Goal: Transaction & Acquisition: Book appointment/travel/reservation

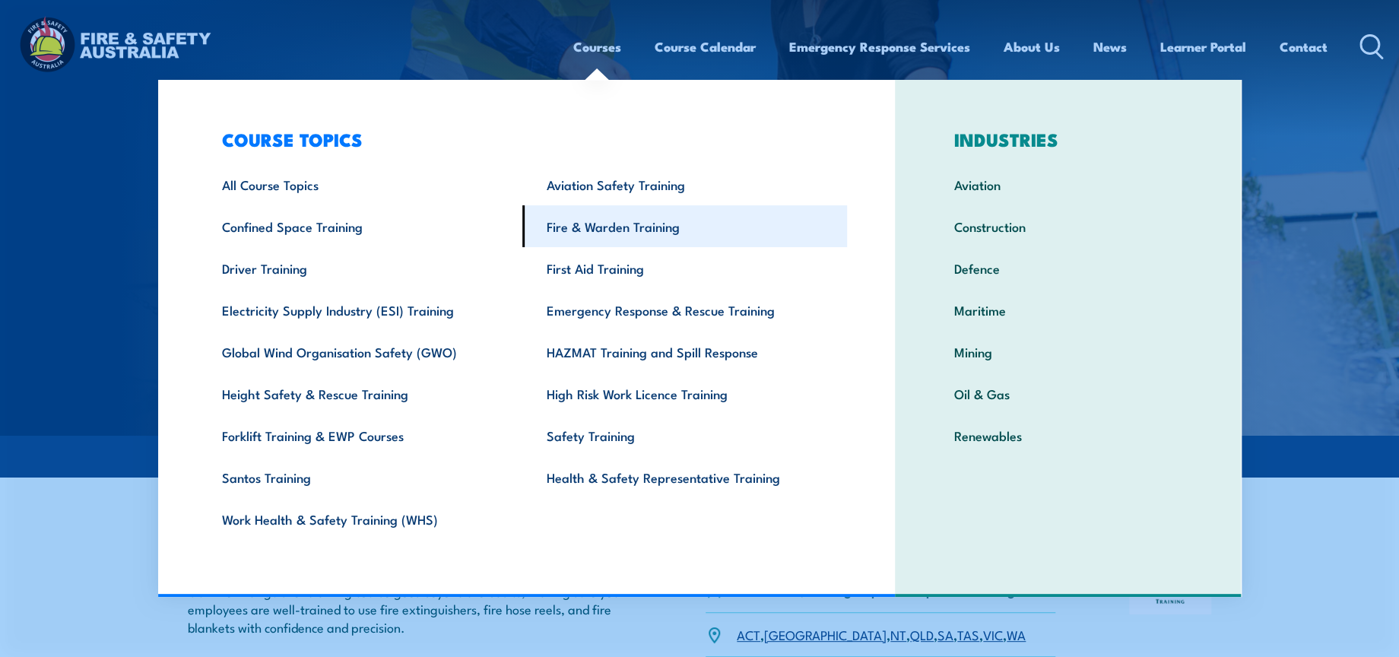
click at [630, 212] on link "Fire & Warden Training" at bounding box center [684, 226] width 325 height 42
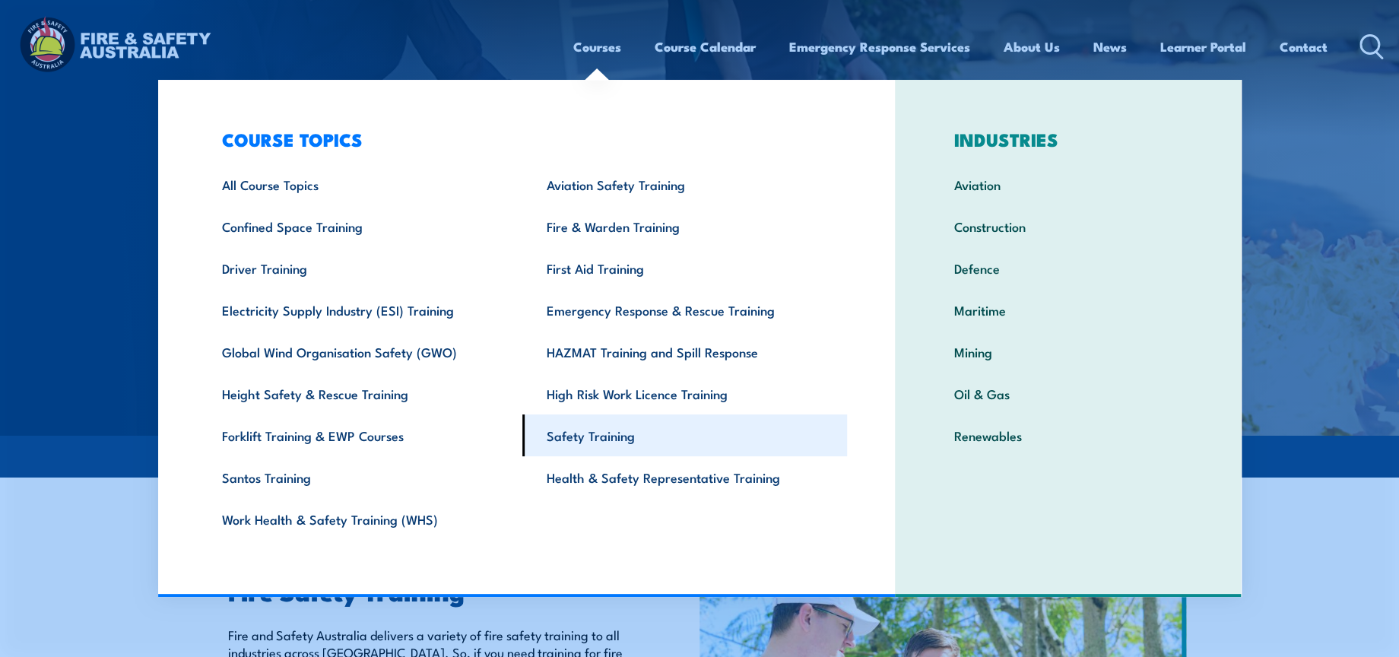
click at [651, 433] on link "Safety Training" at bounding box center [684, 435] width 325 height 42
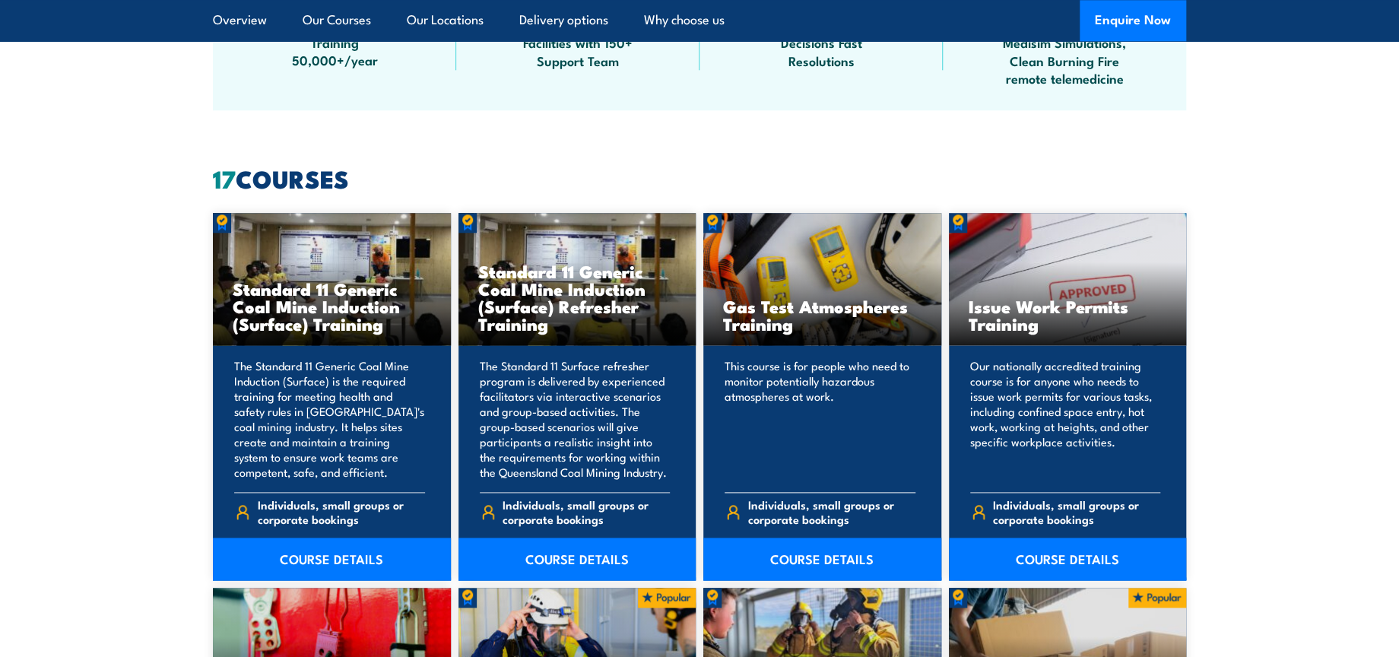
scroll to position [1182, 0]
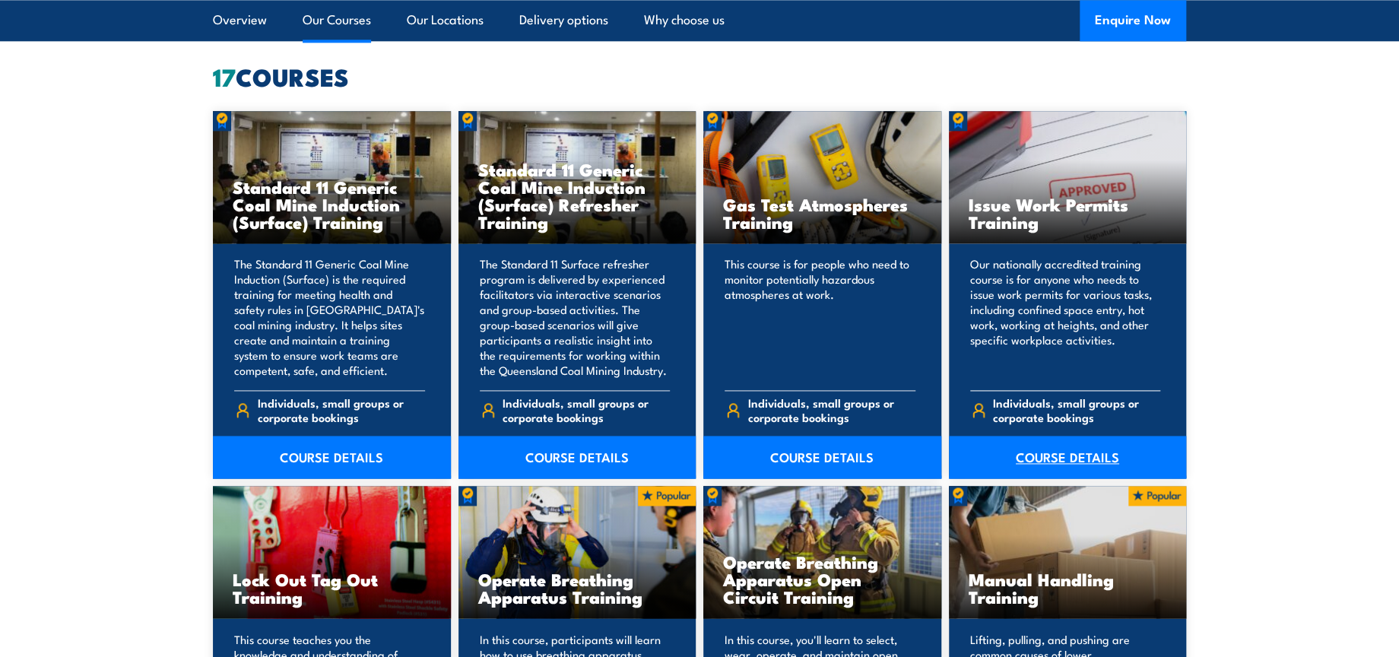
click at [1042, 450] on link "COURSE DETAILS" at bounding box center [1068, 457] width 238 height 43
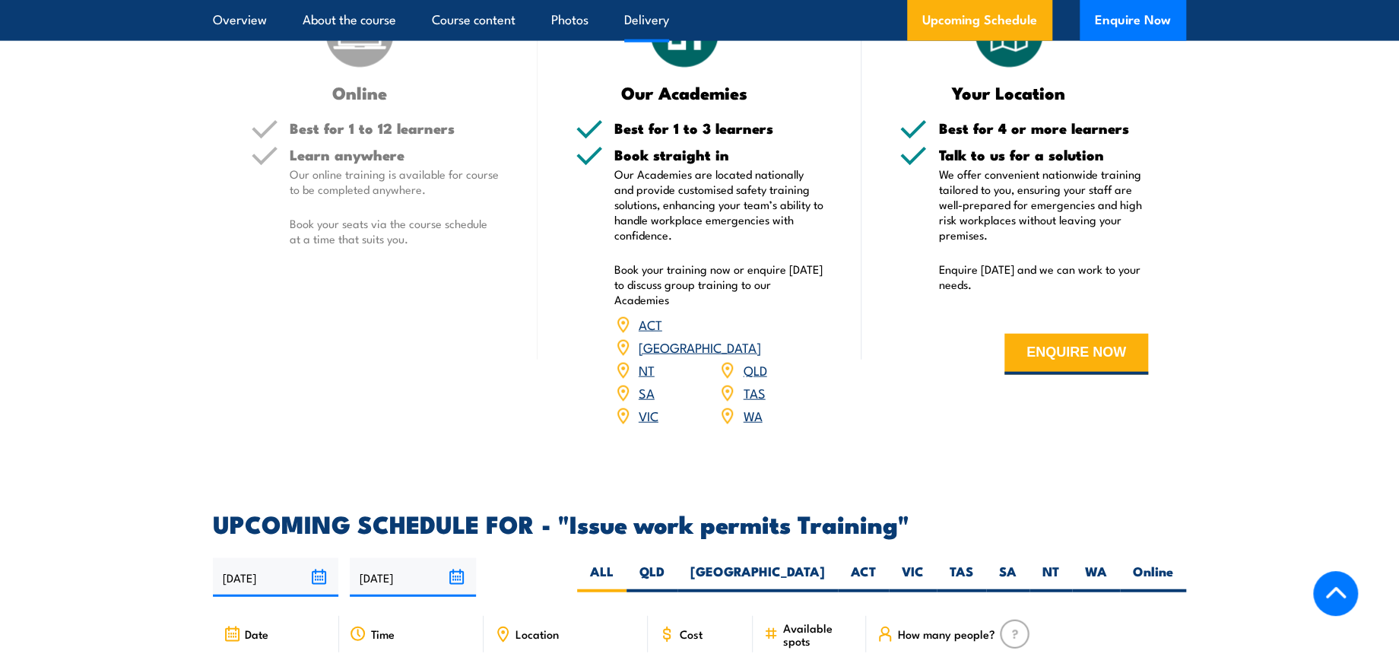
scroll to position [2366, 0]
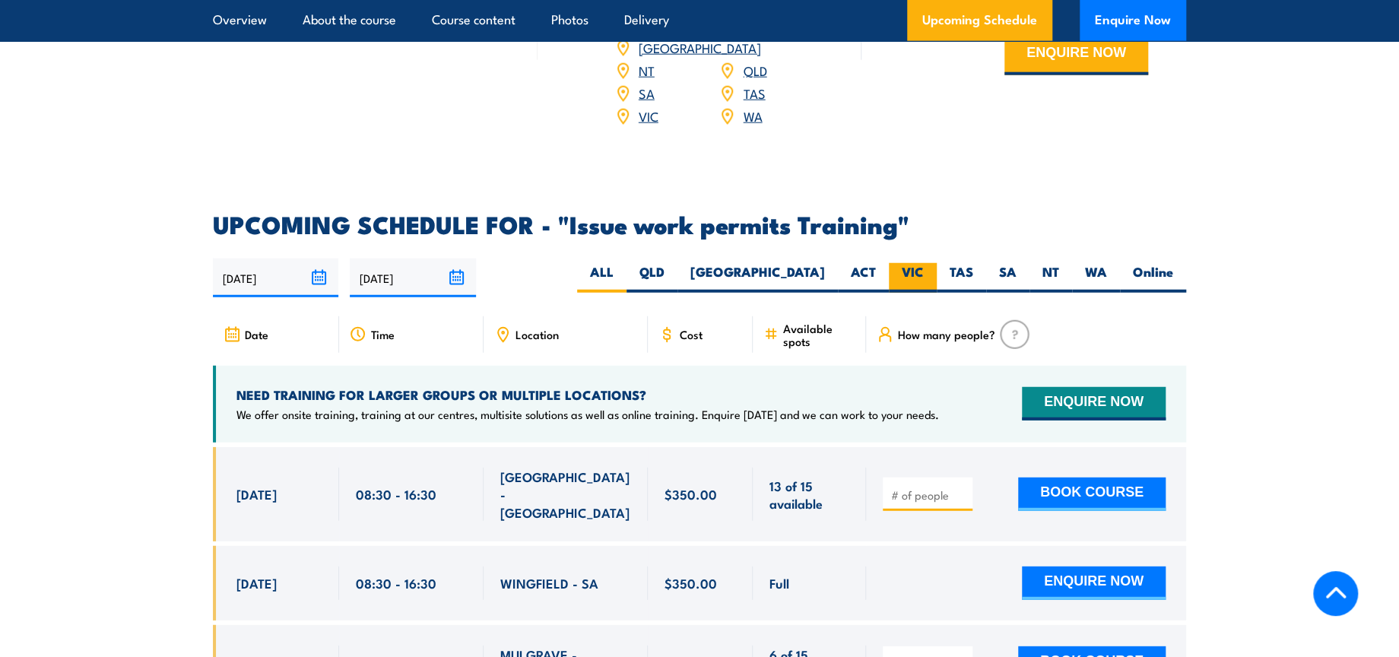
click at [903, 263] on label "VIC" at bounding box center [913, 278] width 48 height 30
click at [924, 263] on input "VIC" at bounding box center [929, 268] width 10 height 10
radio input "true"
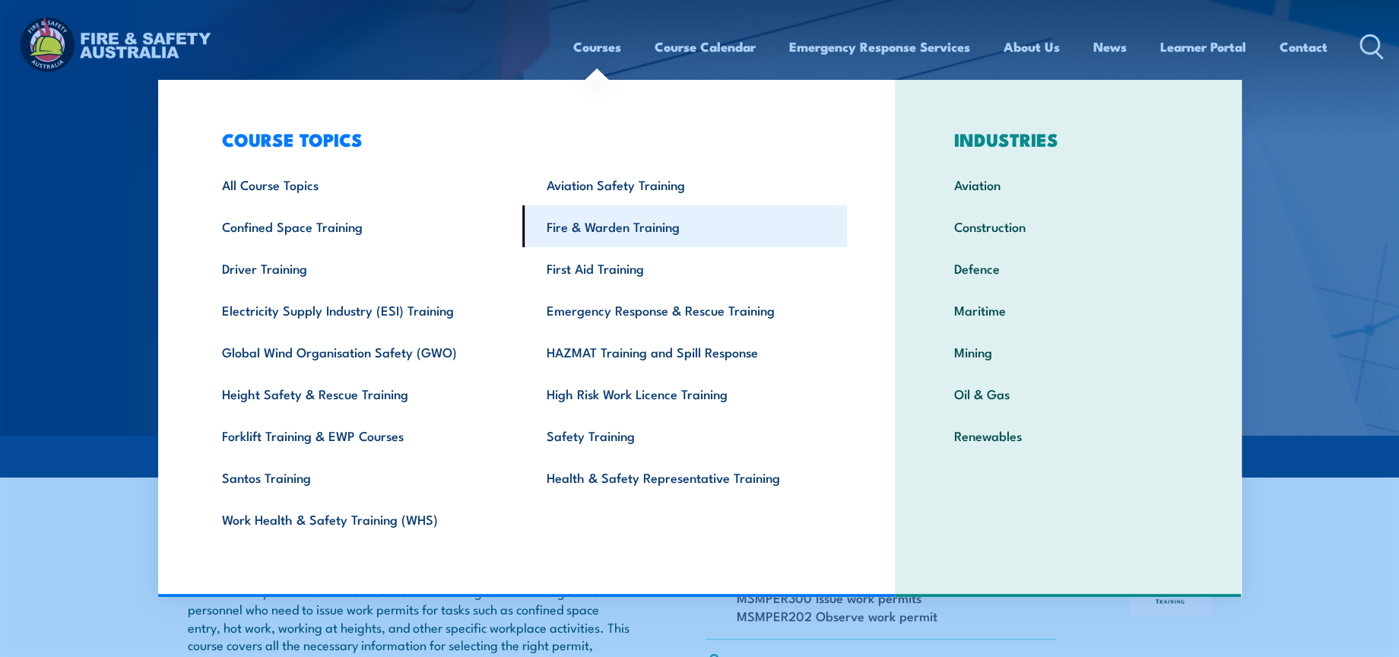
click at [620, 219] on link "Fire & Warden Training" at bounding box center [684, 226] width 325 height 42
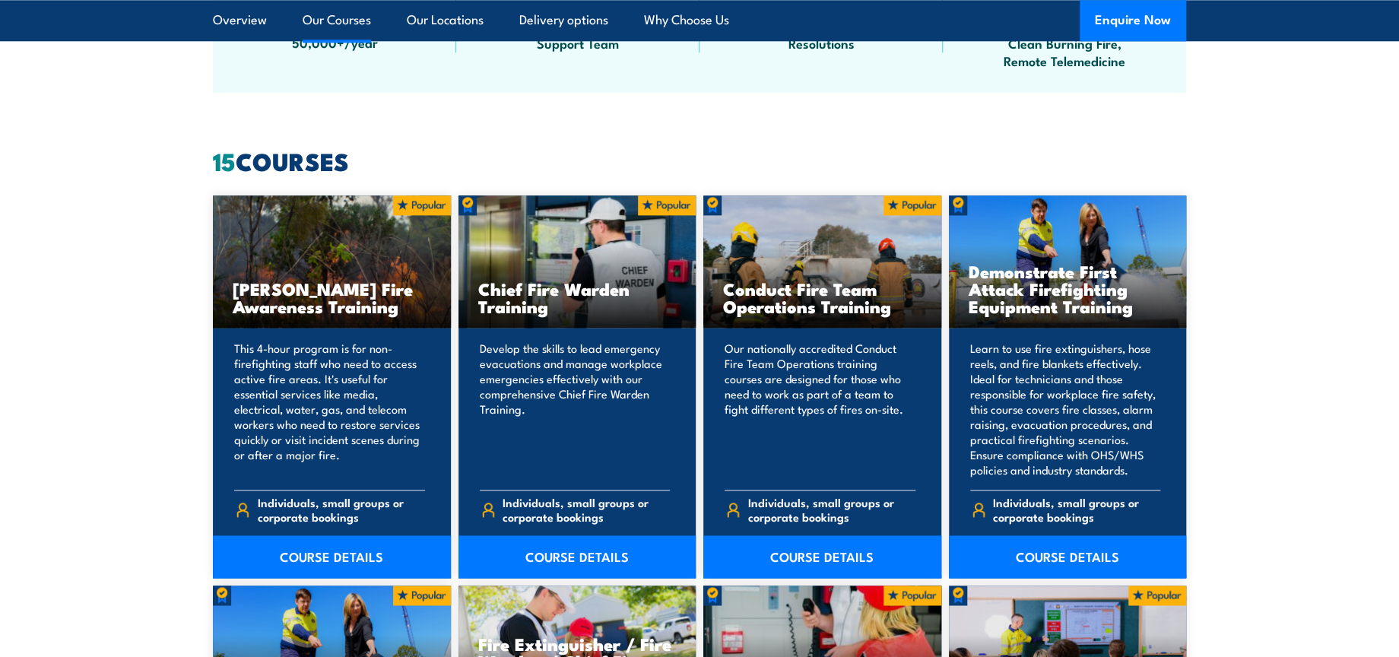
scroll to position [1521, 0]
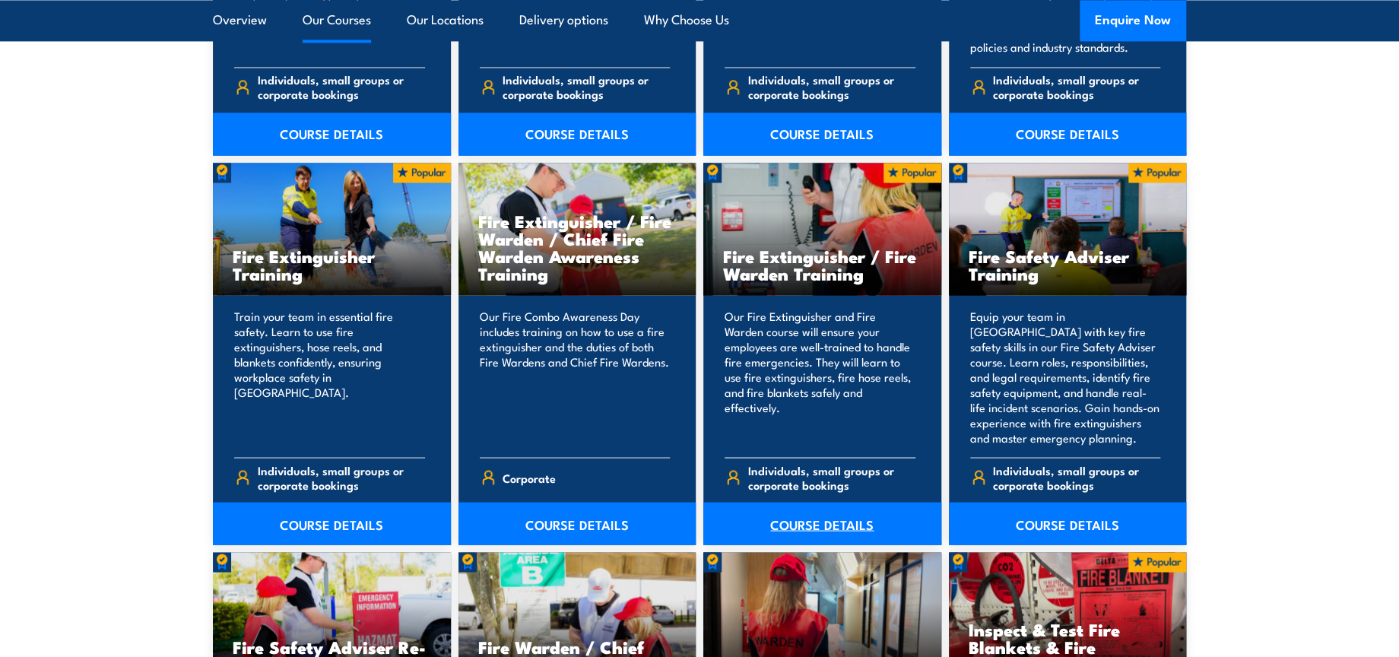
click at [836, 528] on link "COURSE DETAILS" at bounding box center [822, 523] width 238 height 43
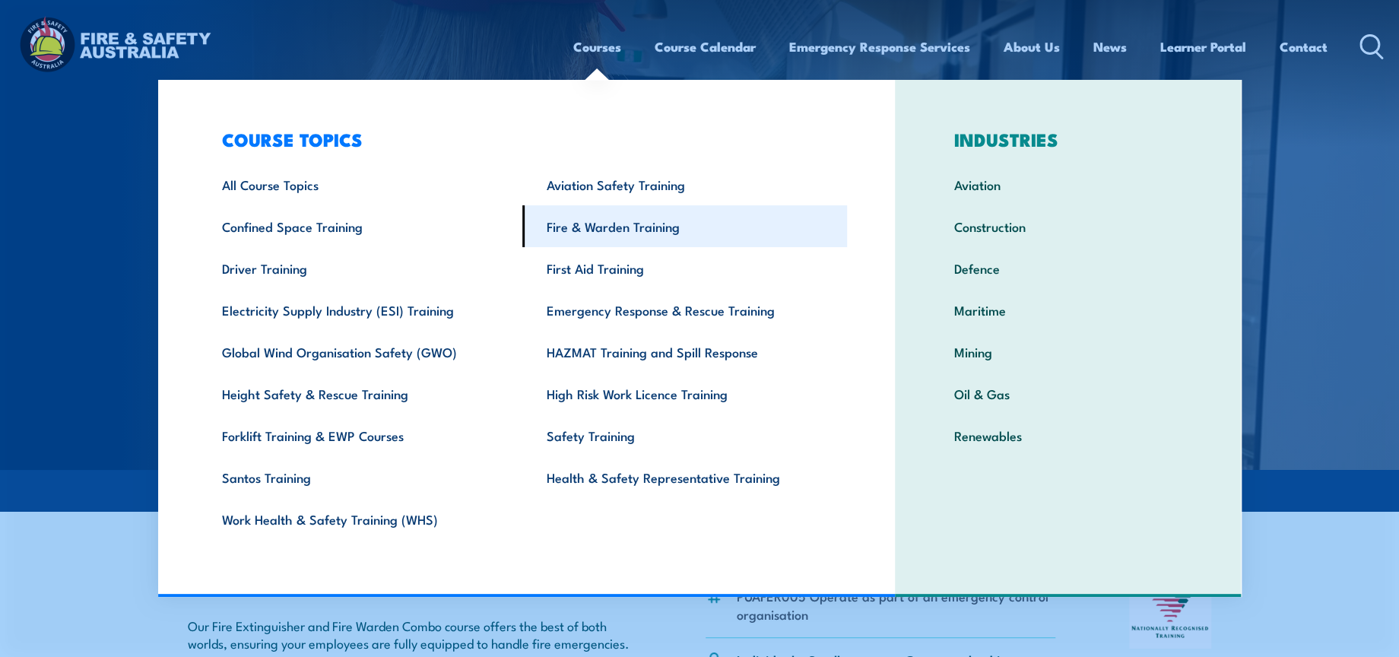
click at [613, 238] on link "Fire & Warden Training" at bounding box center [684, 226] width 325 height 42
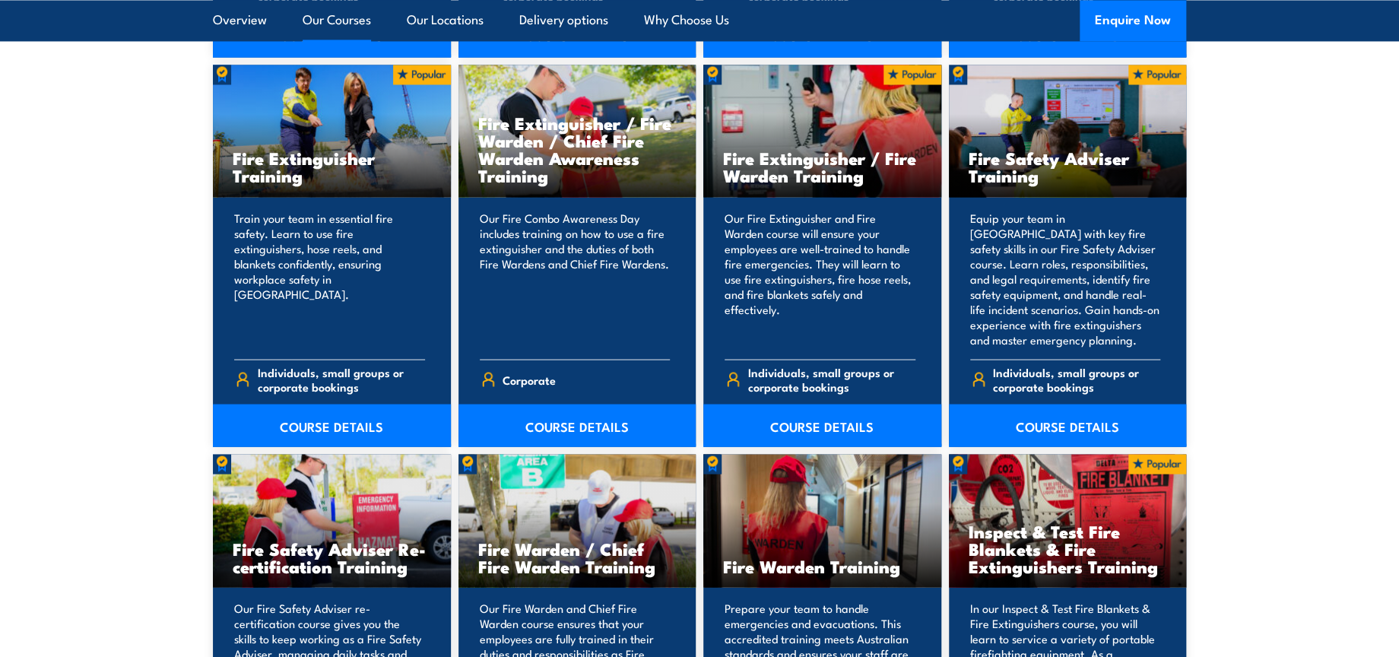
scroll to position [1605, 0]
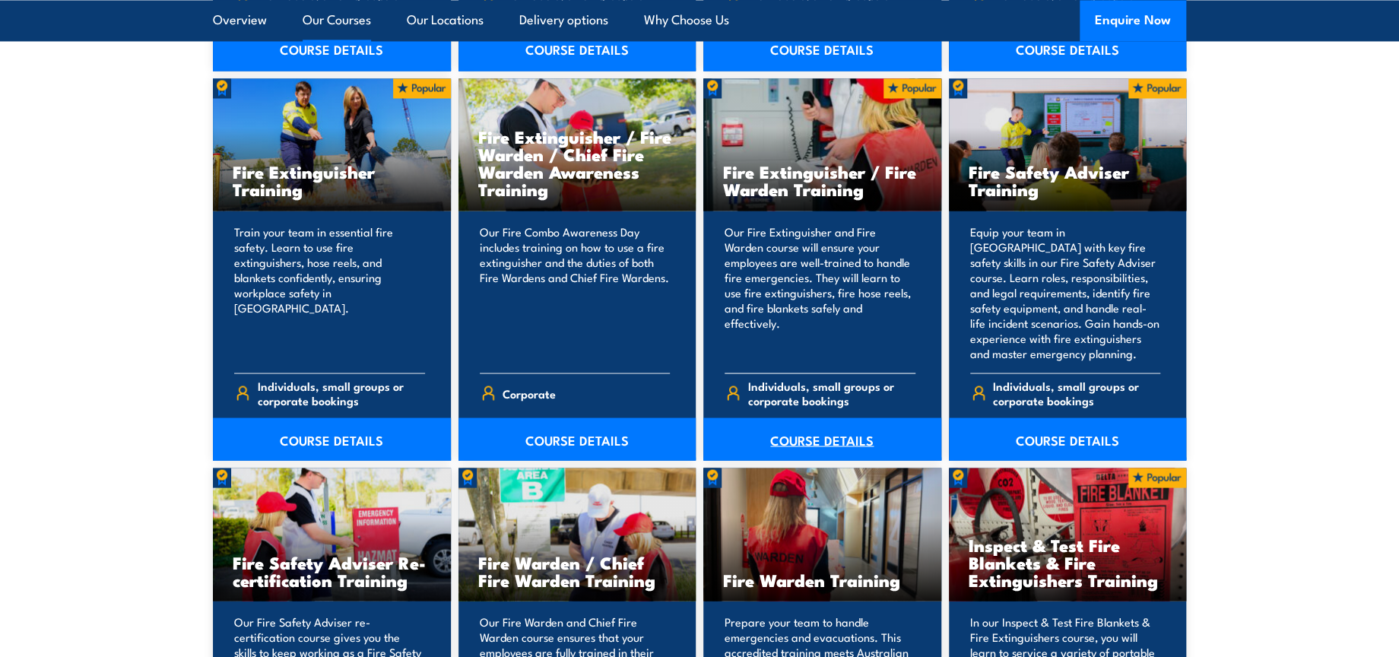
click at [827, 434] on link "COURSE DETAILS" at bounding box center [822, 438] width 238 height 43
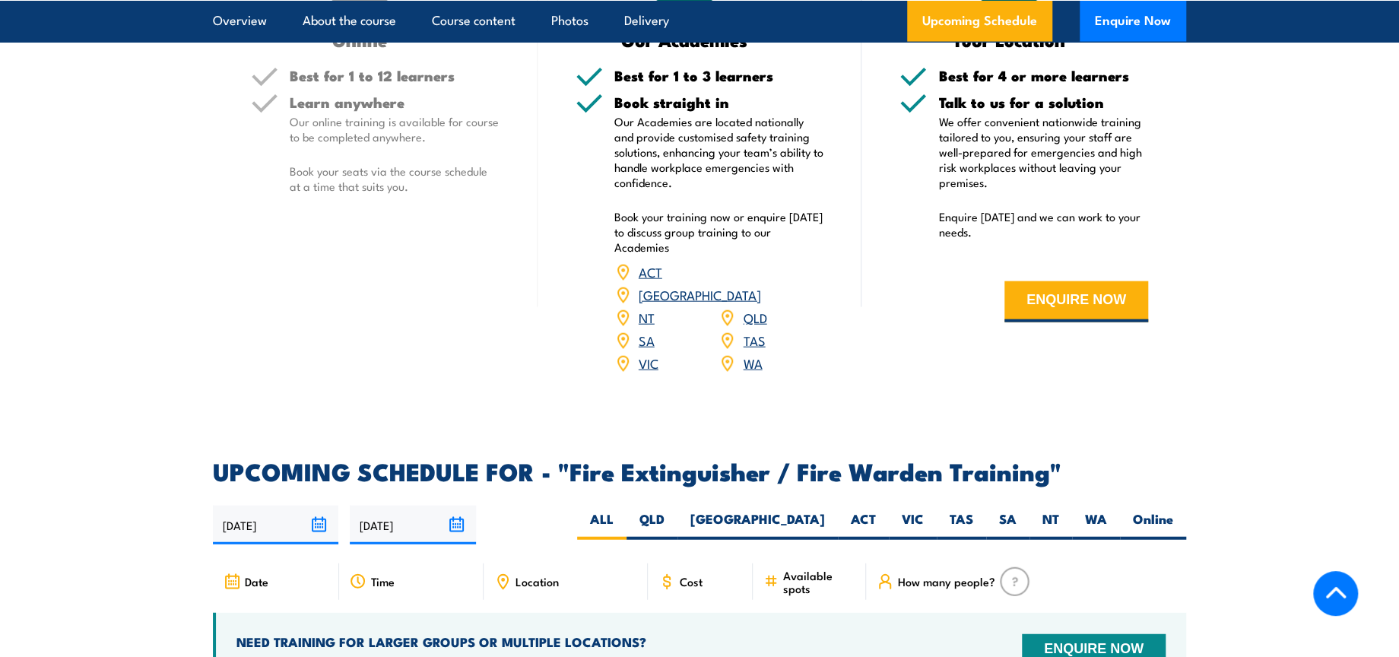
scroll to position [2366, 0]
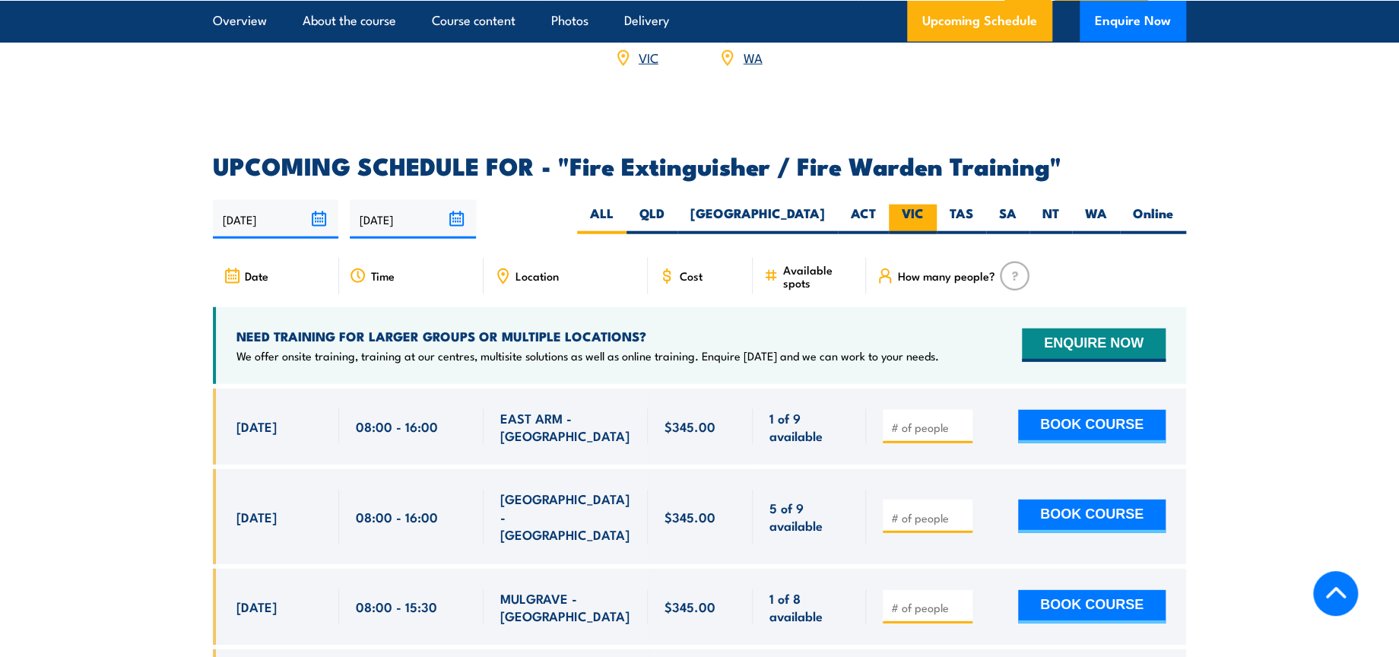
click at [912, 205] on label "VIC" at bounding box center [913, 220] width 48 height 30
click at [924, 205] on input "VIC" at bounding box center [929, 210] width 10 height 10
radio input "true"
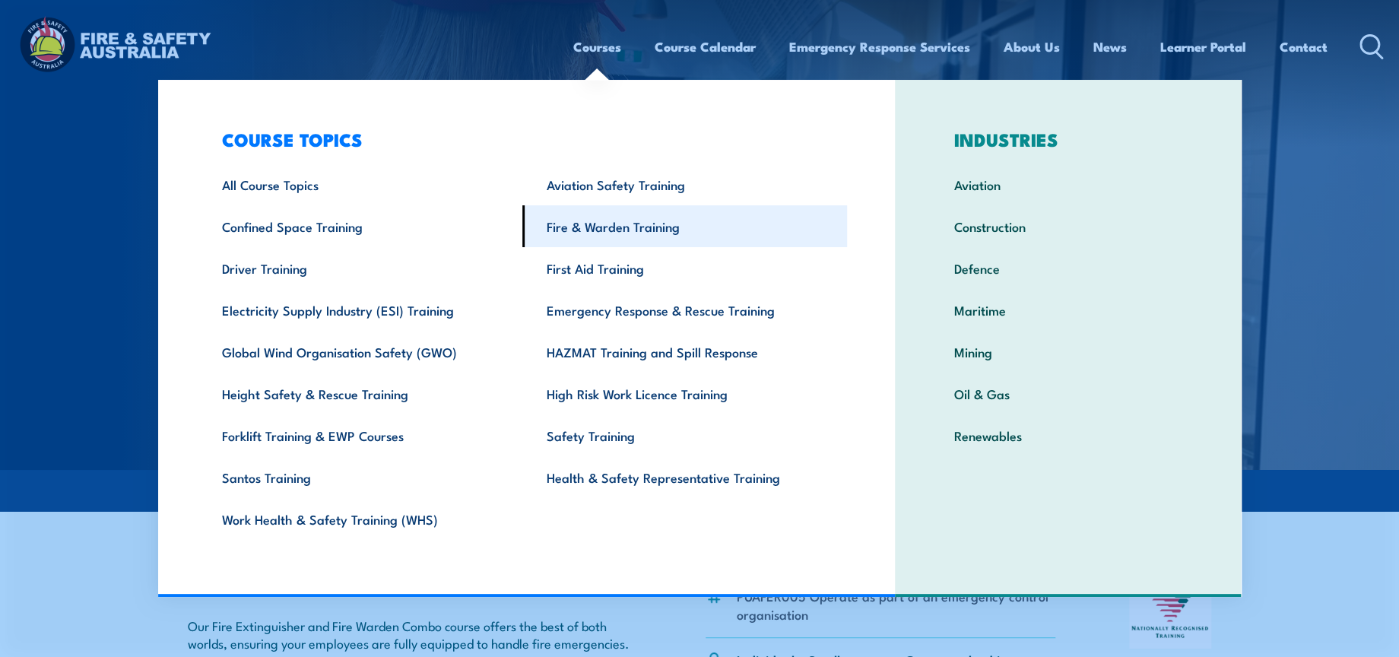
click at [604, 242] on link "Fire & Warden Training" at bounding box center [684, 226] width 325 height 42
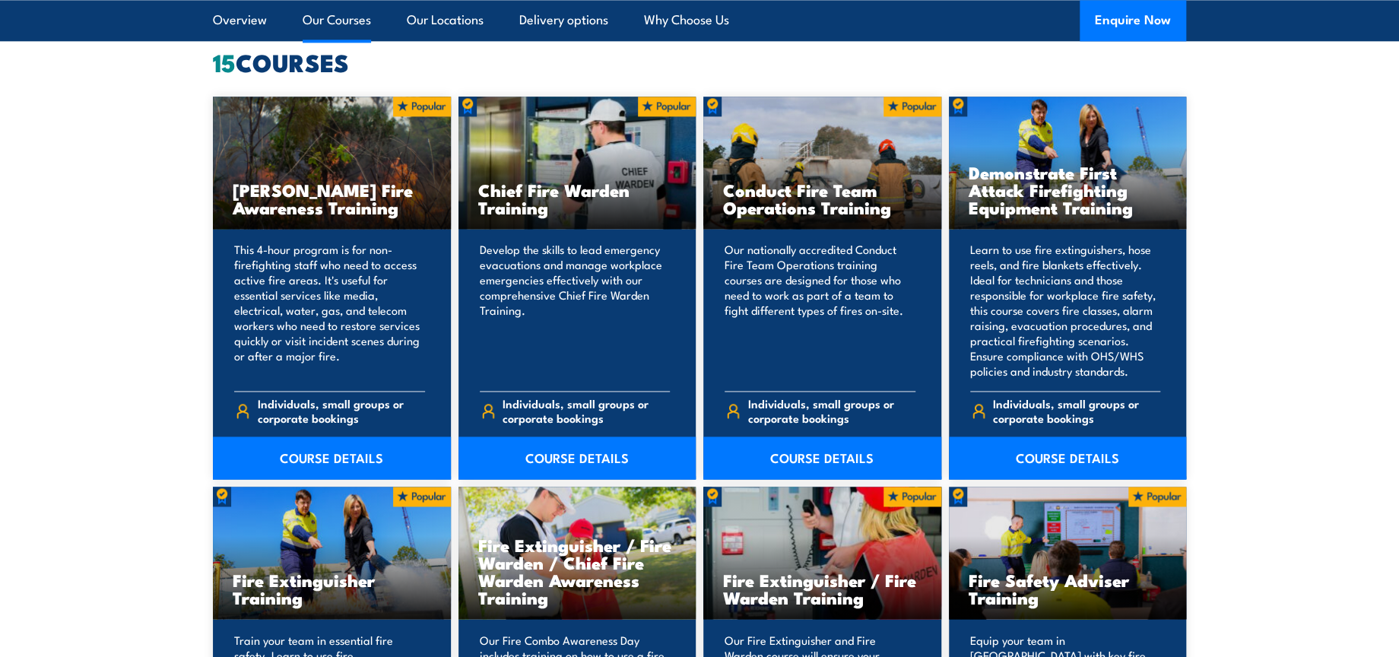
scroll to position [1182, 0]
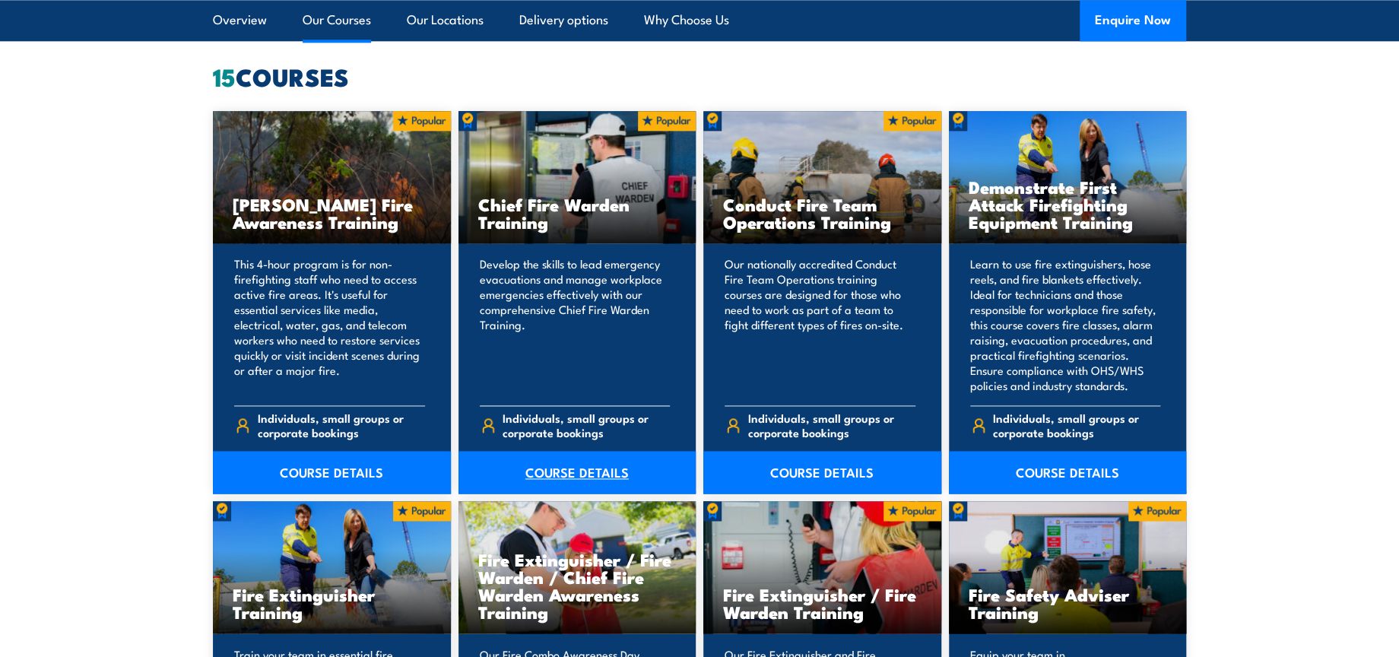
click at [601, 468] on link "COURSE DETAILS" at bounding box center [578, 472] width 238 height 43
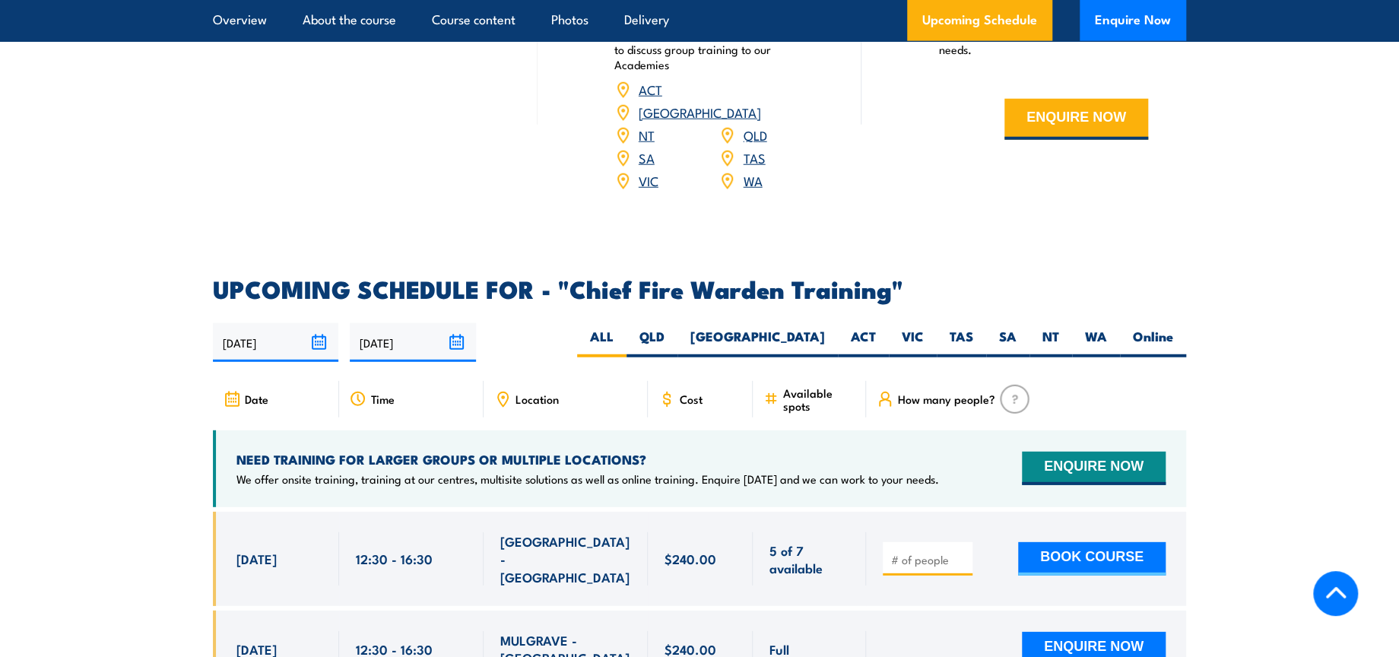
scroll to position [2703, 0]
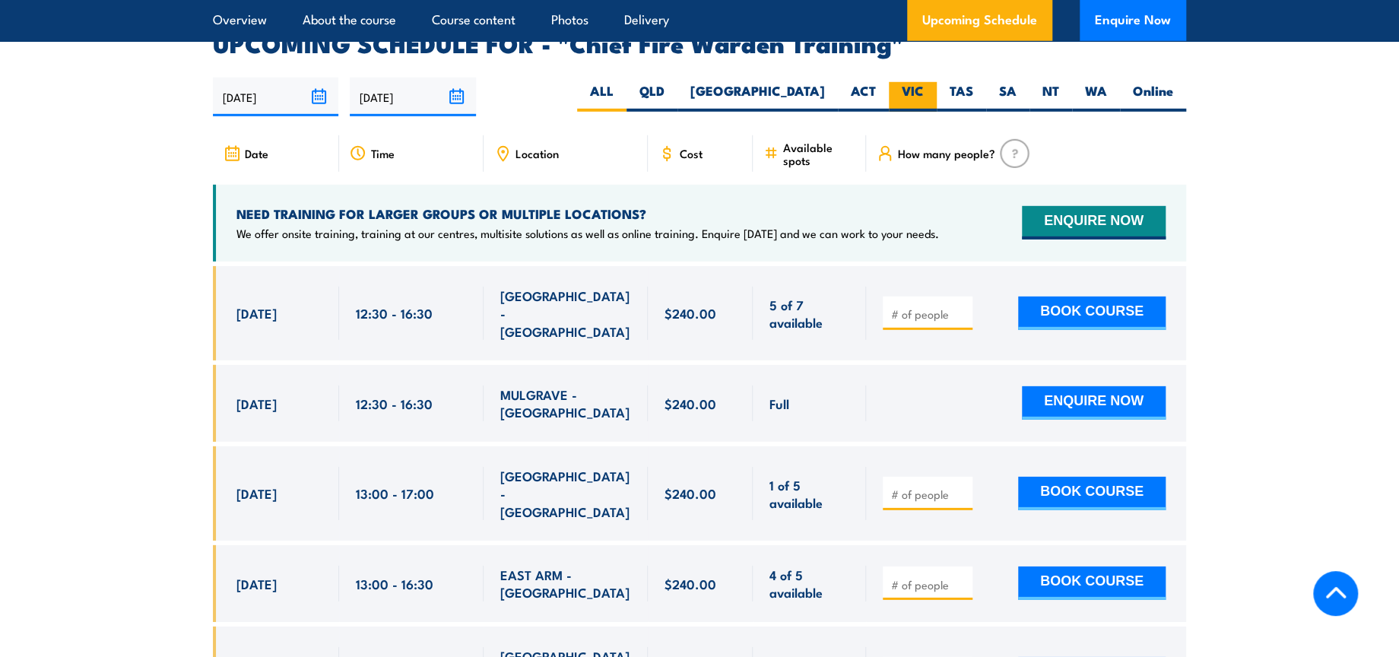
click at [915, 83] on label "VIC" at bounding box center [913, 97] width 48 height 30
click at [924, 83] on input "VIC" at bounding box center [929, 87] width 10 height 10
radio input "true"
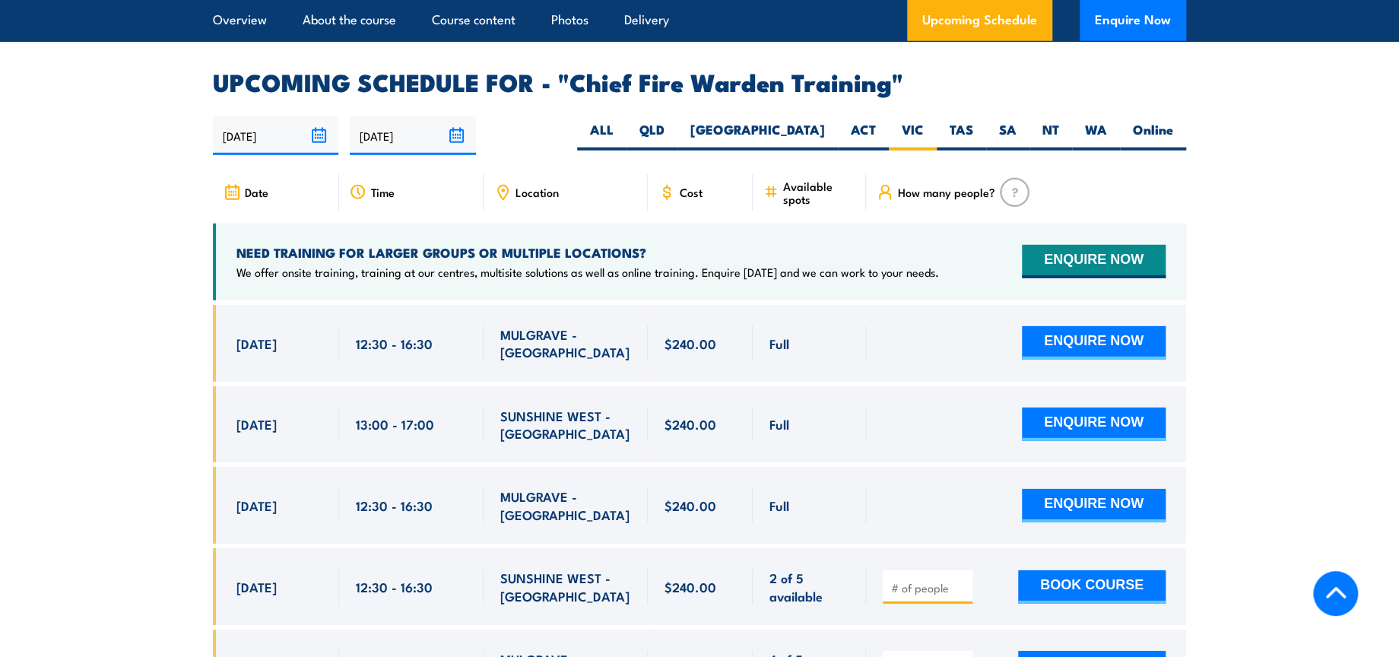
scroll to position [2627, 0]
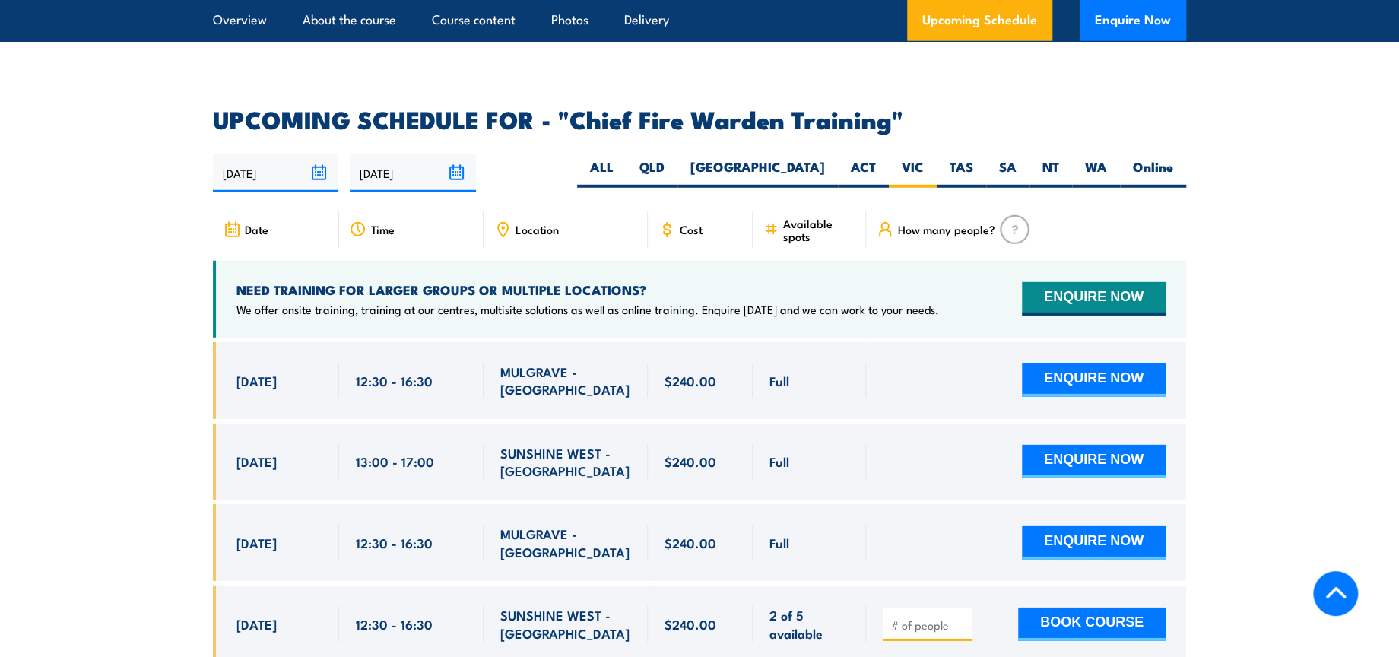
click at [794, 217] on span "Available spots" at bounding box center [819, 230] width 72 height 26
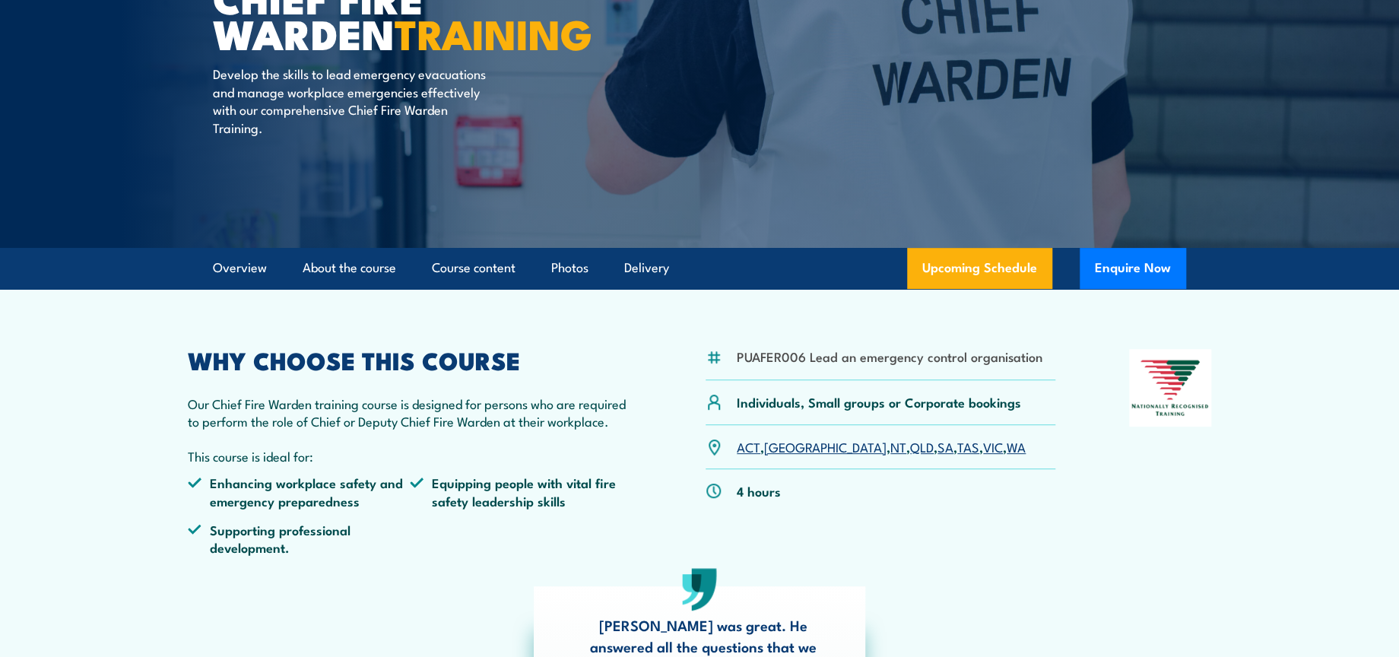
scroll to position [0, 0]
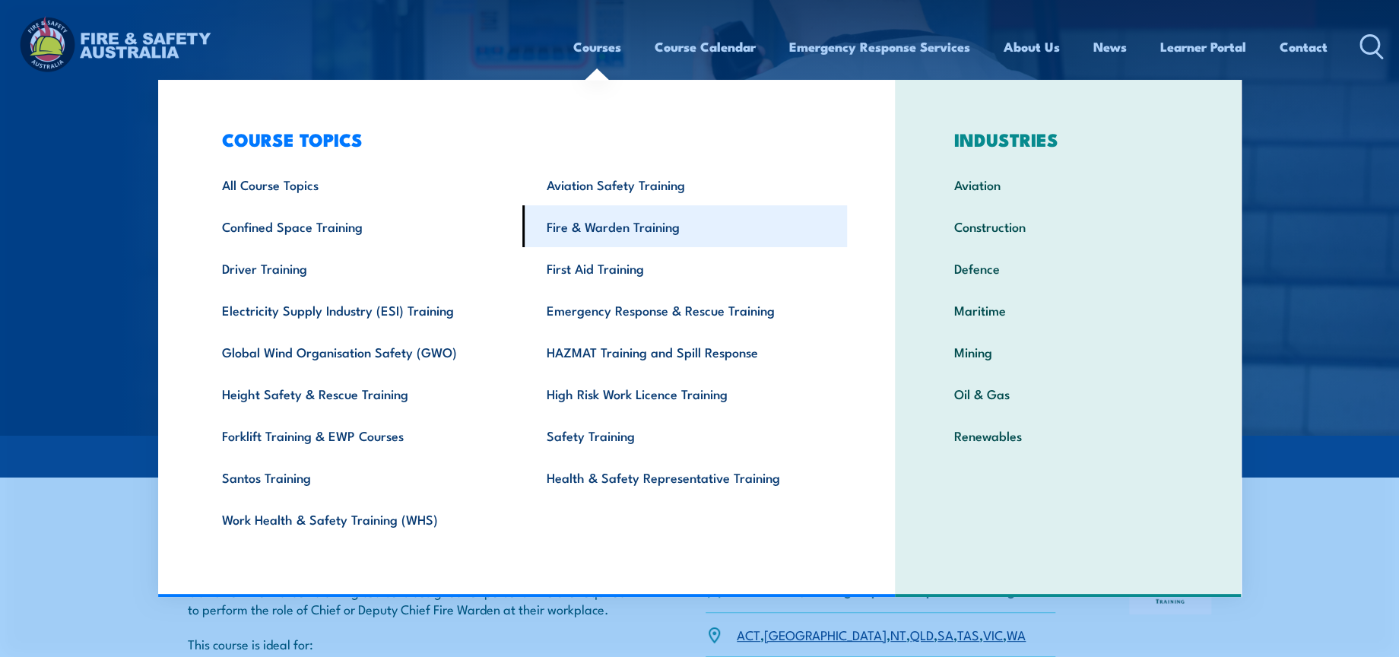
click at [638, 233] on link "Fire & Warden Training" at bounding box center [684, 226] width 325 height 42
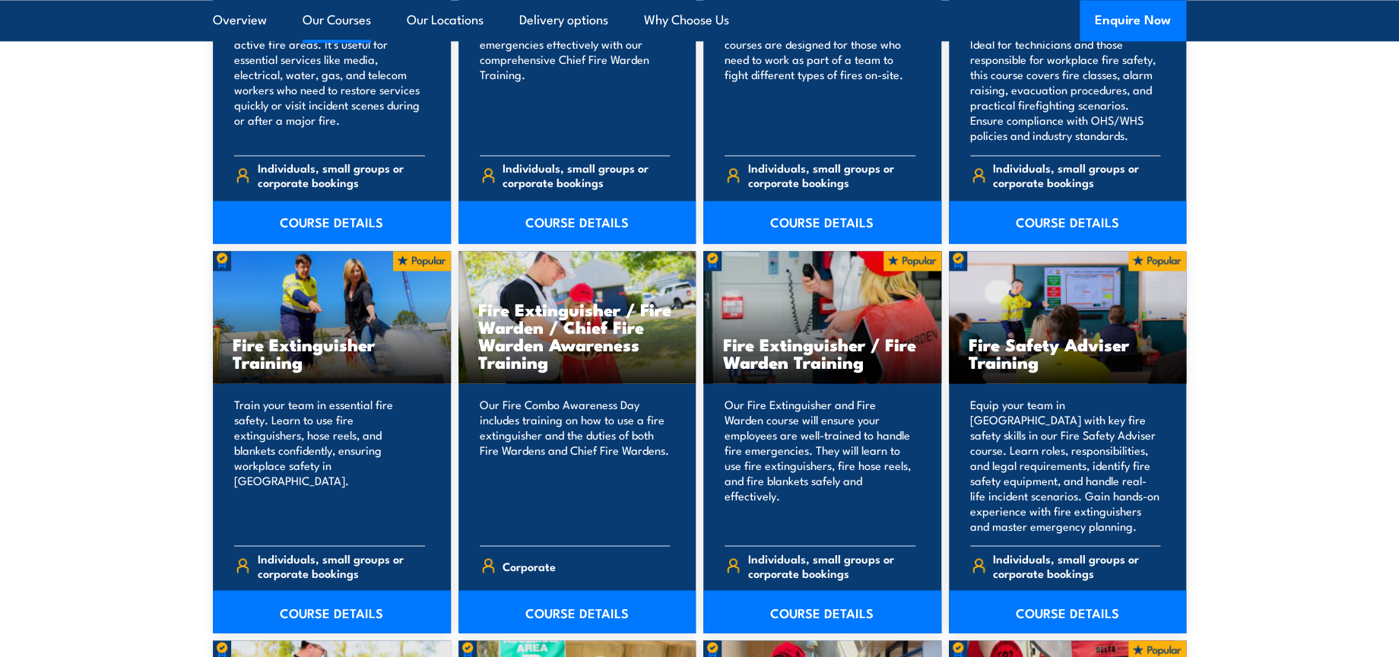
scroll to position [1436, 0]
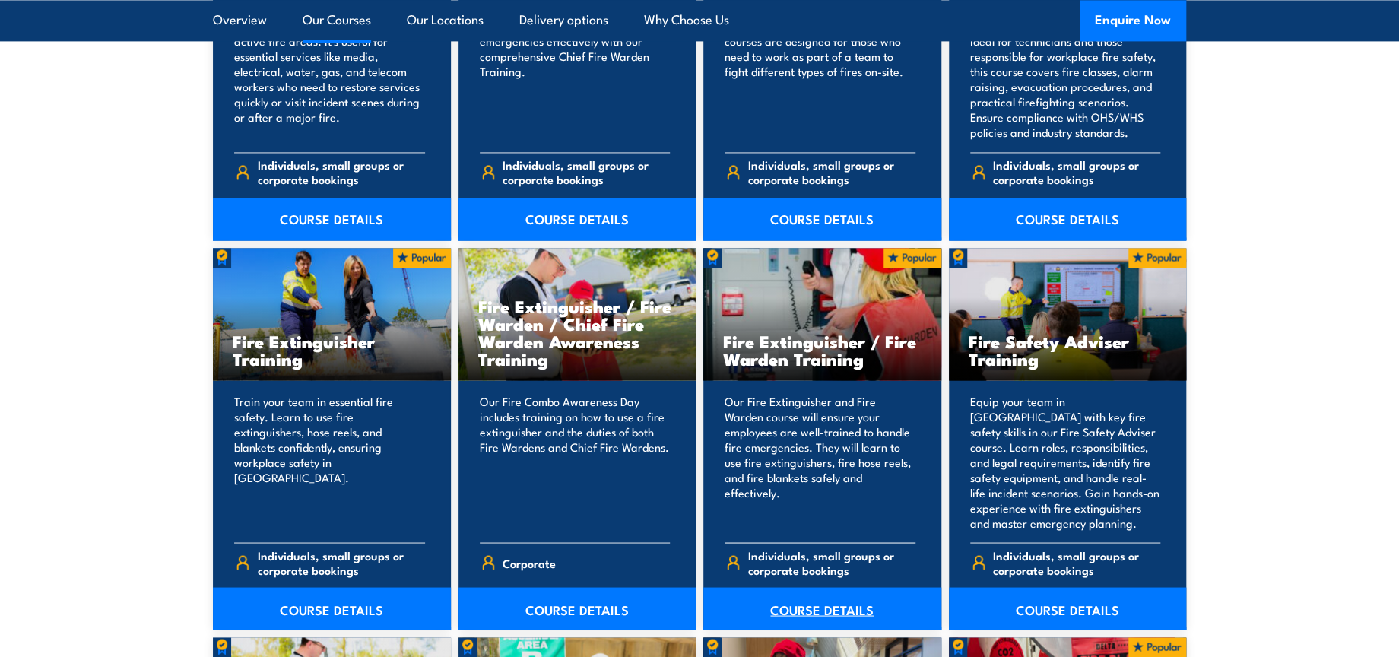
click at [843, 608] on link "COURSE DETAILS" at bounding box center [822, 608] width 238 height 43
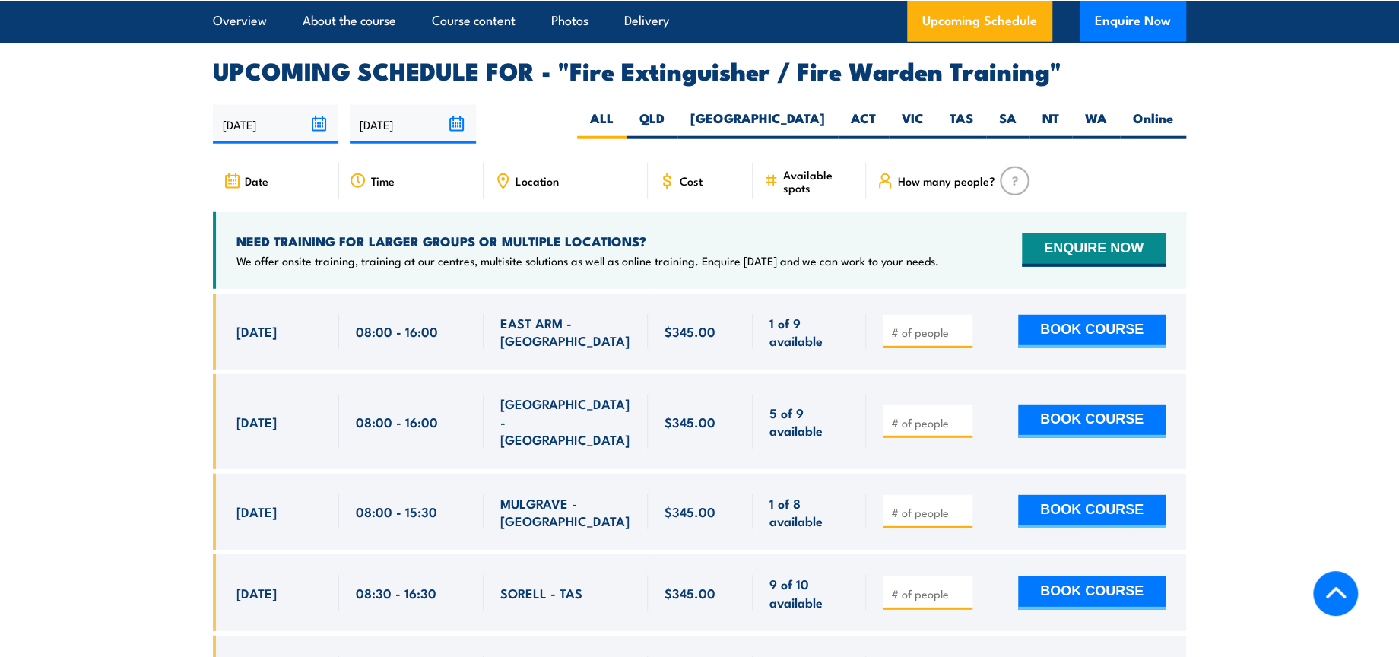
scroll to position [2281, 0]
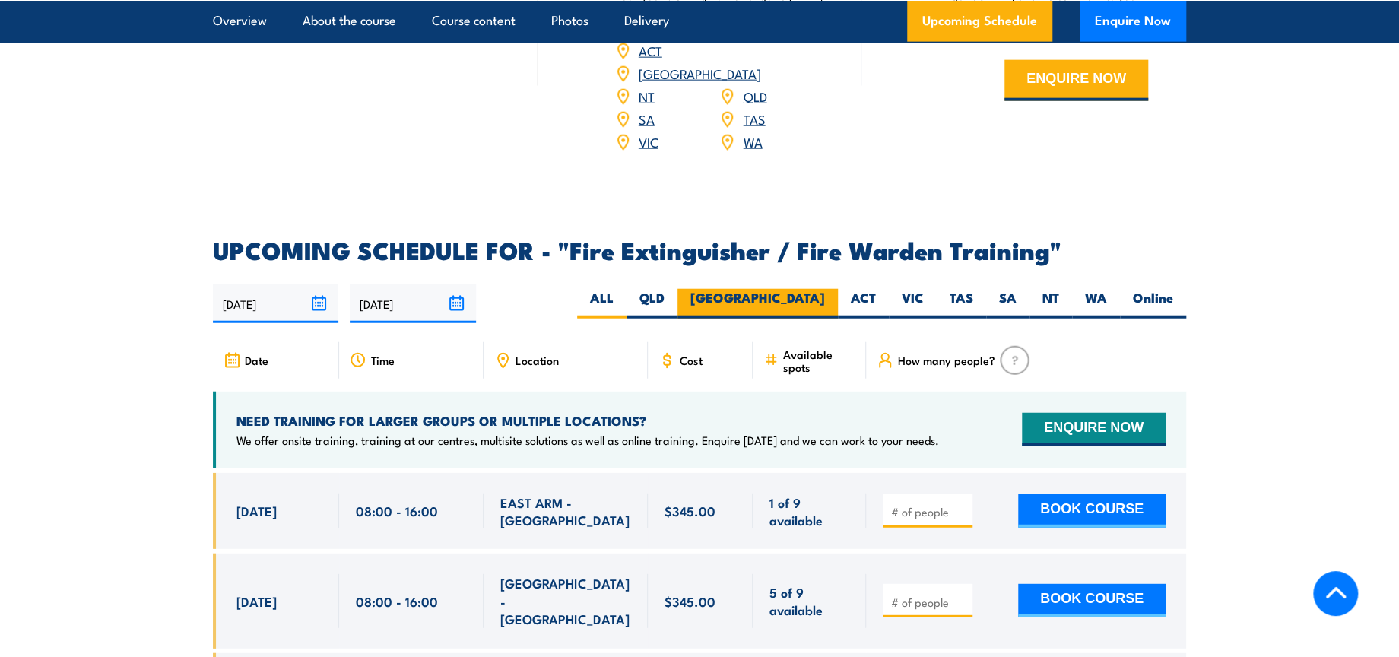
click at [830, 289] on label "NSW" at bounding box center [758, 304] width 160 height 30
click at [830, 289] on input "NSW" at bounding box center [830, 294] width 10 height 10
radio input "true"
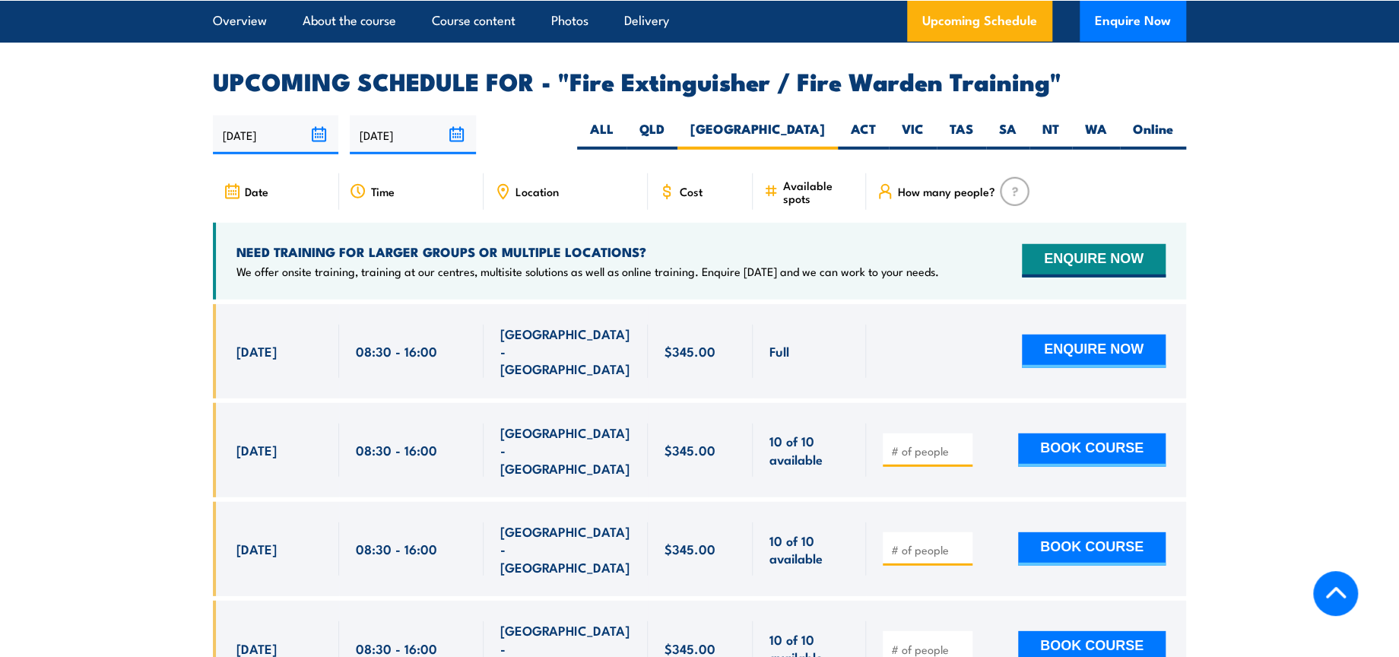
scroll to position [2411, 0]
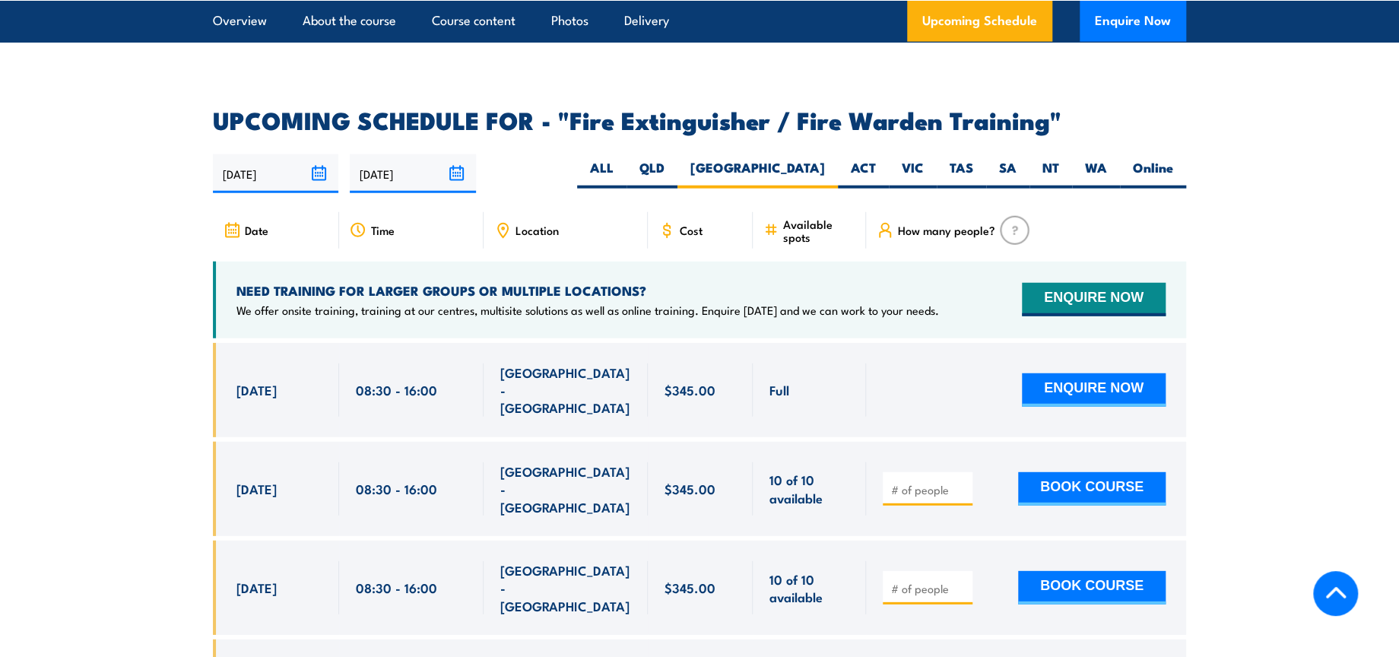
click at [928, 482] on input "number" at bounding box center [929, 489] width 76 height 15
click at [903, 482] on input "number" at bounding box center [929, 489] width 76 height 15
type input "1"
click at [1054, 472] on button "BOOK COURSE" at bounding box center [1092, 488] width 148 height 33
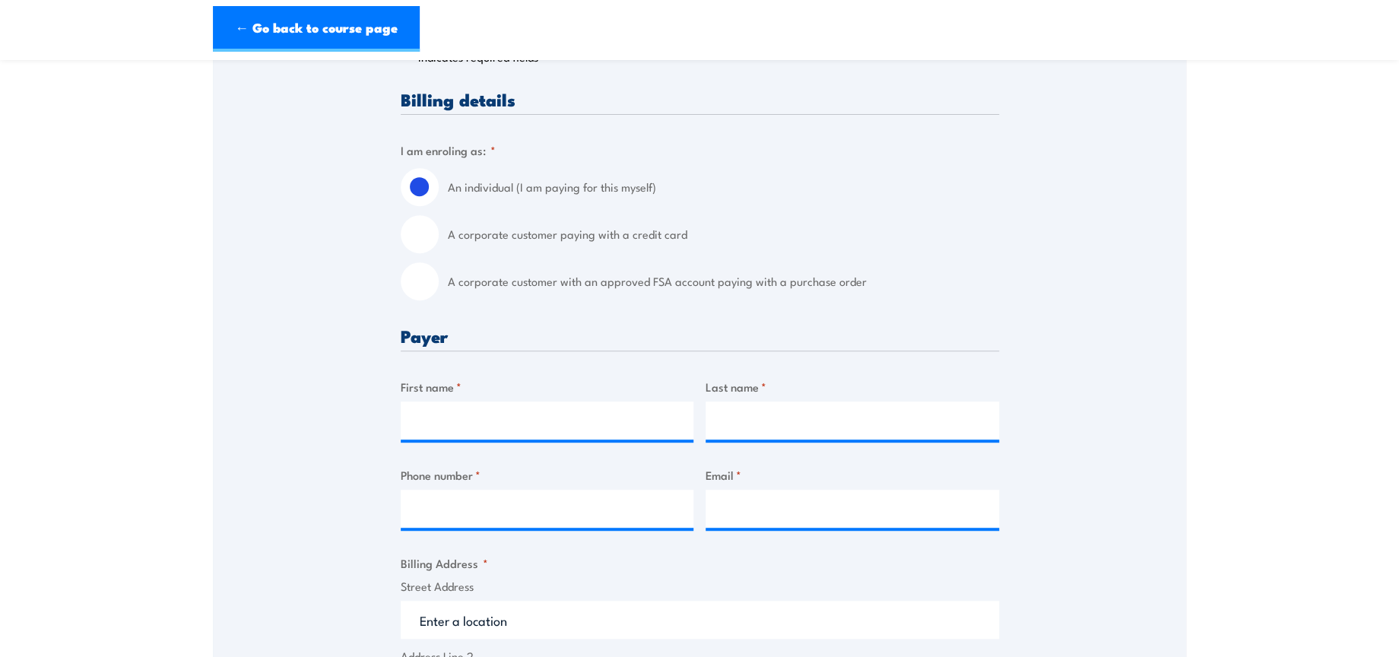
scroll to position [338, 0]
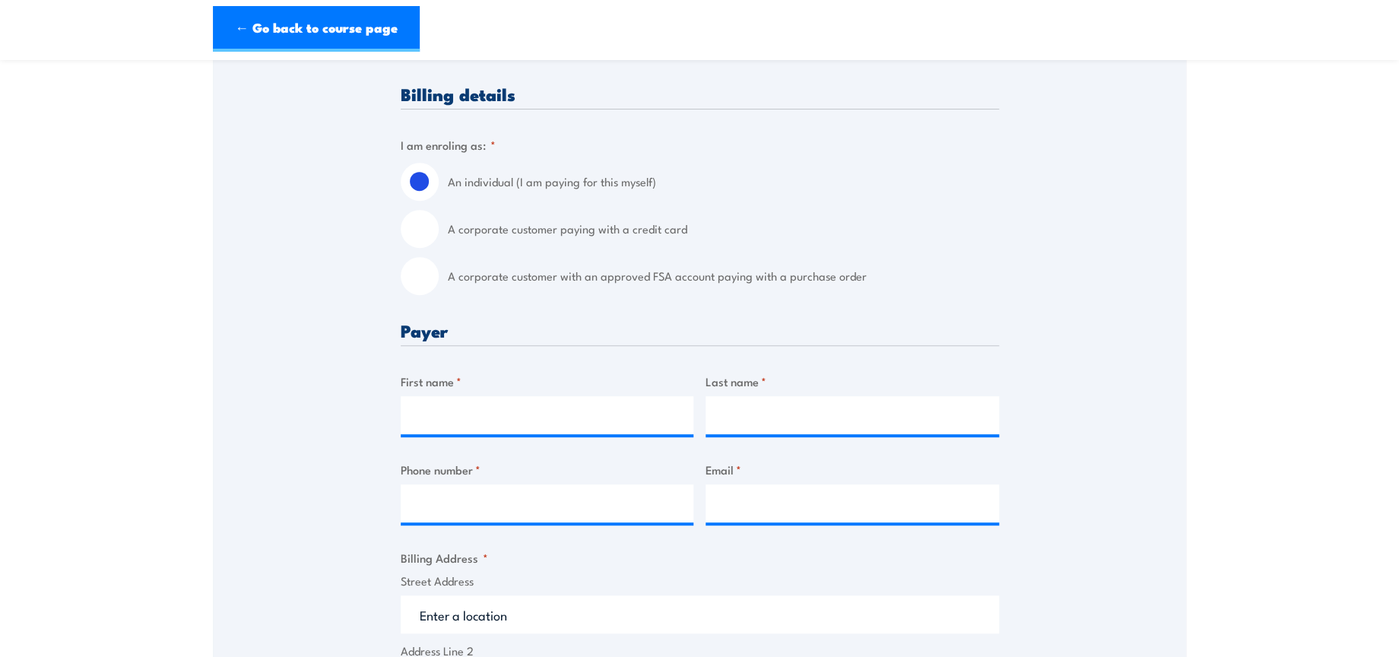
click at [424, 259] on input "A corporate customer with an approved FSA account paying with a purchase order" at bounding box center [420, 276] width 38 height 38
radio input "true"
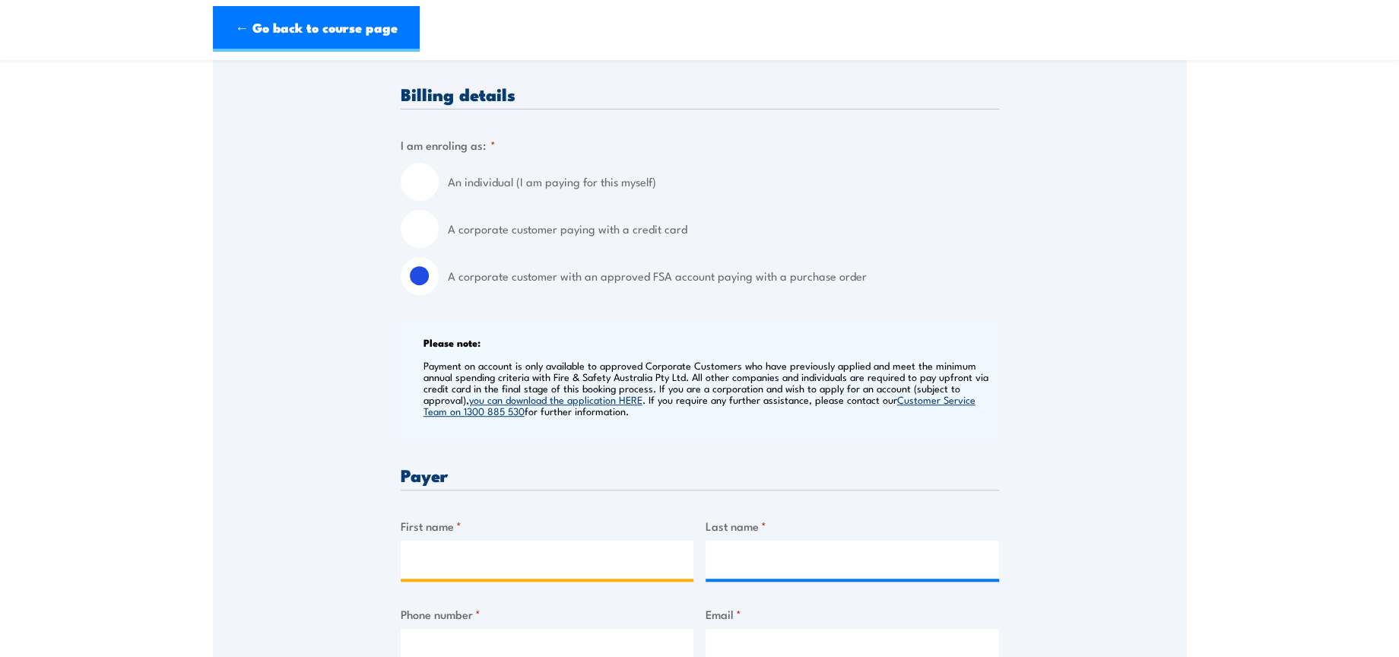
click at [465, 564] on input "First name *" at bounding box center [548, 560] width 294 height 38
type input "Manpreet"
type input "Kaur"
type input "0402929442"
type input "safetytraining@dhl.com"
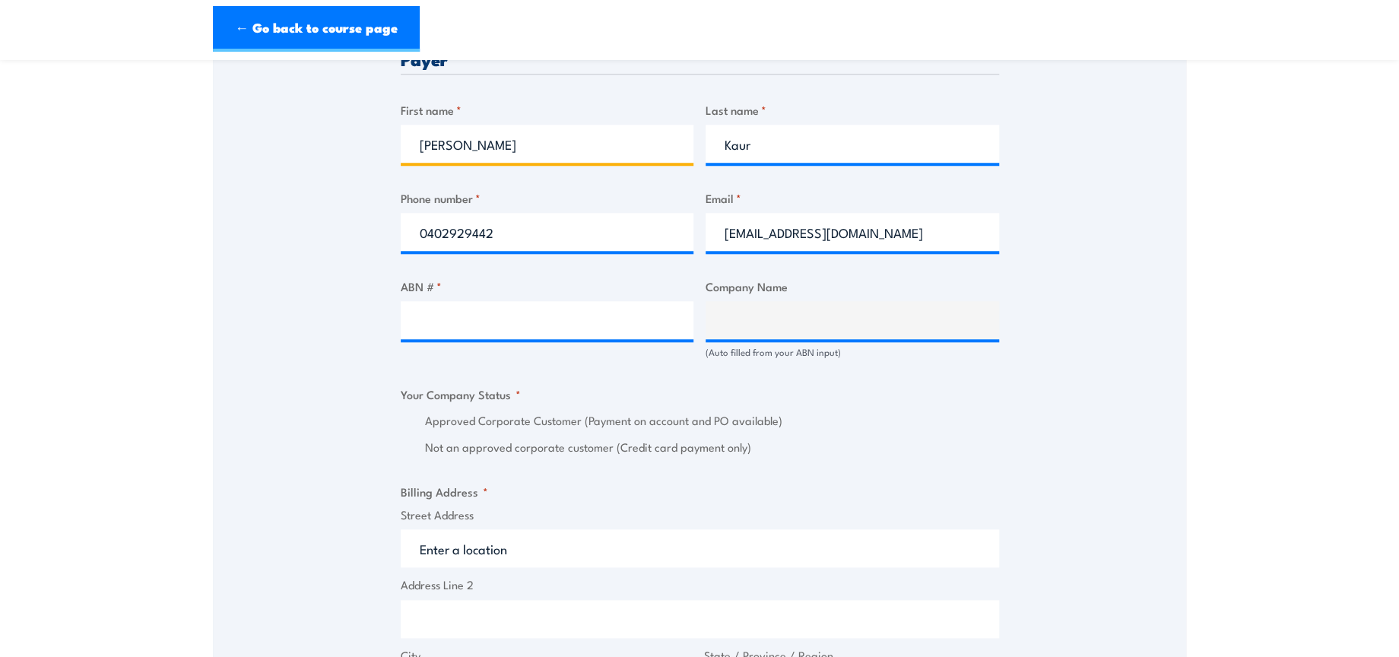
scroll to position [760, 0]
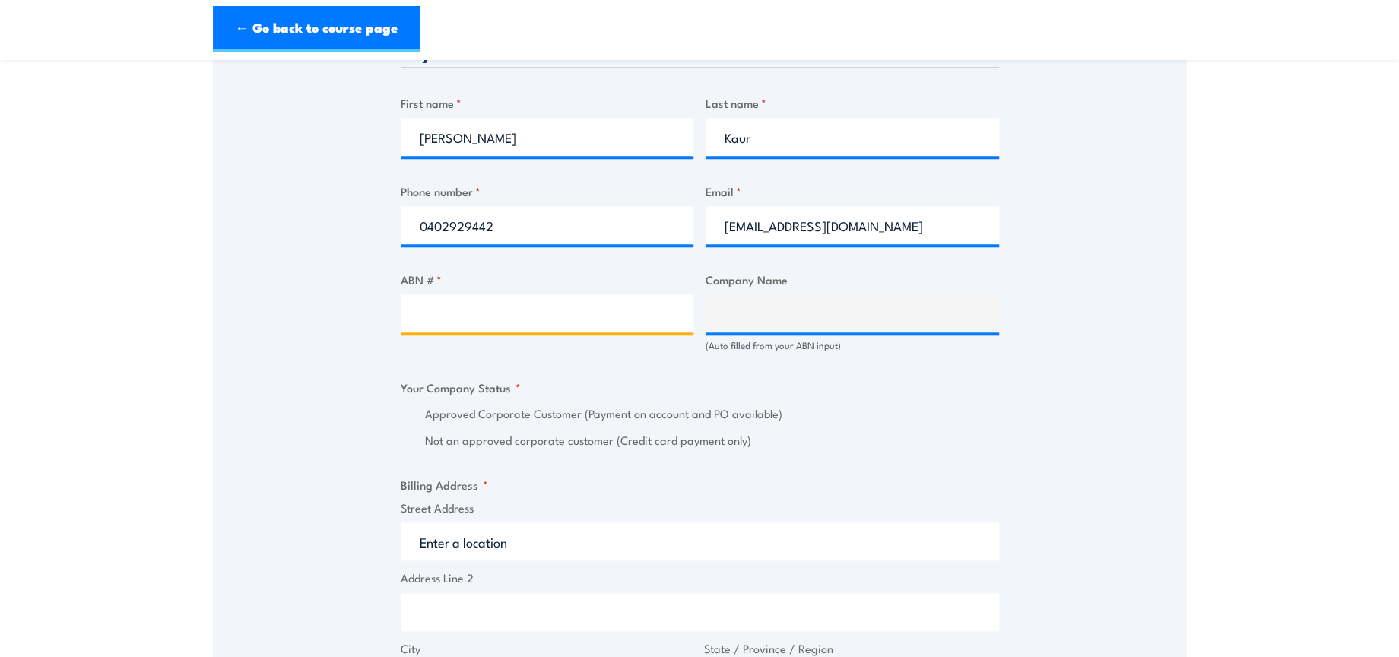
click at [514, 303] on input "ABN # *" at bounding box center [548, 313] width 294 height 38
paste input "85 071 798 617"
type input "85 071 798 617"
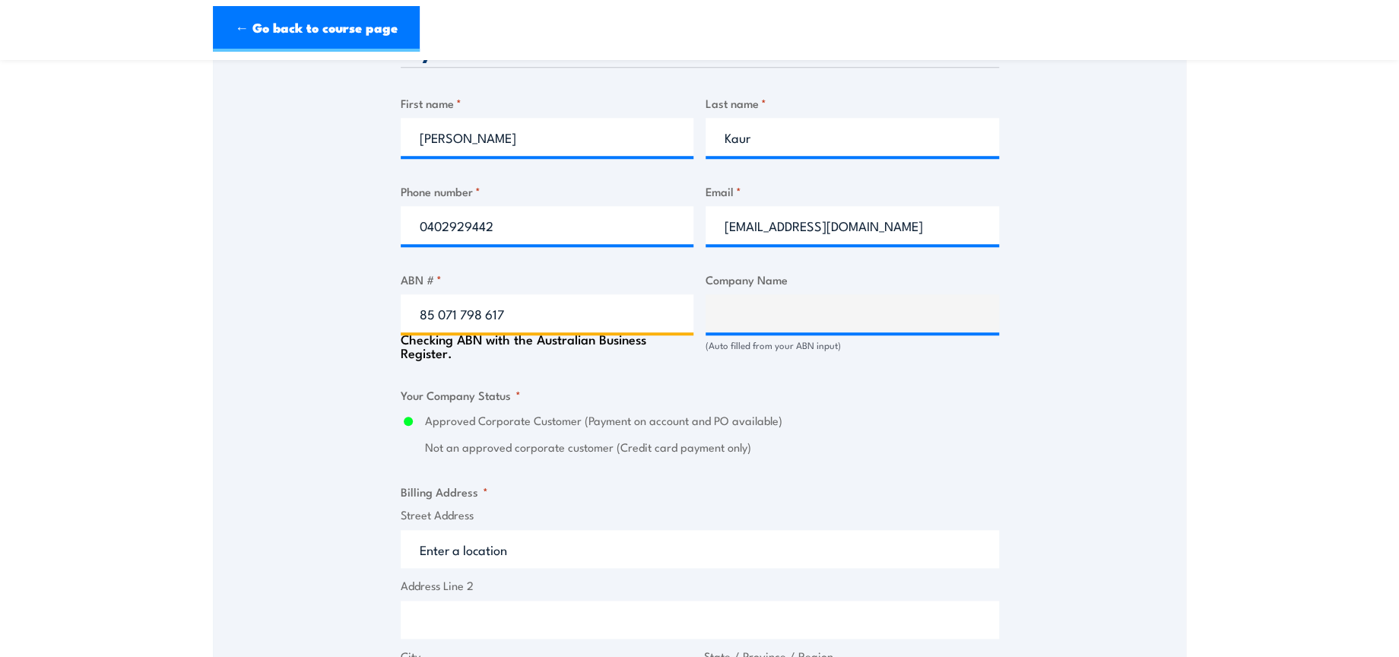
type input "DHL SUPPLY CHAIN (AUSTRALIA) PTY LIMITED"
radio input "true"
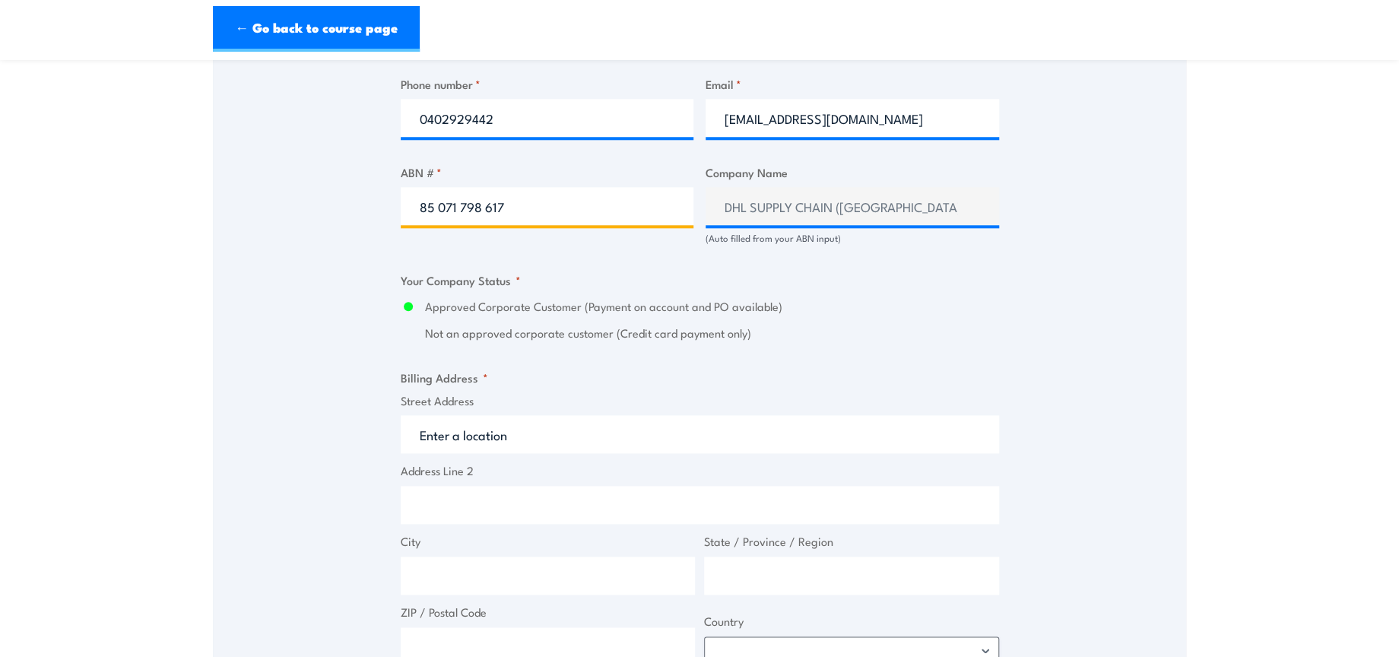
scroll to position [1014, 0]
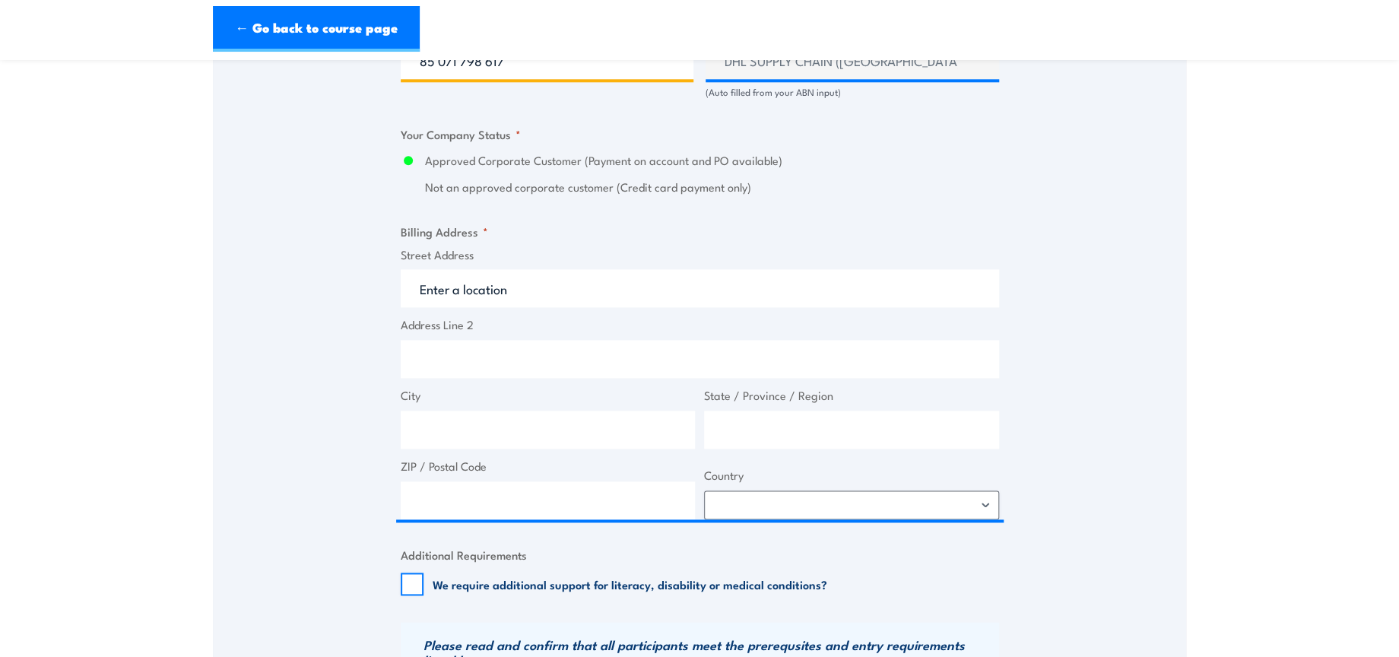
type input "85 071 798 617"
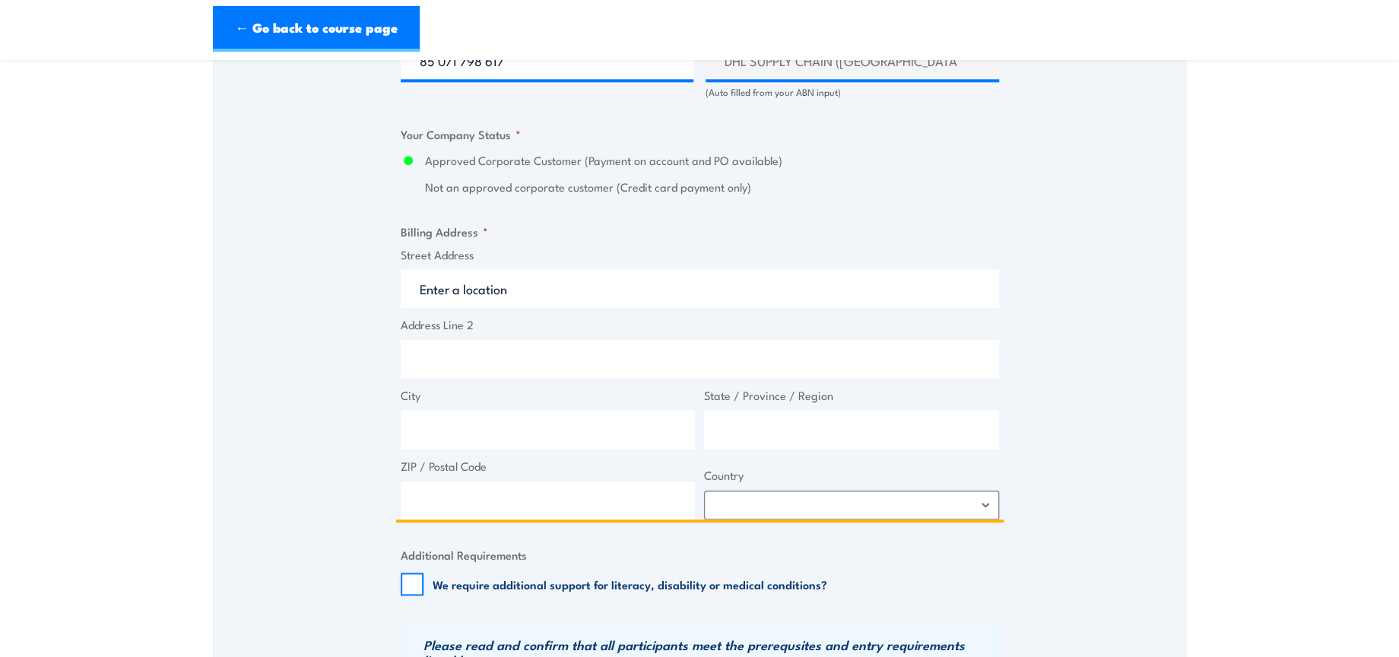
click at [455, 282] on input "Street Address" at bounding box center [700, 288] width 598 height 38
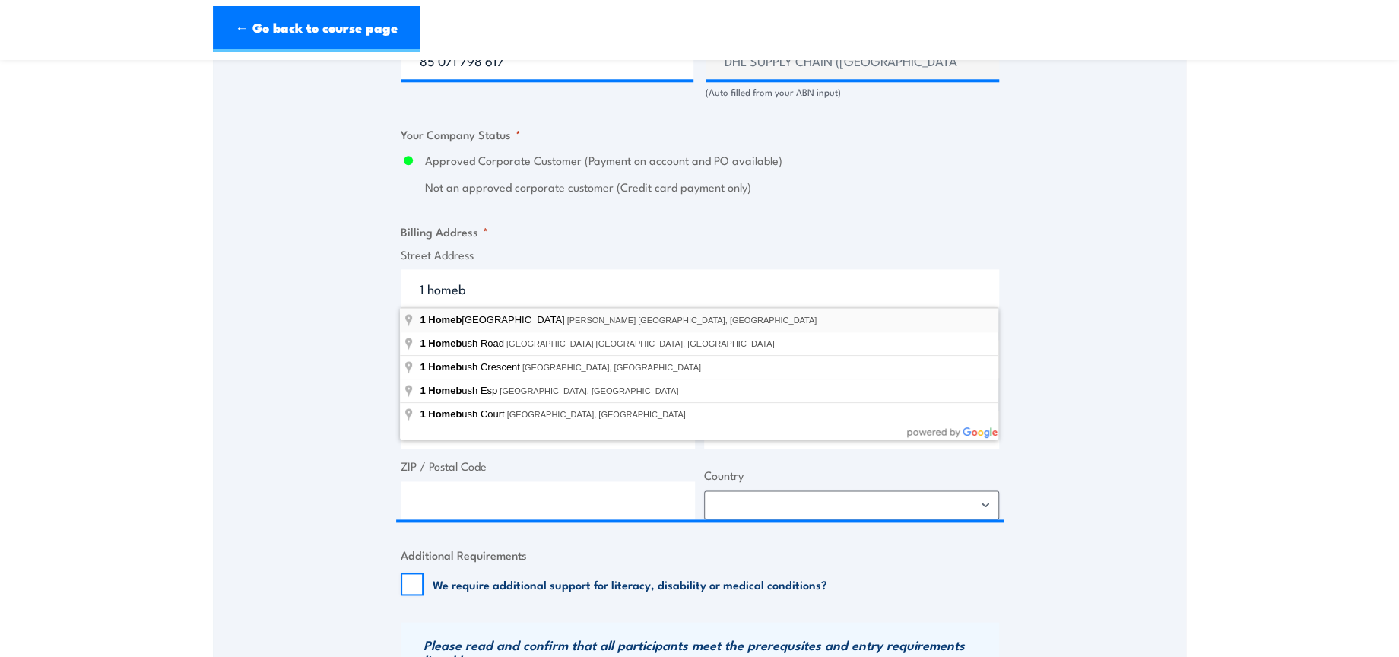
type input "1 Homebush Bay Drive, Rhodes NSW, Australia"
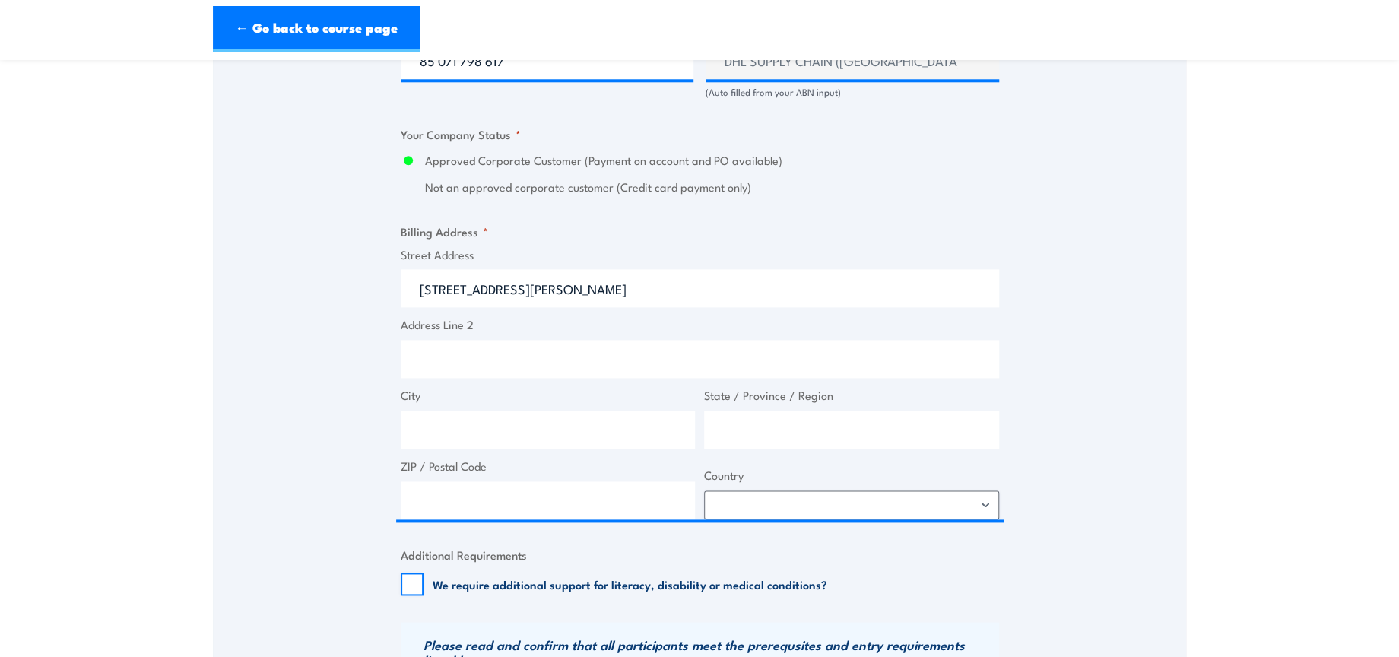
type input "1 Homebush Bay Dr"
type input "Rhodes"
type input "New South Wales"
type input "2138"
select select "Australia"
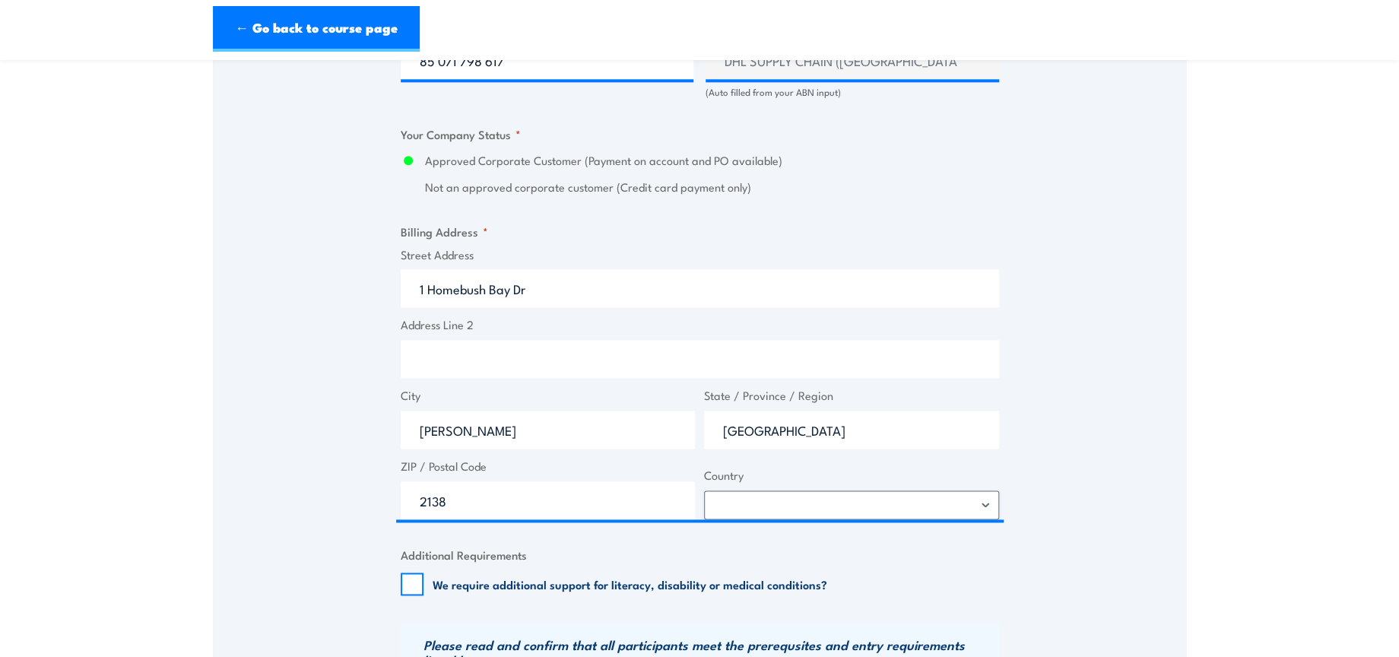
scroll to position [1351, 0]
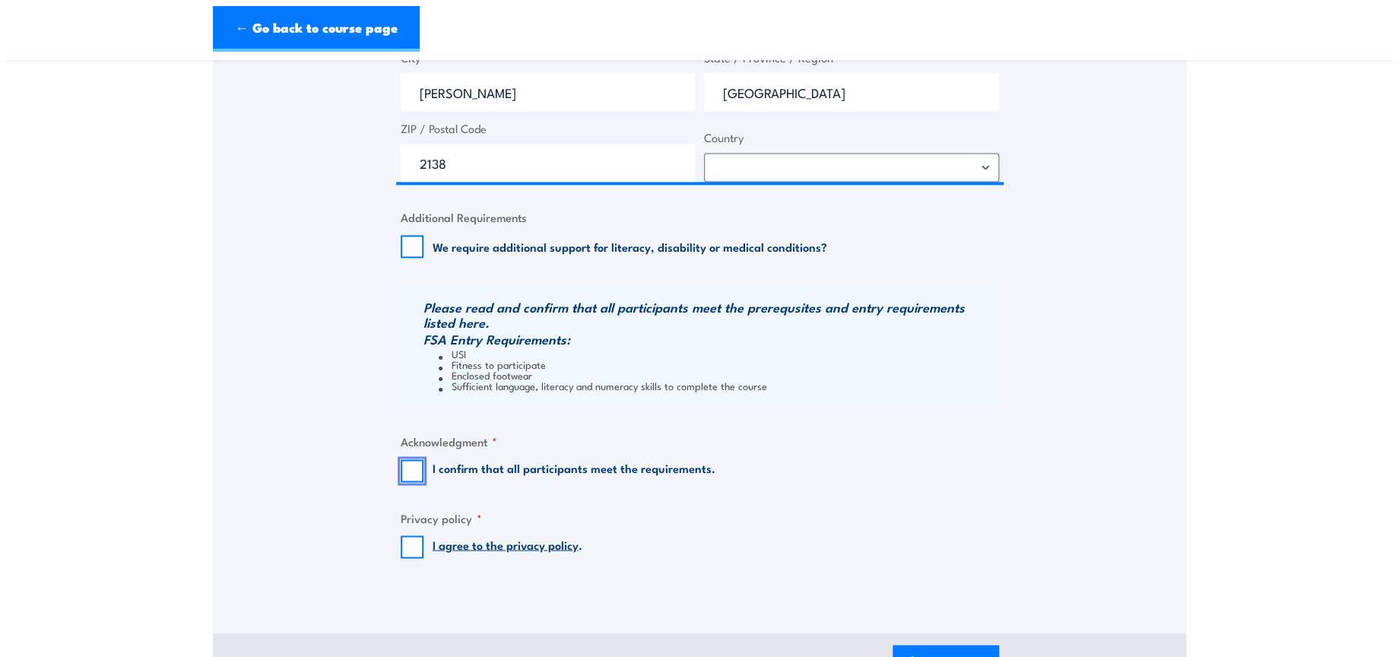
click at [411, 476] on input "I confirm that all participants meet the requirements." at bounding box center [412, 470] width 23 height 23
checkbox input "true"
click at [412, 540] on input "I agree to the privacy policy ." at bounding box center [412, 546] width 23 height 23
checkbox input "true"
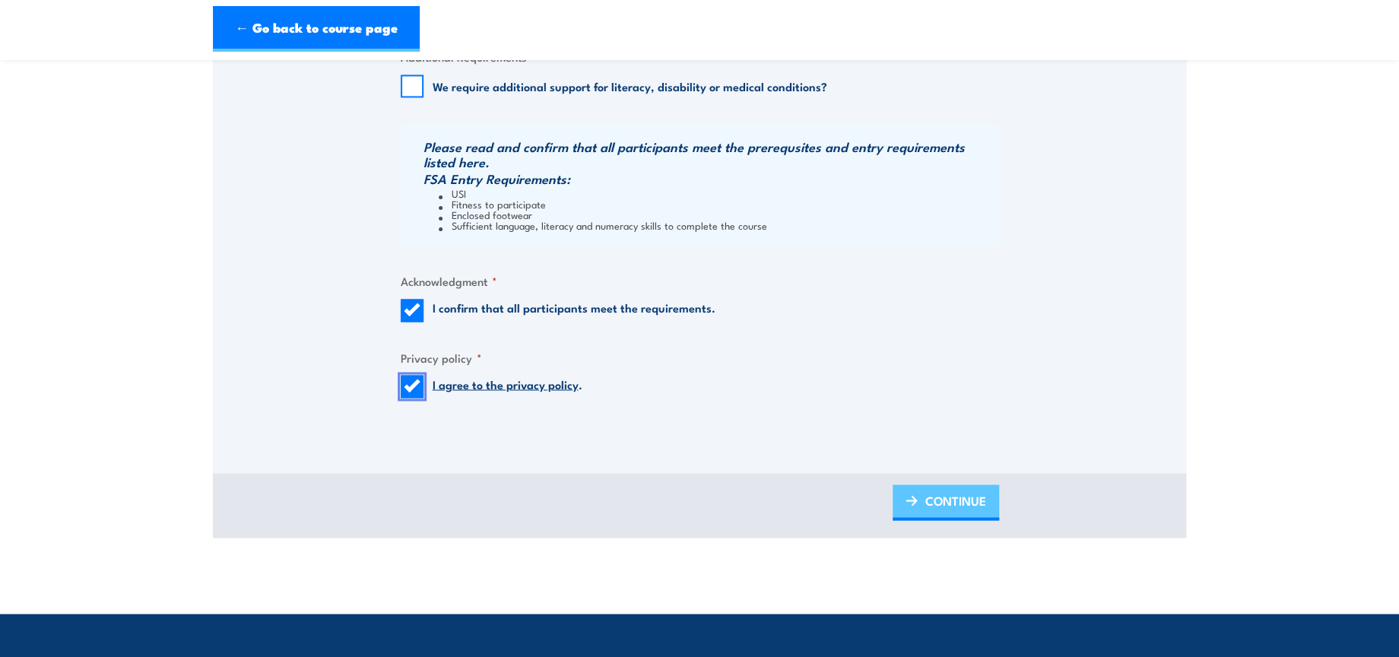
scroll to position [1521, 0]
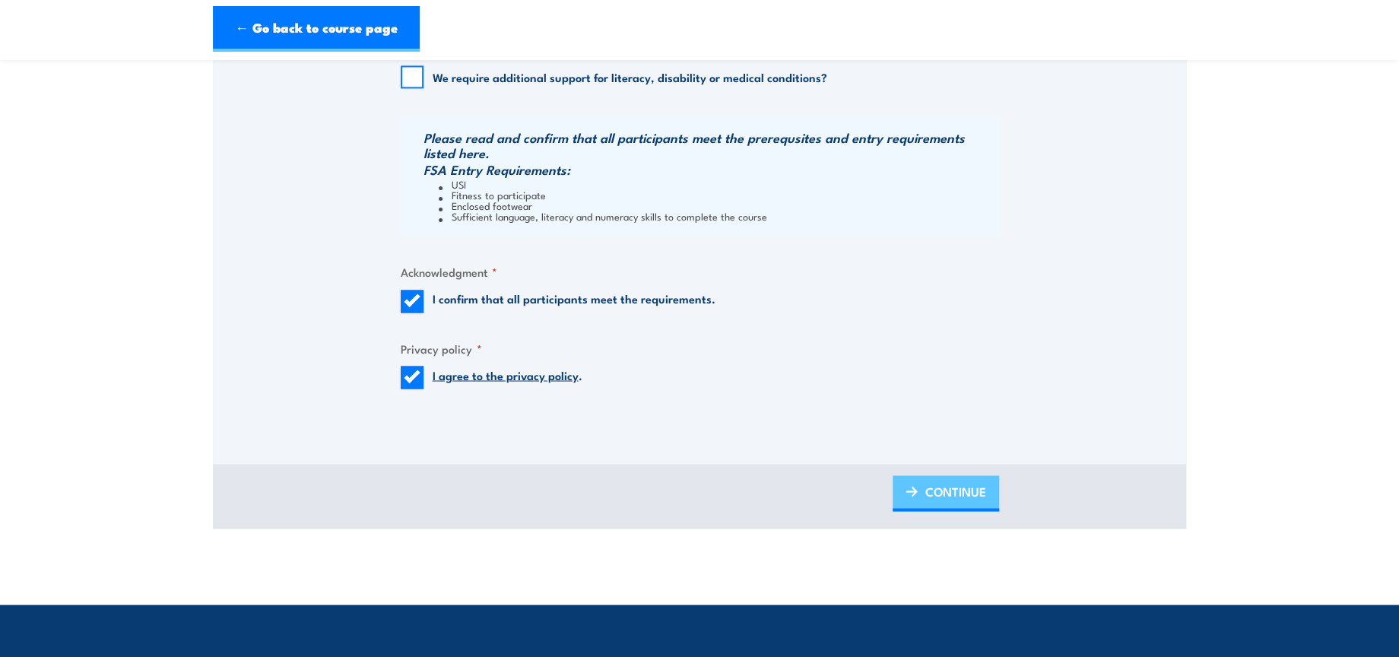
click at [953, 490] on span "CONTINUE" at bounding box center [955, 491] width 61 height 40
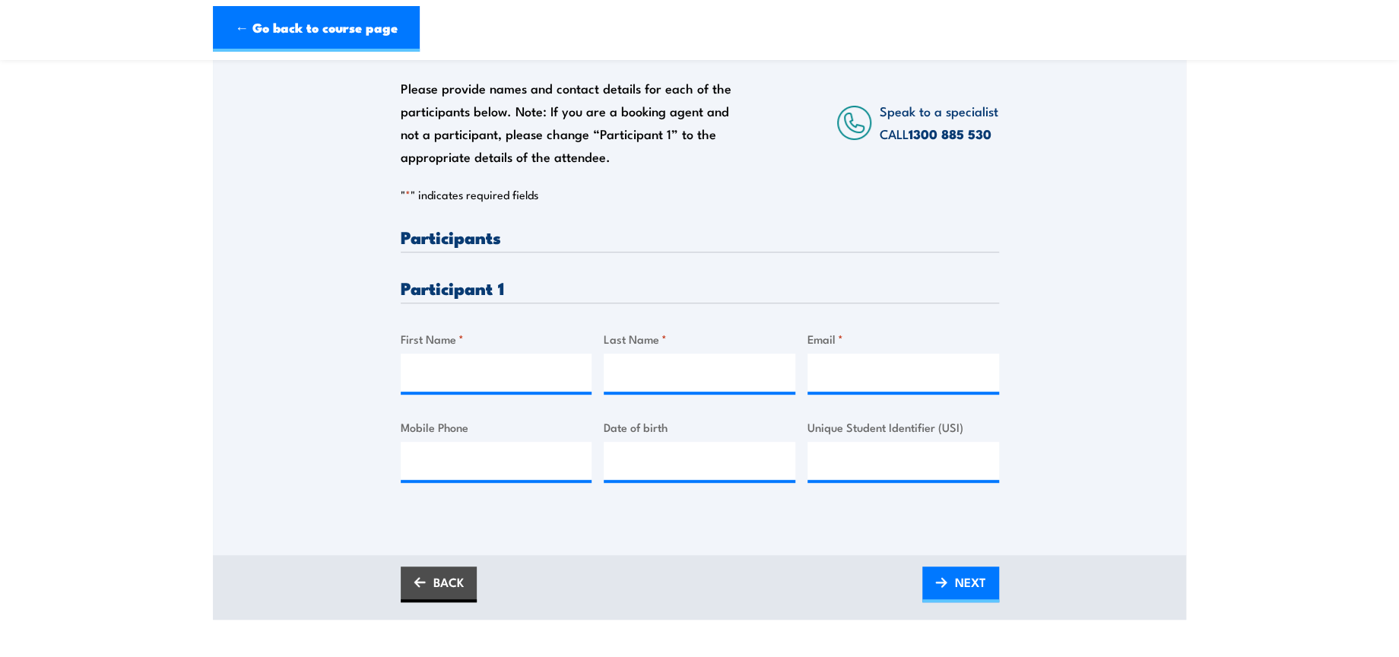
scroll to position [253, 0]
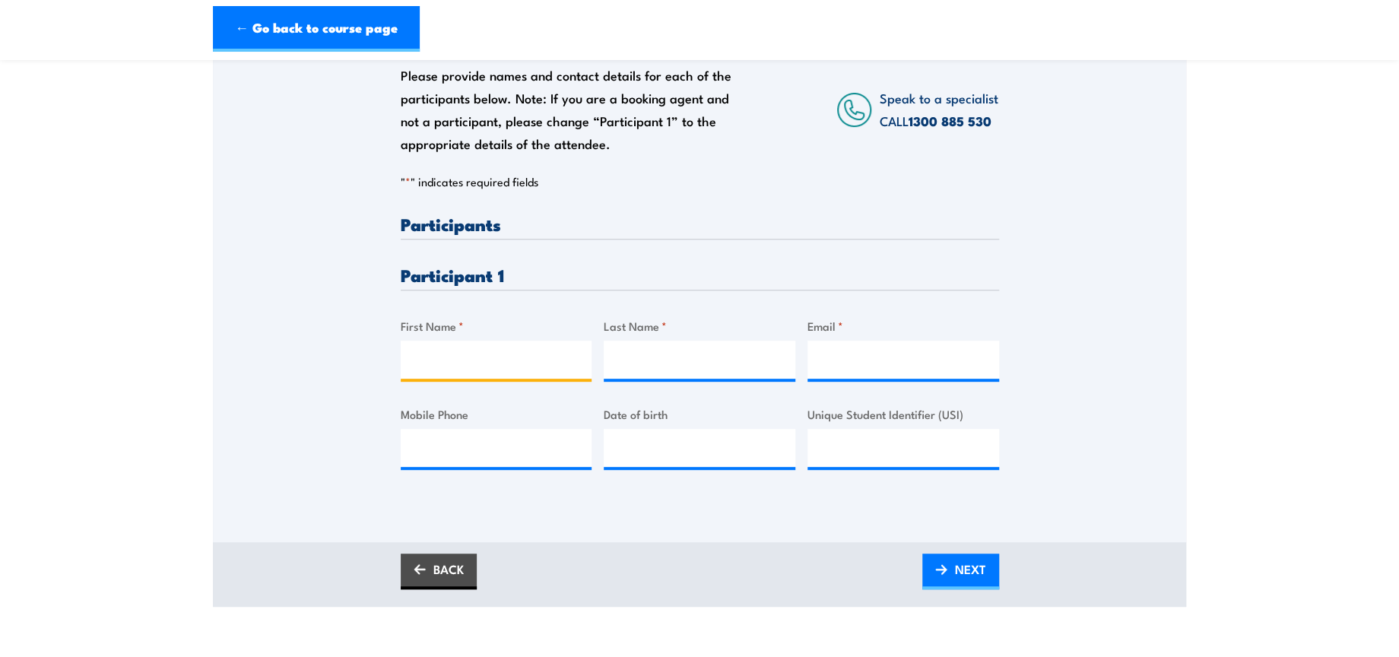
click at [402, 363] on input "First Name *" at bounding box center [497, 360] width 192 height 38
click at [480, 357] on input "First Name *" at bounding box center [497, 360] width 192 height 38
paste input "Giantono"
type input "Giantono"
drag, startPoint x: 630, startPoint y: 353, endPoint x: 671, endPoint y: 352, distance: 41.8
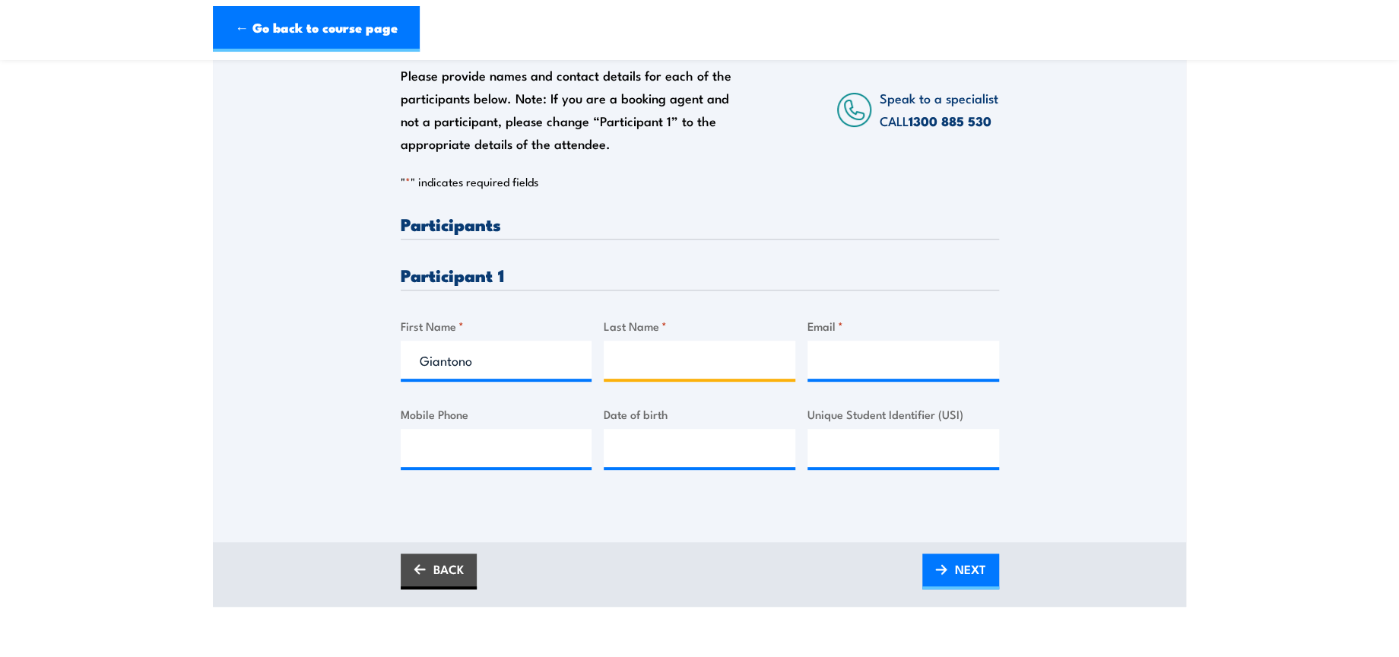
click at [630, 353] on input "Last Name *" at bounding box center [700, 360] width 192 height 38
click at [778, 376] on input "Last Name *" at bounding box center [700, 360] width 192 height 38
paste input "Ali"
type input "Ali"
click at [900, 361] on input "Email *" at bounding box center [904, 360] width 192 height 38
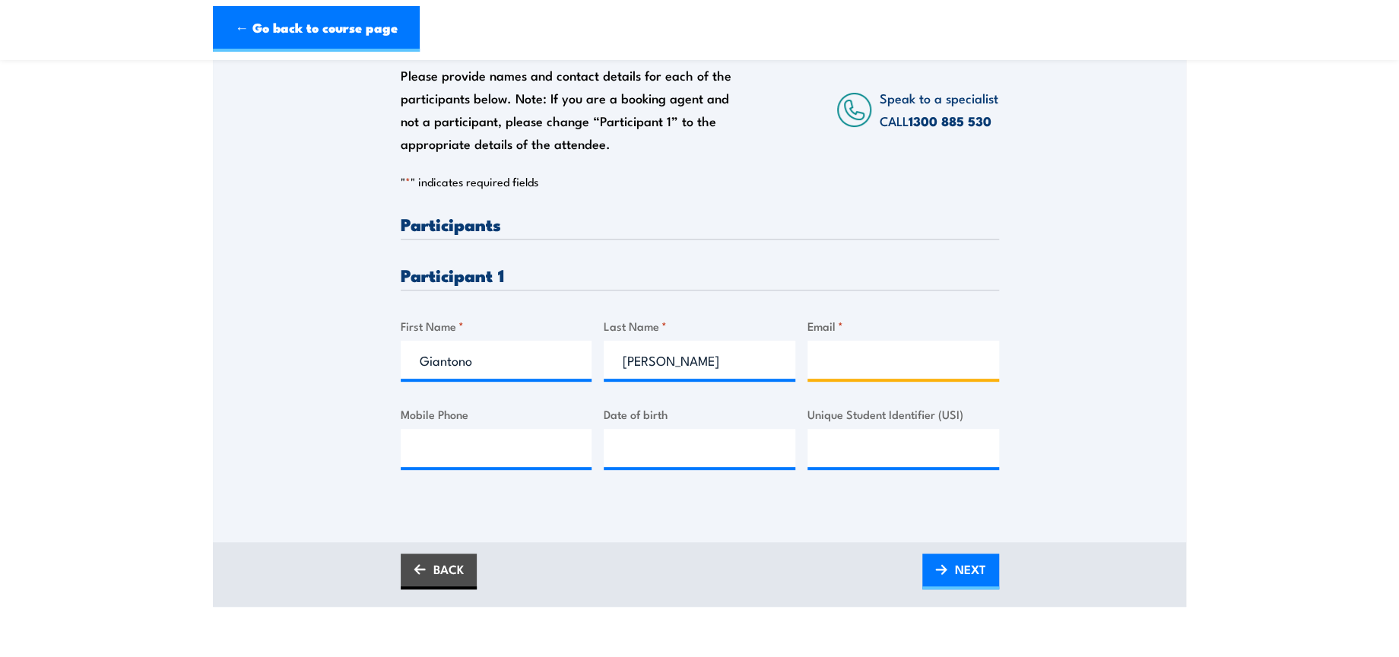
click at [897, 361] on input "Email *" at bounding box center [904, 360] width 192 height 38
paste input "kelly.golik@dhl.com"
type input "kelly.golik@dhl.com"
click at [971, 576] on span "NEXT" at bounding box center [970, 569] width 31 height 40
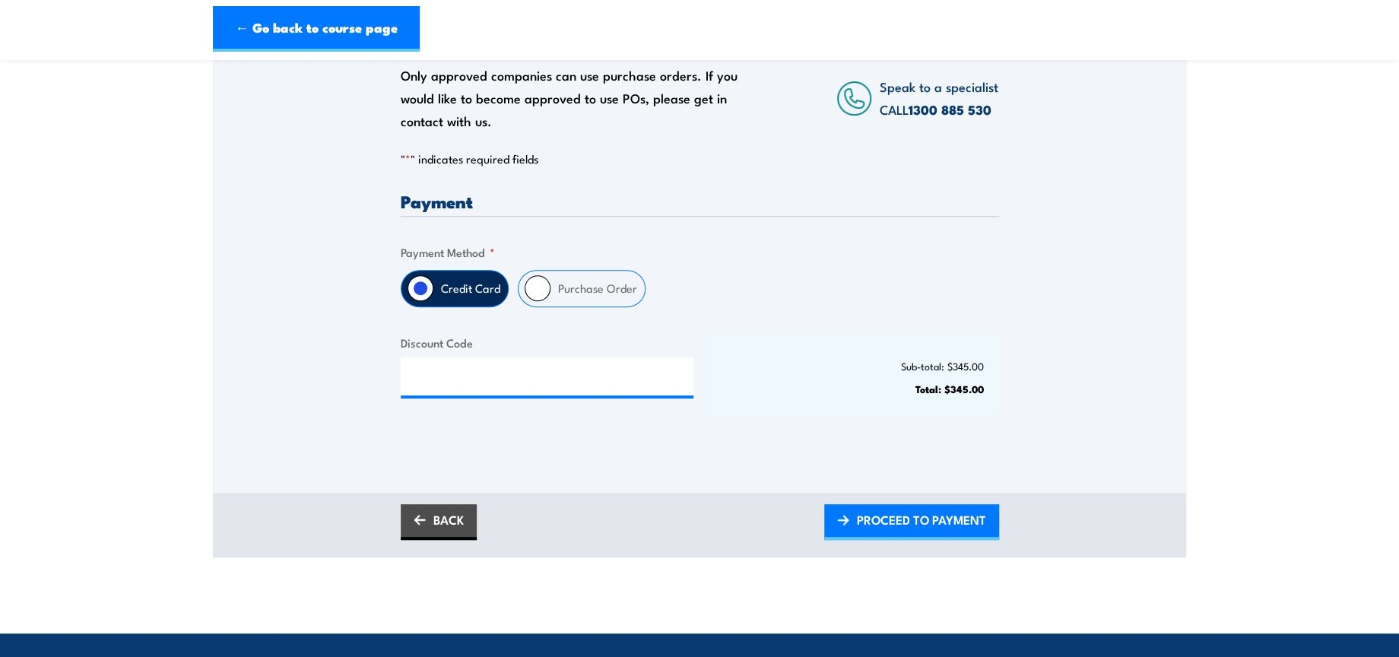
click at [521, 286] on div "Purchase Order" at bounding box center [582, 288] width 128 height 37
click at [533, 285] on input "Purchase Order" at bounding box center [538, 288] width 26 height 26
radio input "true"
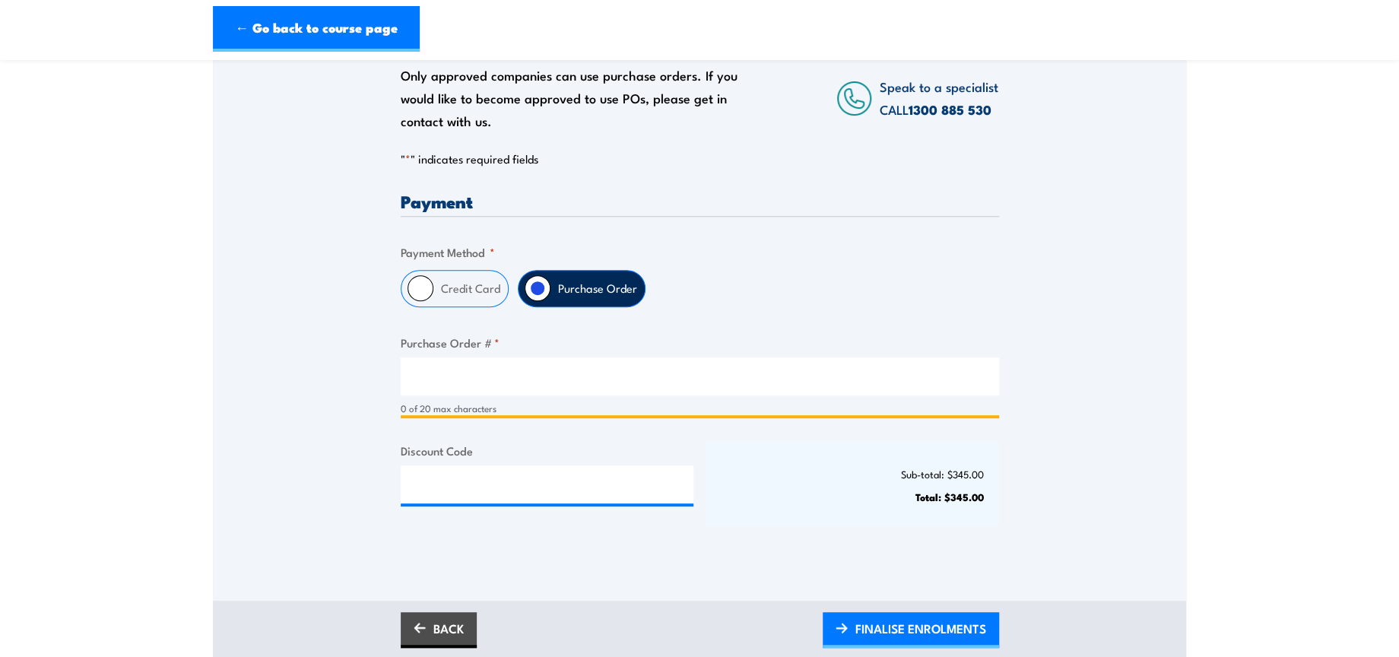
click at [533, 376] on input "Purchase Order # *" at bounding box center [700, 376] width 598 height 38
type input "NA"
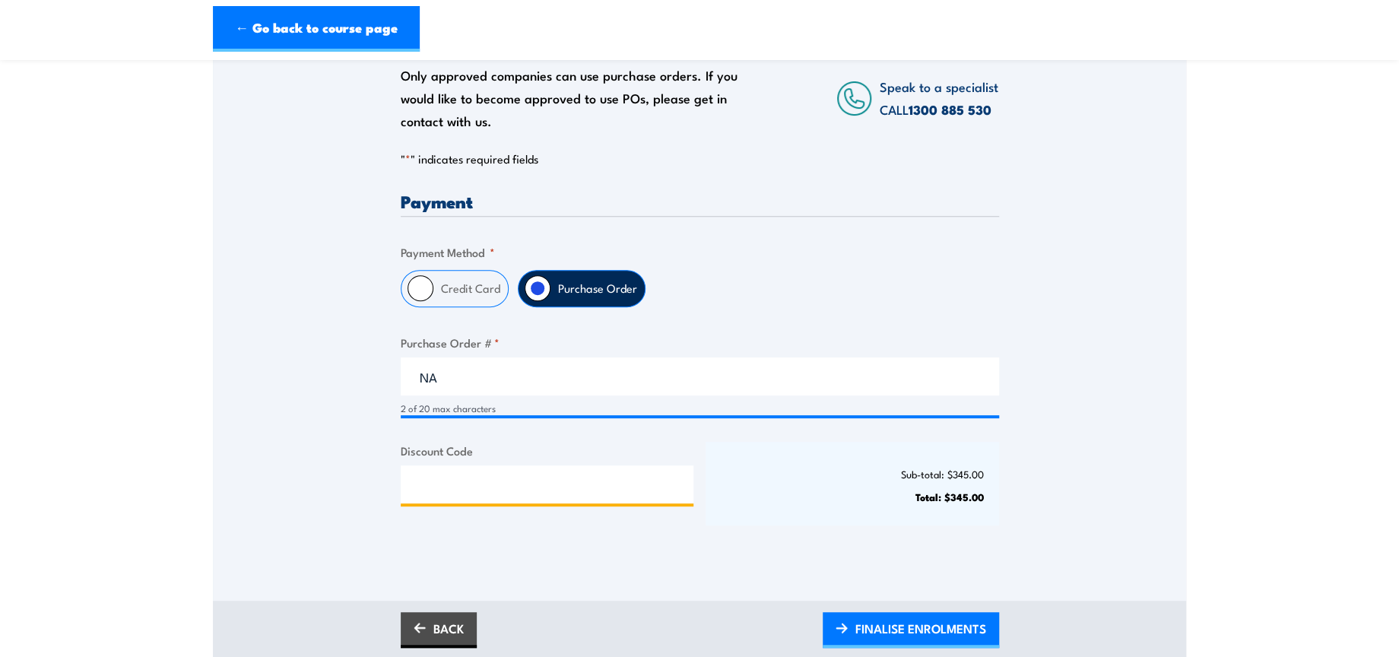
click at [567, 478] on input "Discount Code" at bounding box center [548, 484] width 294 height 38
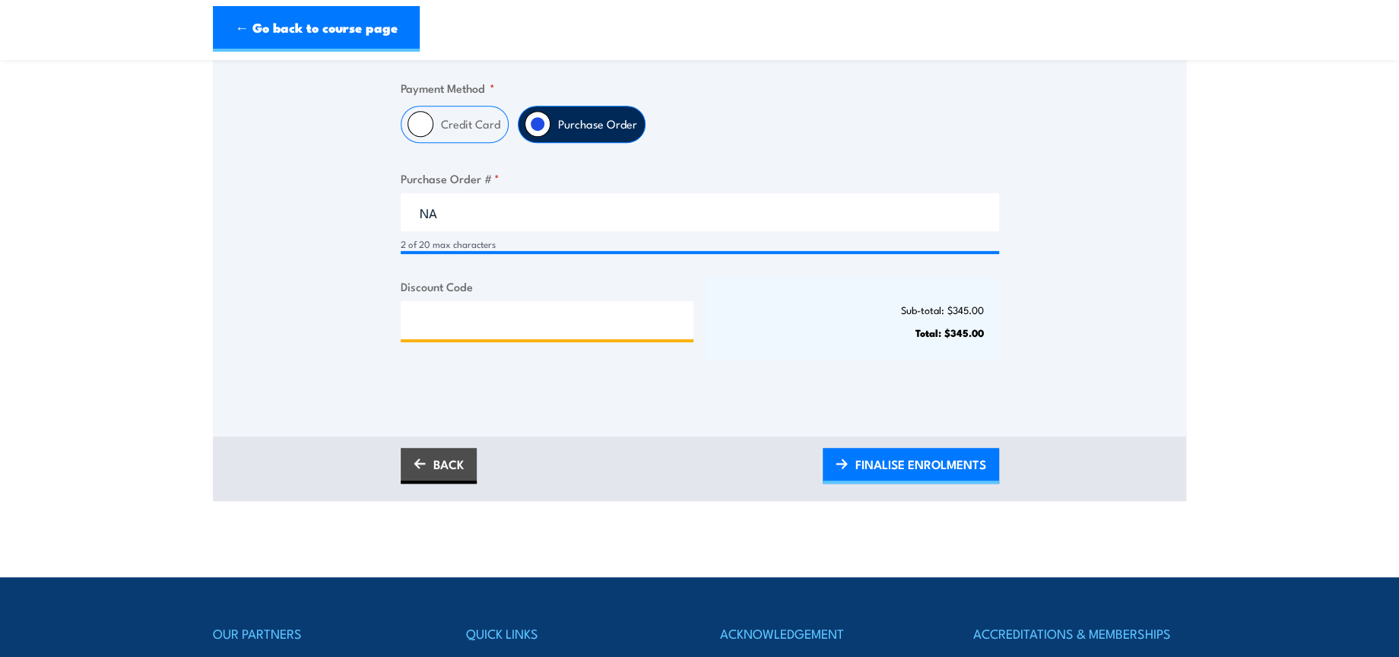
scroll to position [422, 0]
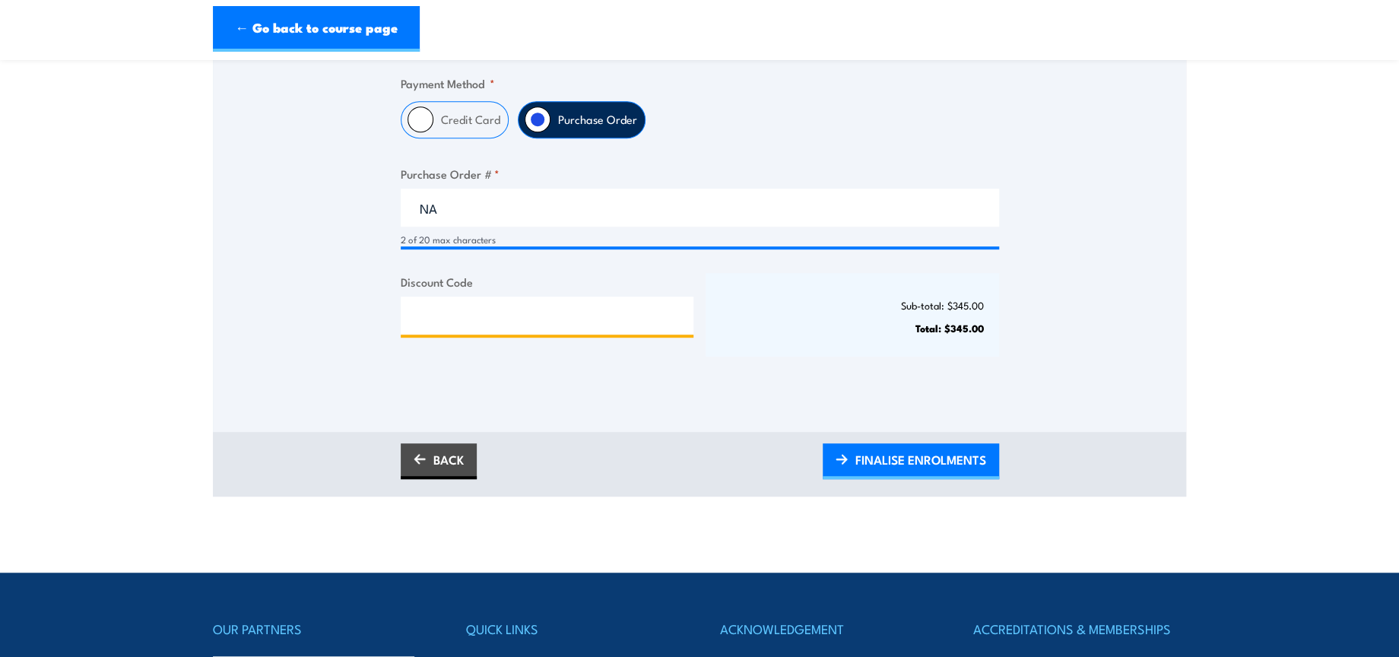
click at [515, 303] on input "Discount Code" at bounding box center [548, 316] width 294 height 38
paste input "NSCASILVER2025!"
type input "NSCASILVER2025!"
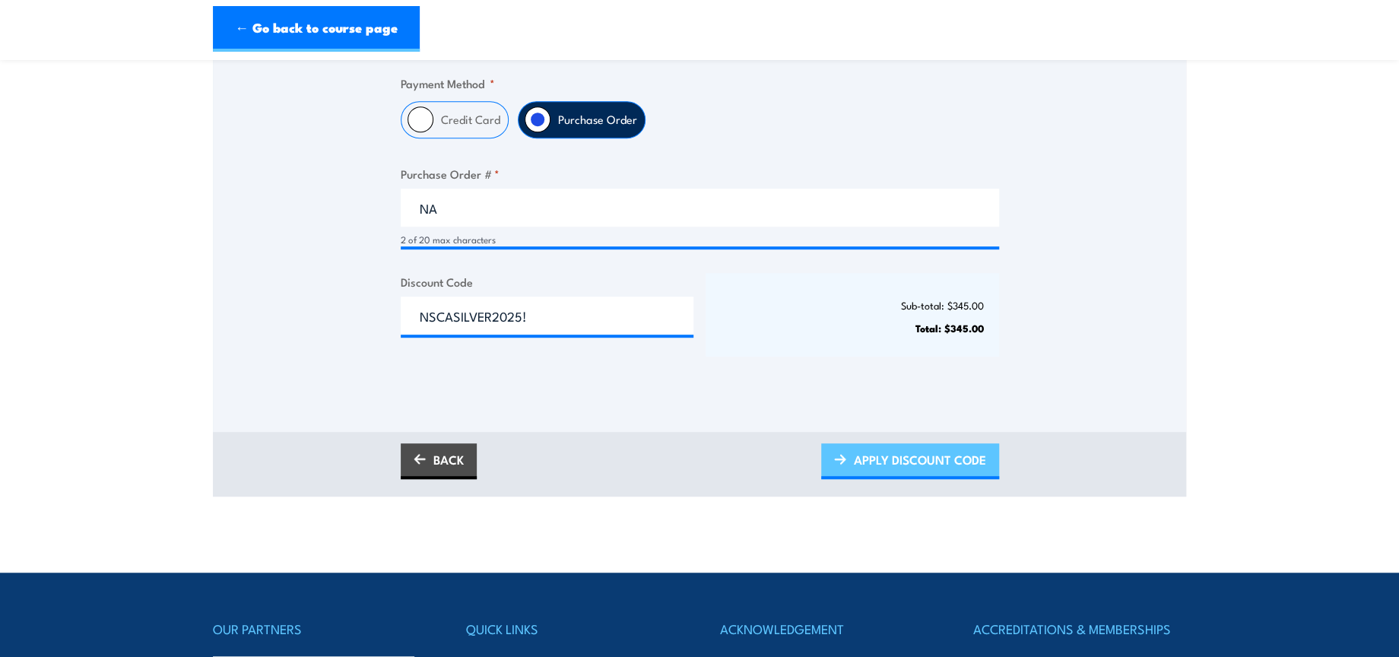
click at [897, 465] on span "APPLY DISCOUNT CODE" at bounding box center [920, 460] width 132 height 40
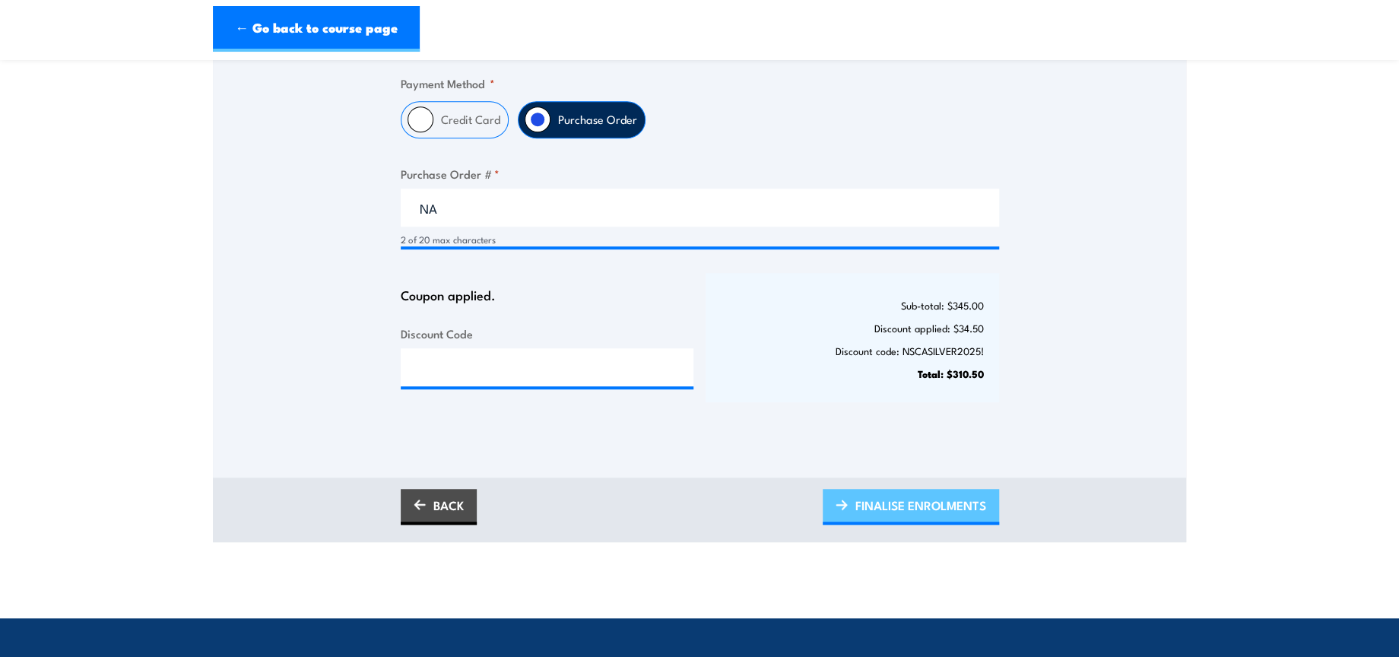
click at [898, 504] on span "FINALISE ENROLMENTS" at bounding box center [920, 505] width 131 height 40
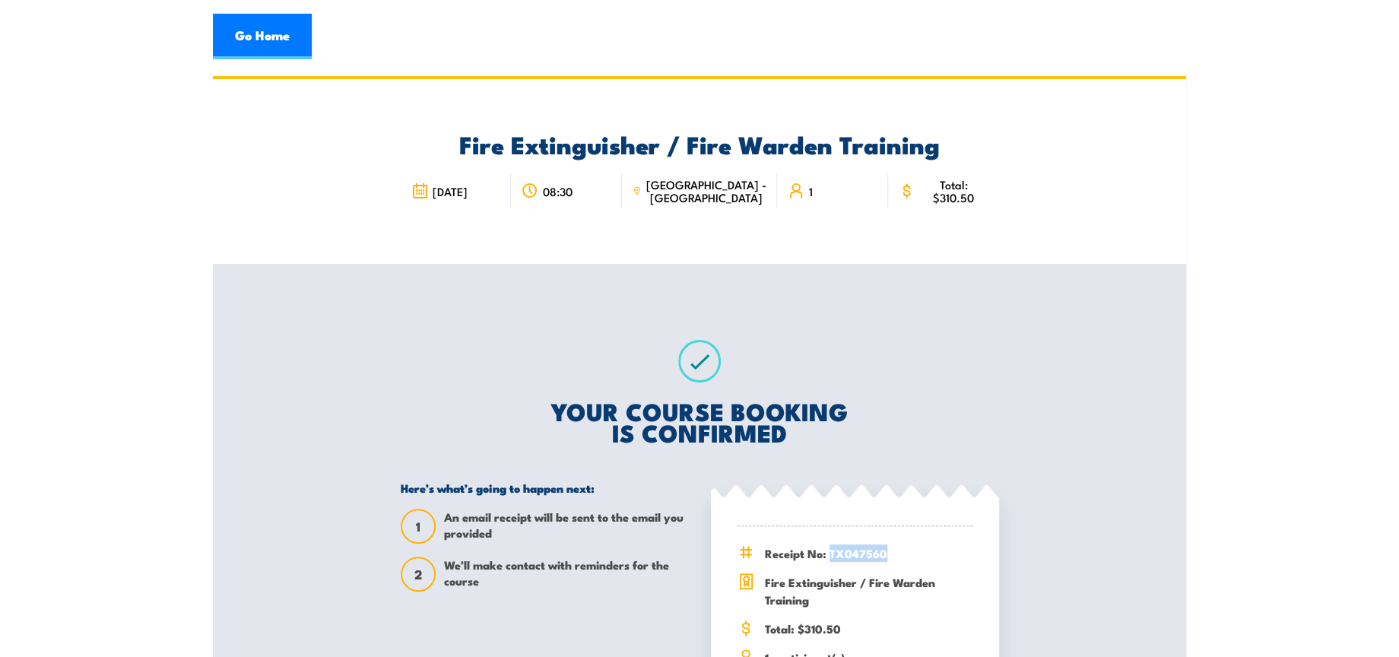
drag, startPoint x: 831, startPoint y: 549, endPoint x: 884, endPoint y: 551, distance: 53.3
click at [884, 551] on span "Receipt No: TX047560" at bounding box center [869, 552] width 208 height 17
copy span "TX047560"
click at [235, 30] on link "Go Home" at bounding box center [262, 37] width 99 height 46
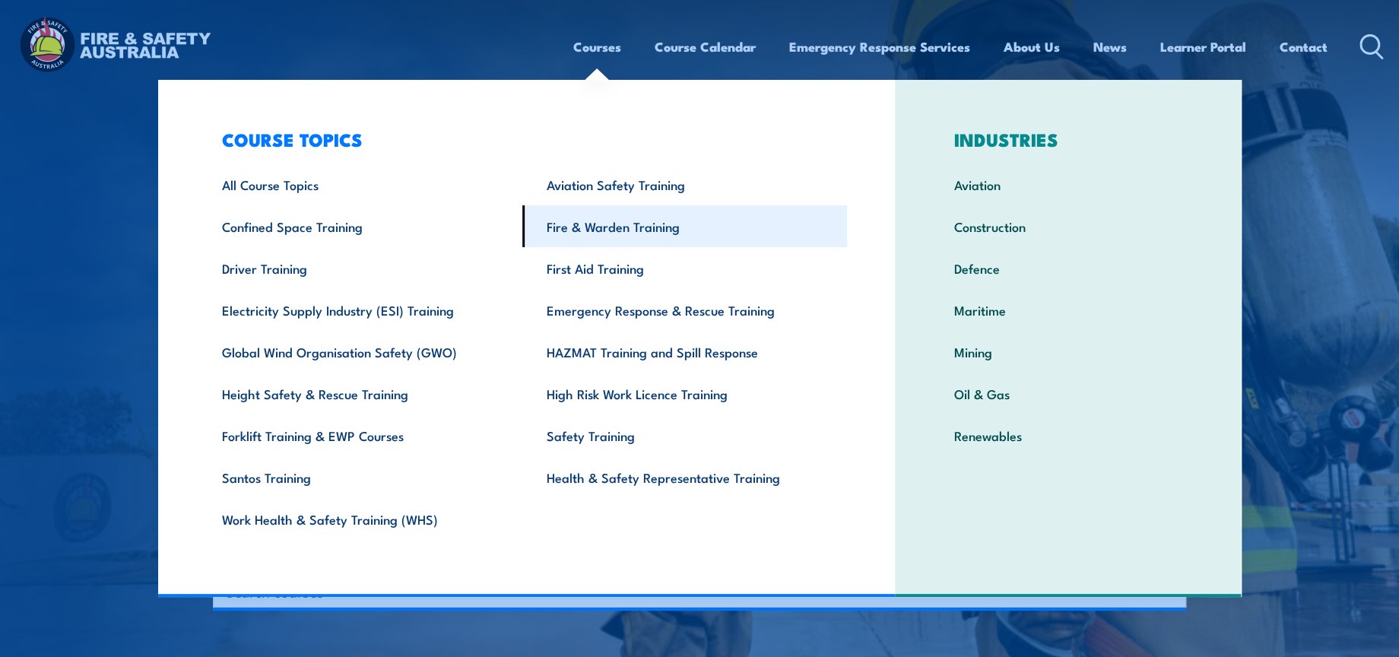
click at [605, 242] on link "Fire & Warden Training" at bounding box center [684, 226] width 325 height 42
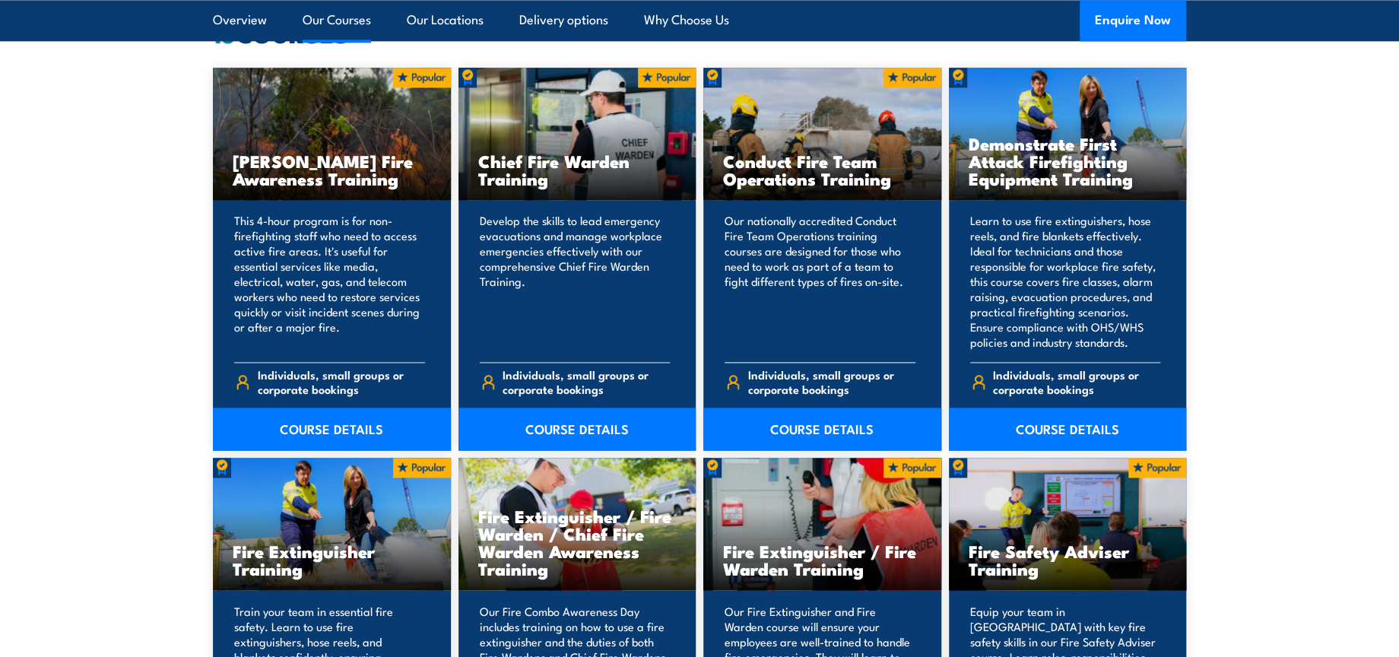
scroll to position [1436, 0]
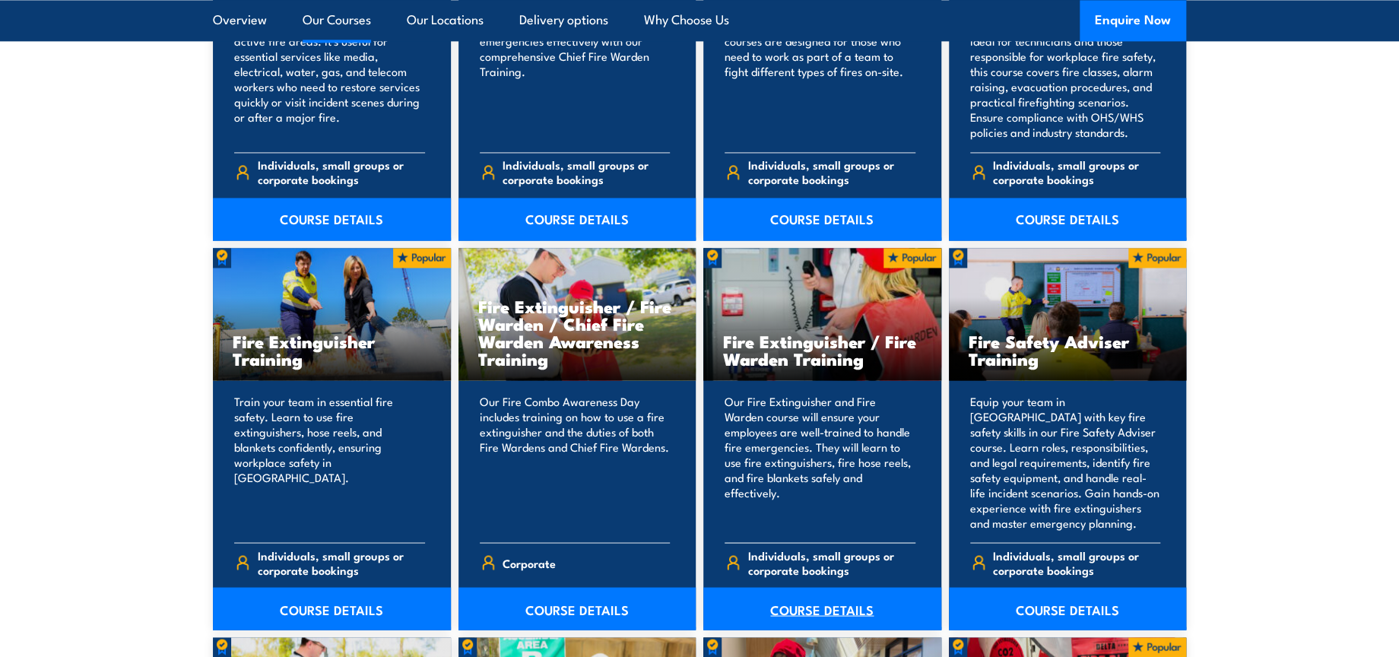
click at [798, 602] on link "COURSE DETAILS" at bounding box center [822, 608] width 238 height 43
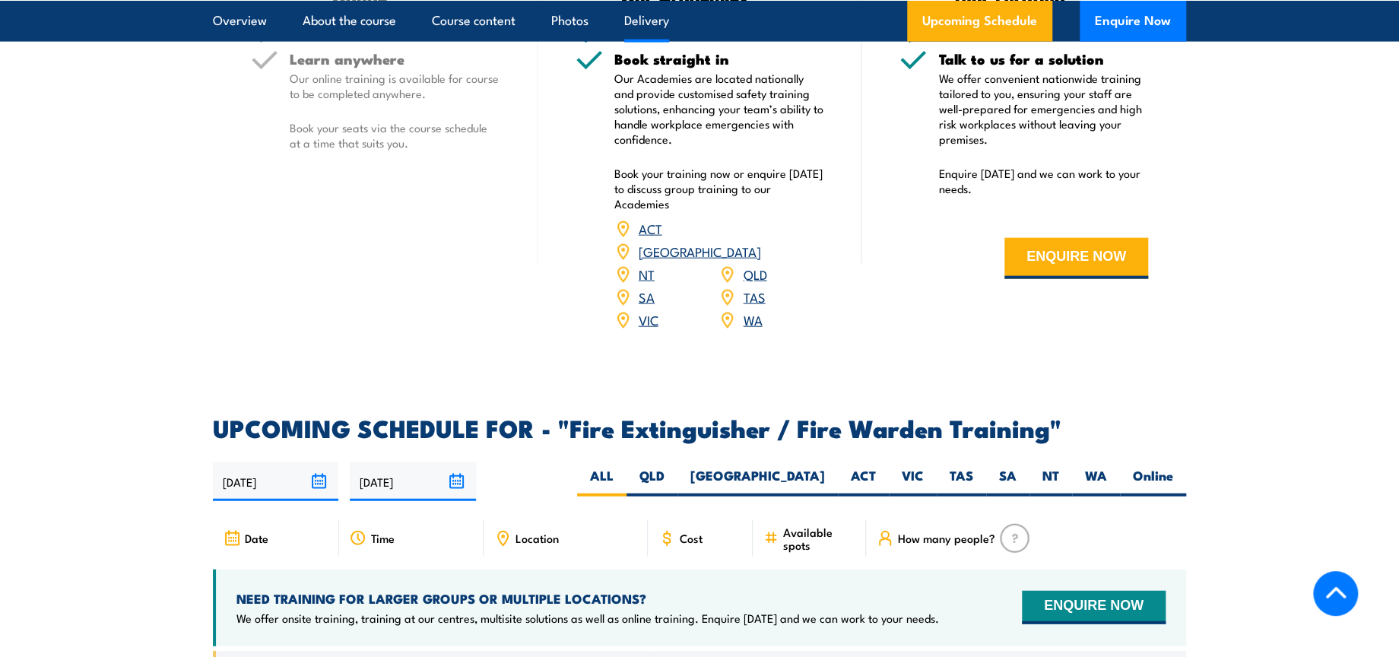
scroll to position [2281, 0]
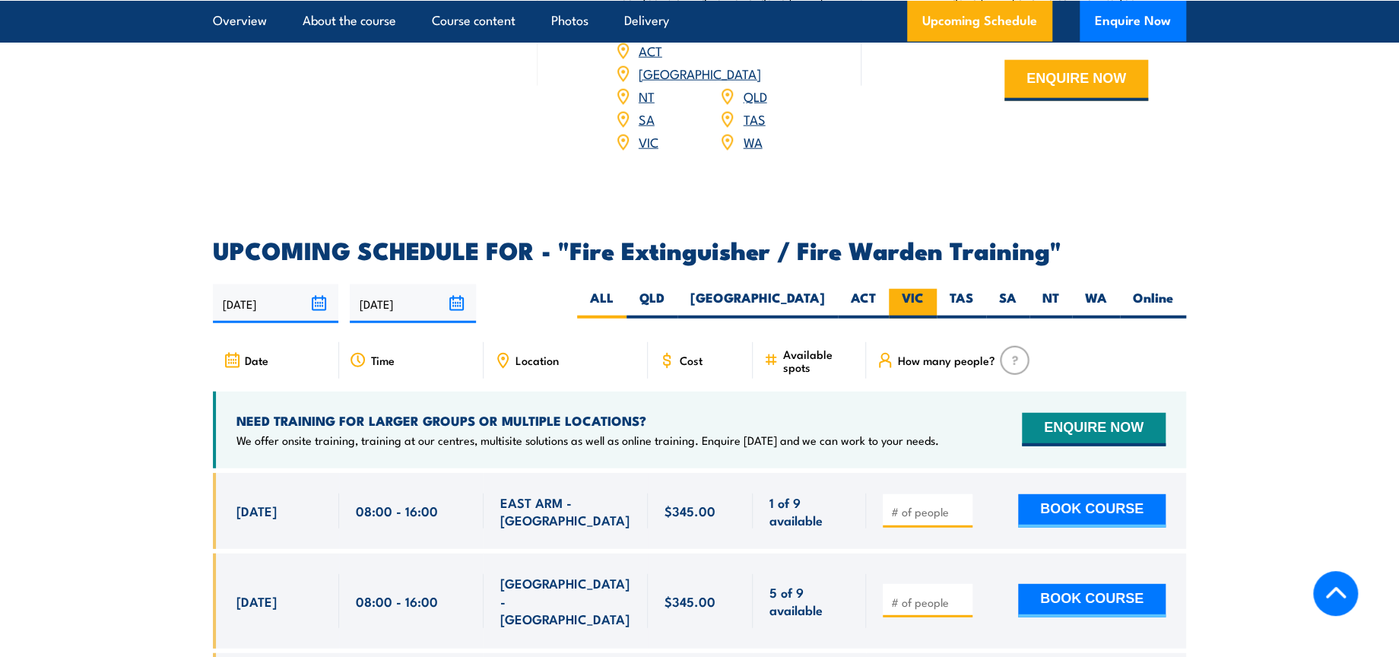
click at [912, 289] on label "VIC" at bounding box center [913, 304] width 48 height 30
click at [924, 289] on input "VIC" at bounding box center [929, 294] width 10 height 10
radio input "true"
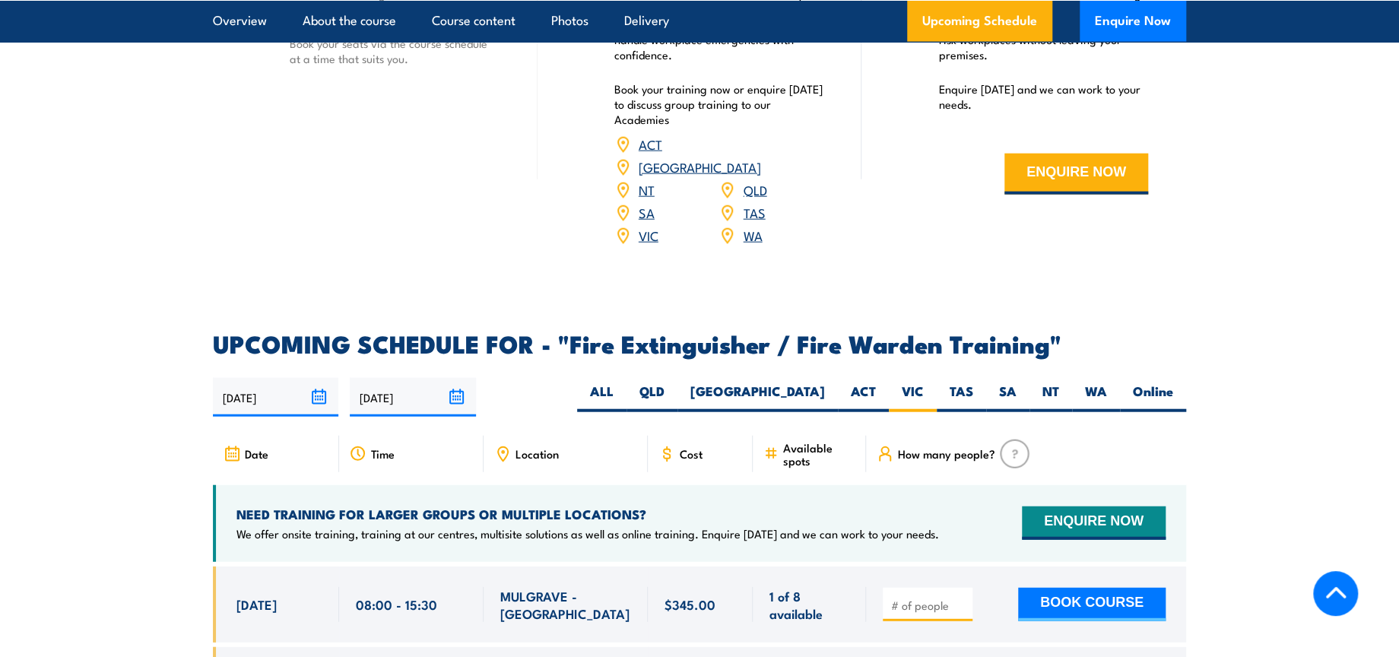
scroll to position [2158, 0]
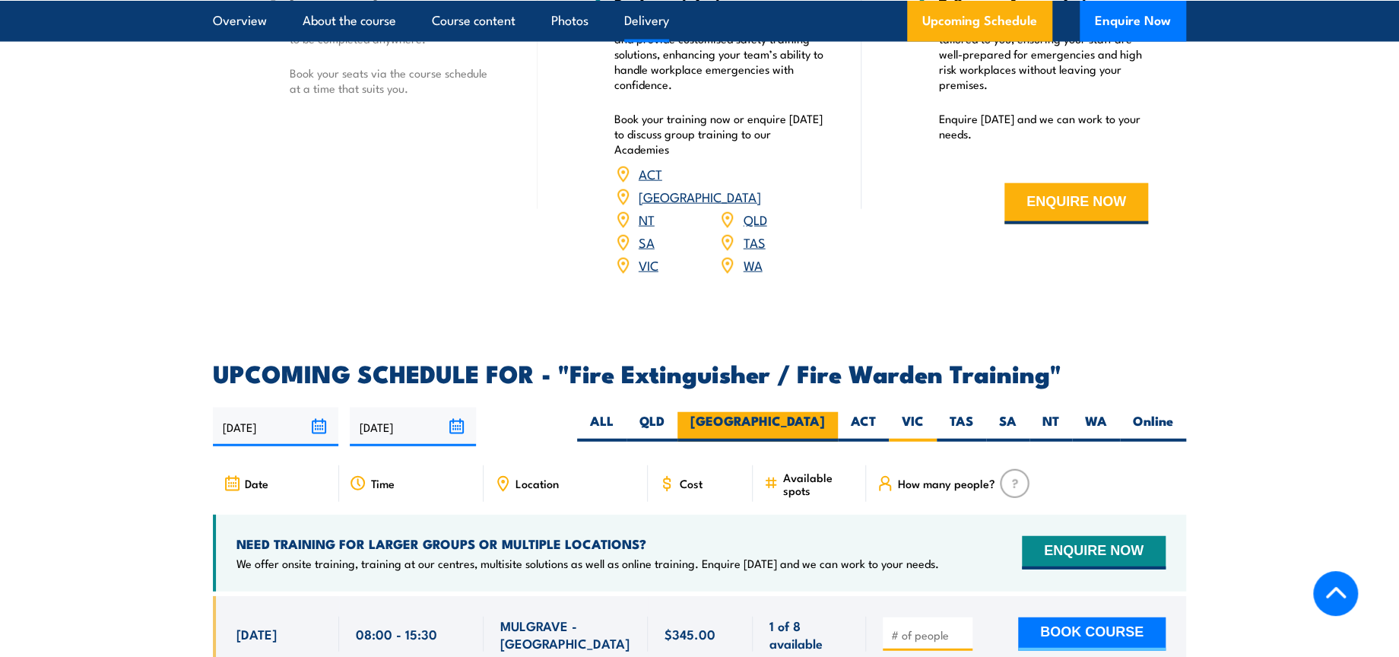
click at [796, 412] on label "[GEOGRAPHIC_DATA]" at bounding box center [758, 427] width 160 height 30
click at [825, 412] on input "[GEOGRAPHIC_DATA]" at bounding box center [830, 417] width 10 height 10
radio input "true"
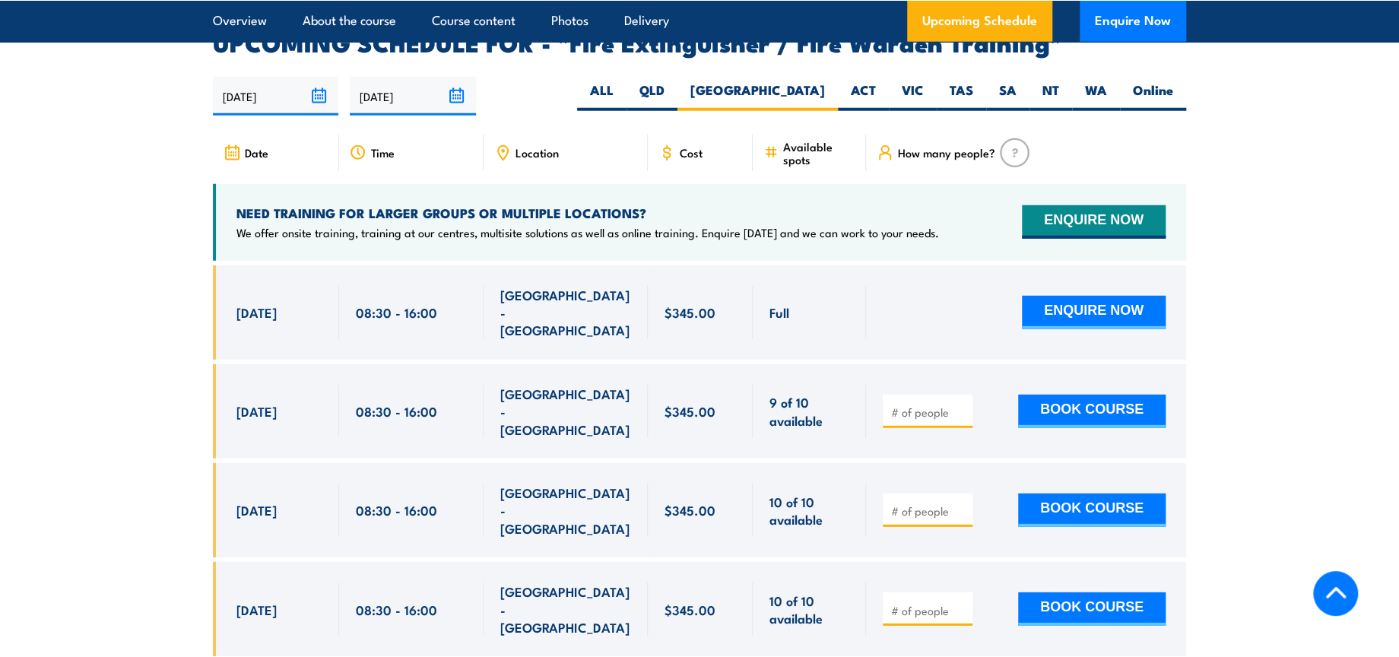
scroll to position [2496, 0]
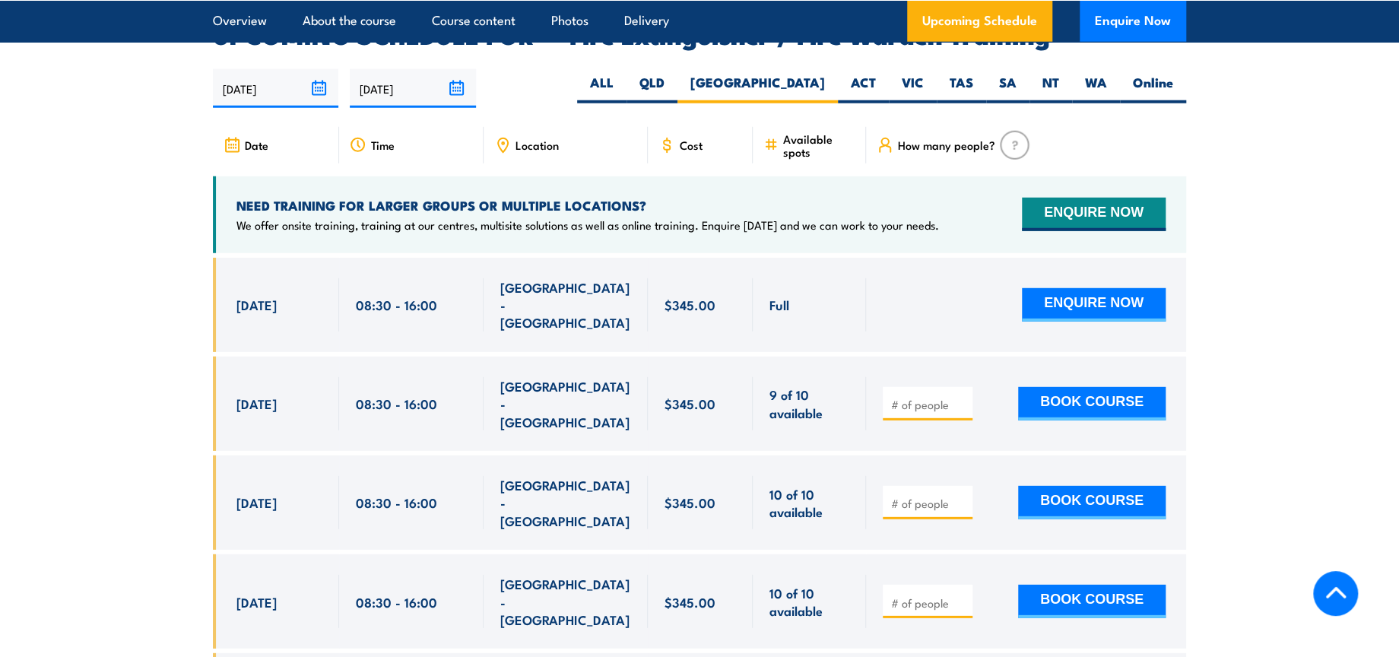
click at [905, 397] on input "number" at bounding box center [929, 404] width 76 height 15
type input "1"
click at [1074, 387] on button "BOOK COURSE" at bounding box center [1092, 403] width 148 height 33
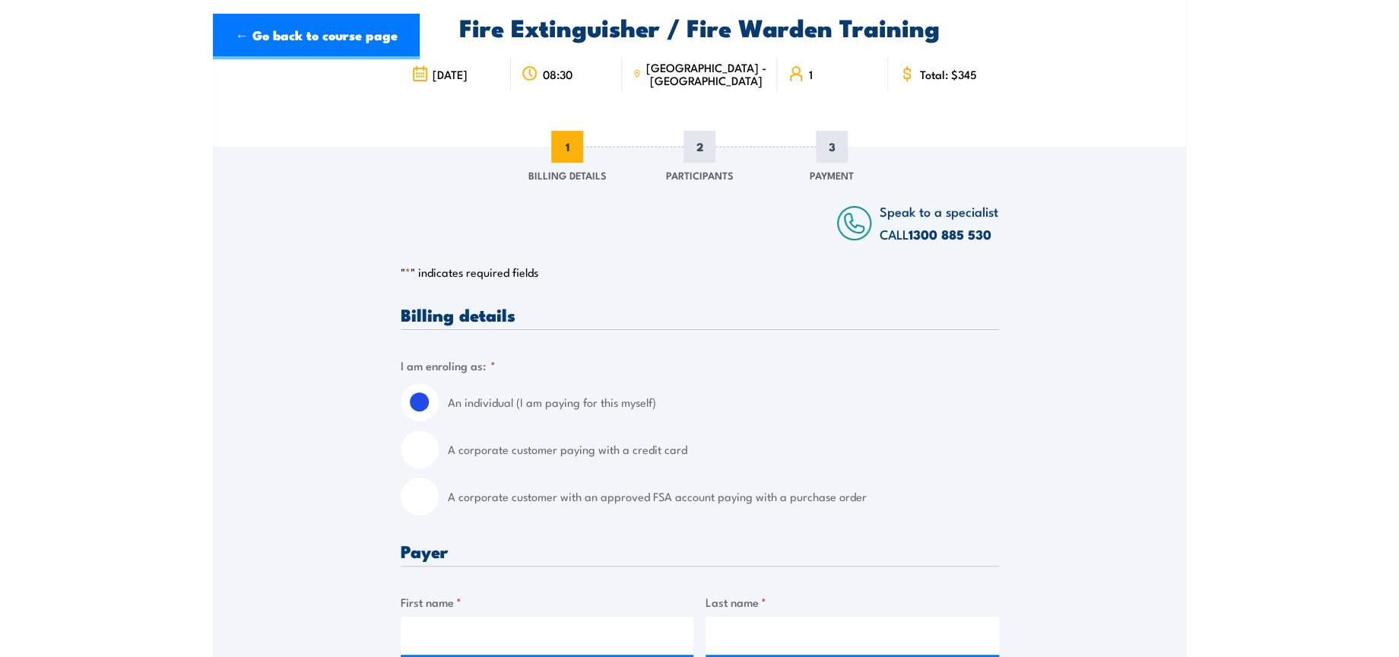
scroll to position [338, 0]
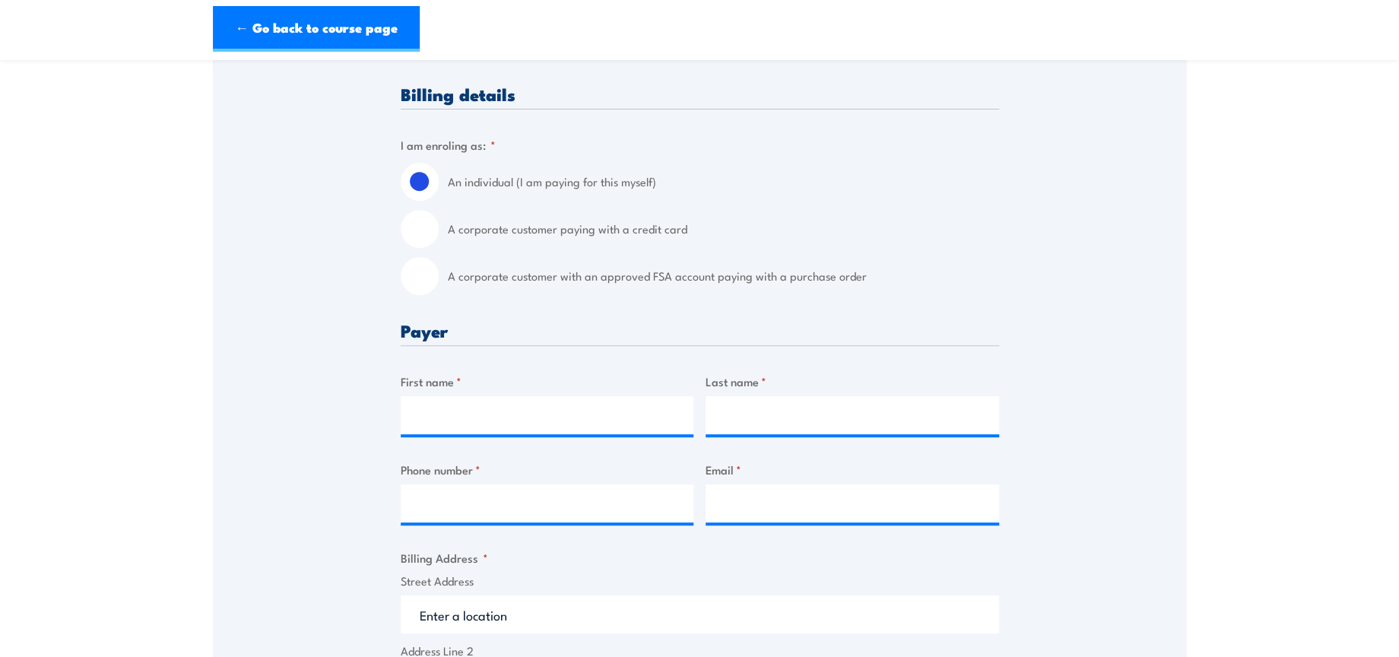
click at [432, 279] on input "A corporate customer with an approved FSA account paying with a purchase order" at bounding box center [420, 276] width 38 height 38
radio input "true"
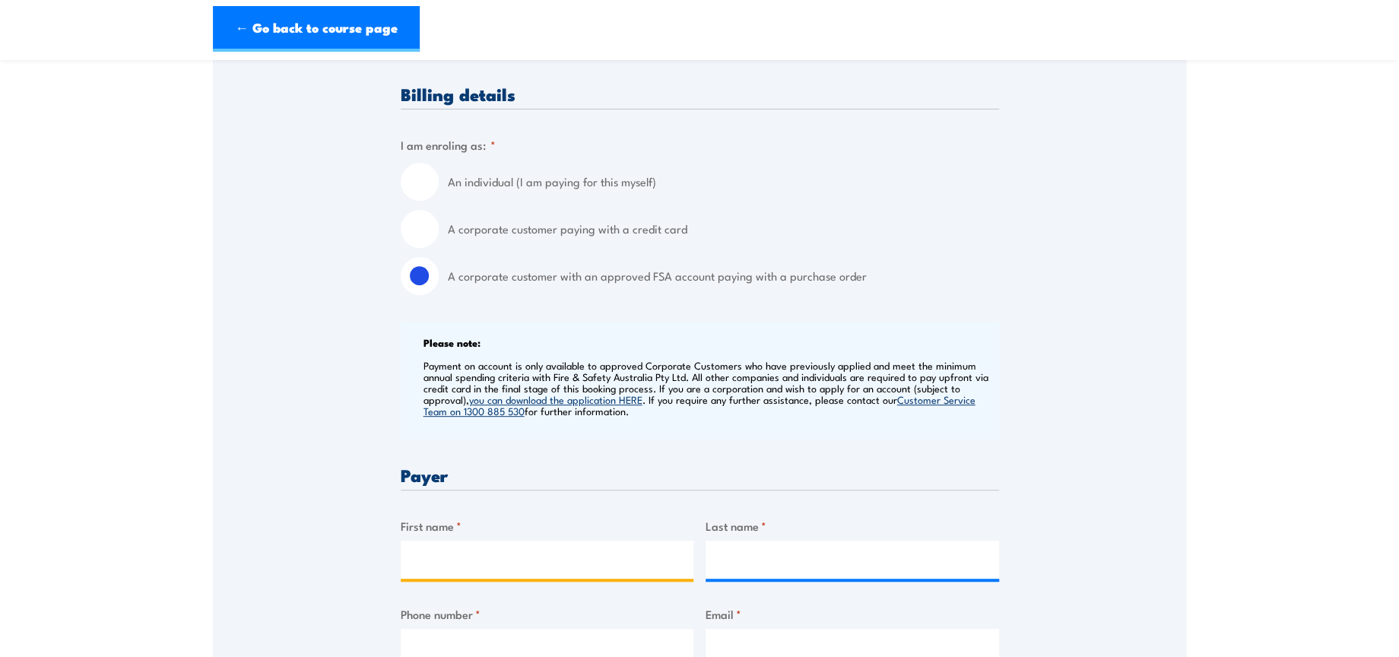
click at [577, 565] on input "First name *" at bounding box center [548, 560] width 294 height 38
type input "Manpreet"
type input "Kaur"
type input "0402929442"
type input "safetytraining@dhl.com"
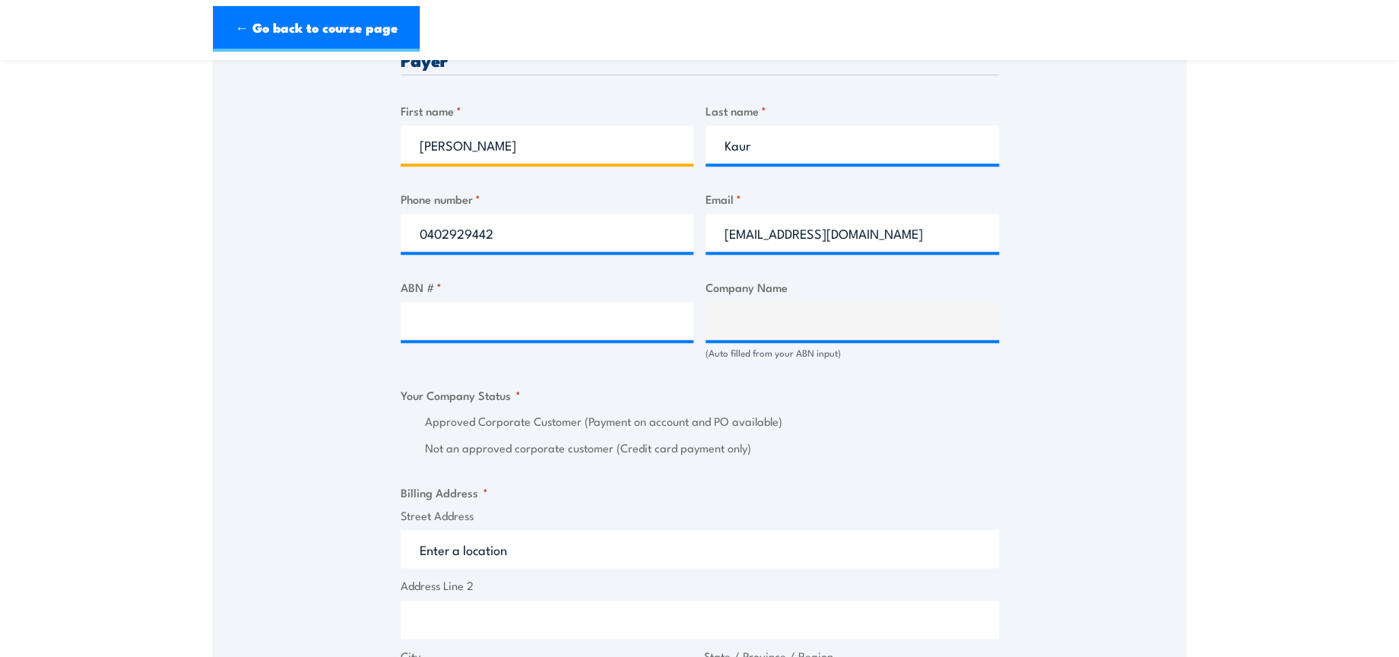
scroll to position [760, 0]
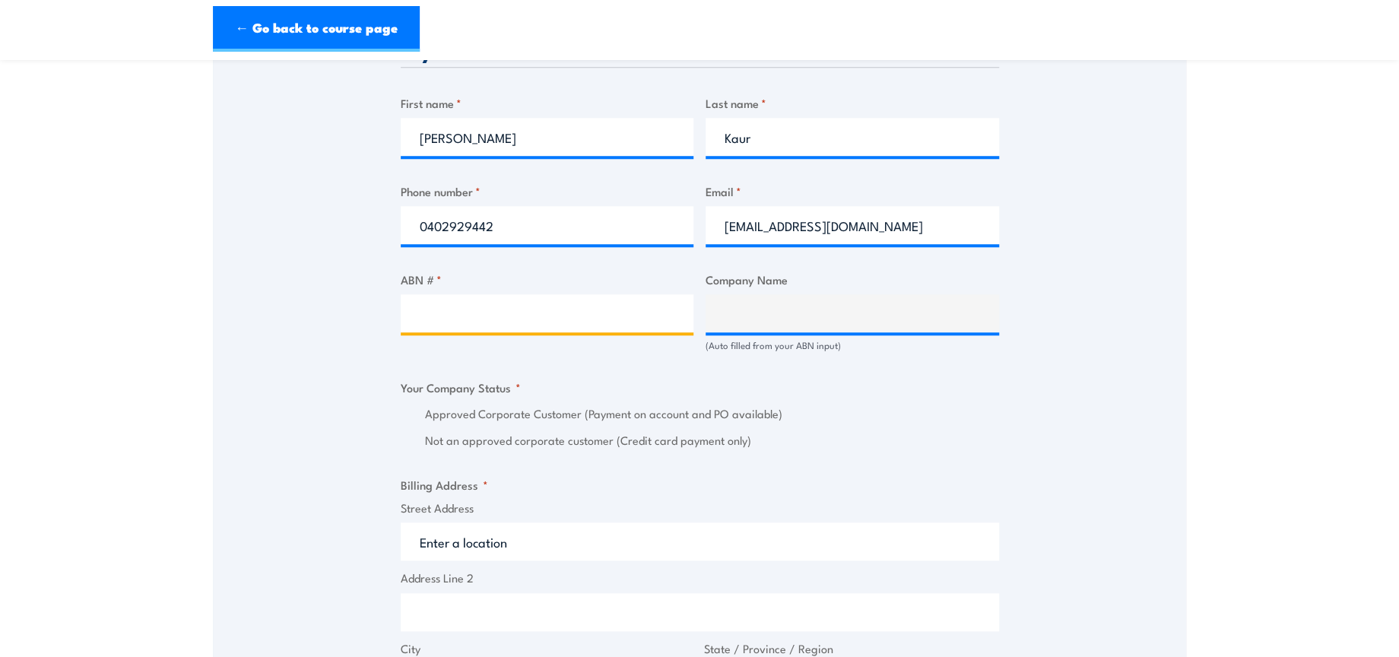
click at [528, 325] on input "ABN # *" at bounding box center [548, 313] width 294 height 38
paste input "85 071 798 617"
type input "85 071 798 617"
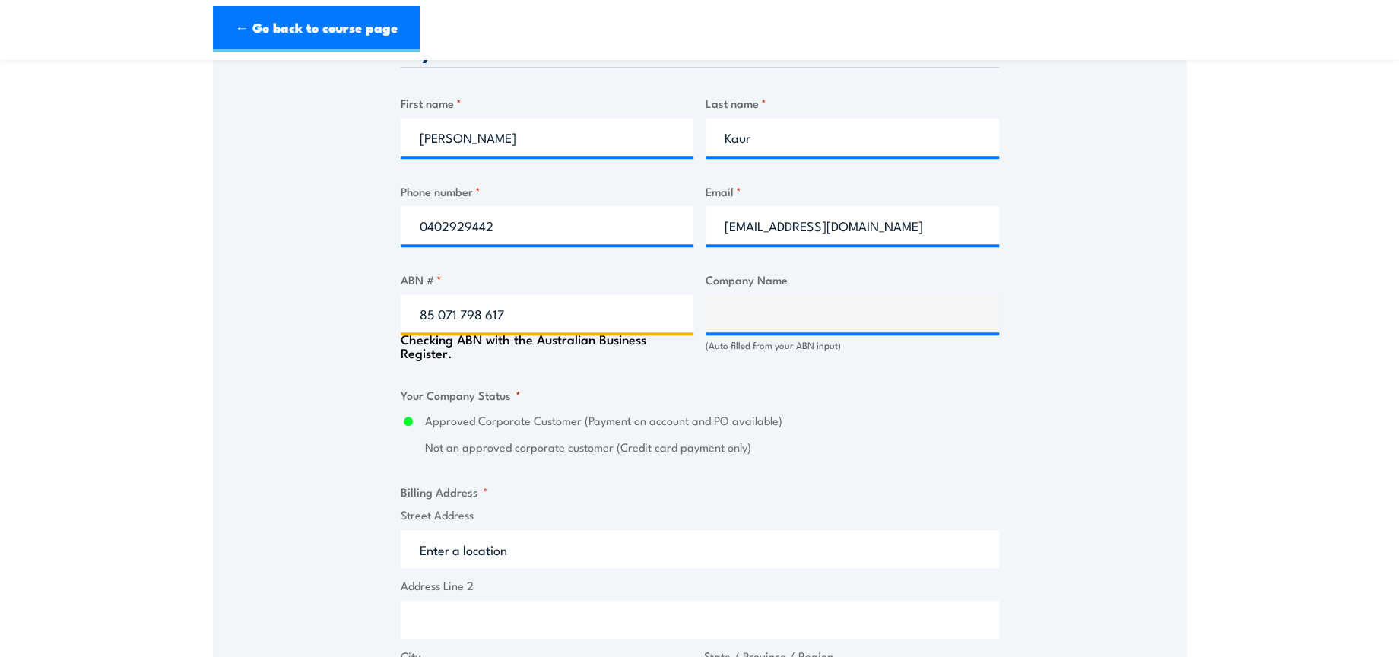
type input "DHL SUPPLY CHAIN (AUSTRALIA) PTY LIMITED"
radio input "true"
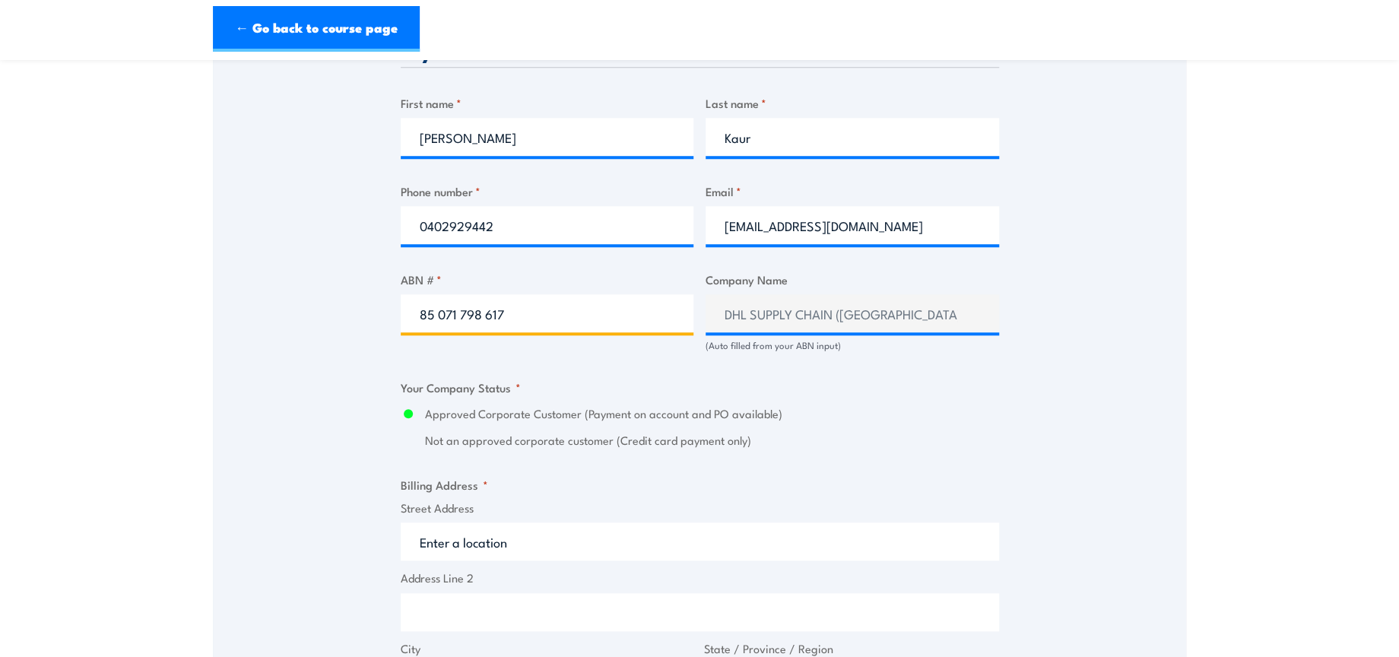
type input "85 071 798 617"
click at [452, 545] on input "Street Address" at bounding box center [700, 541] width 598 height 38
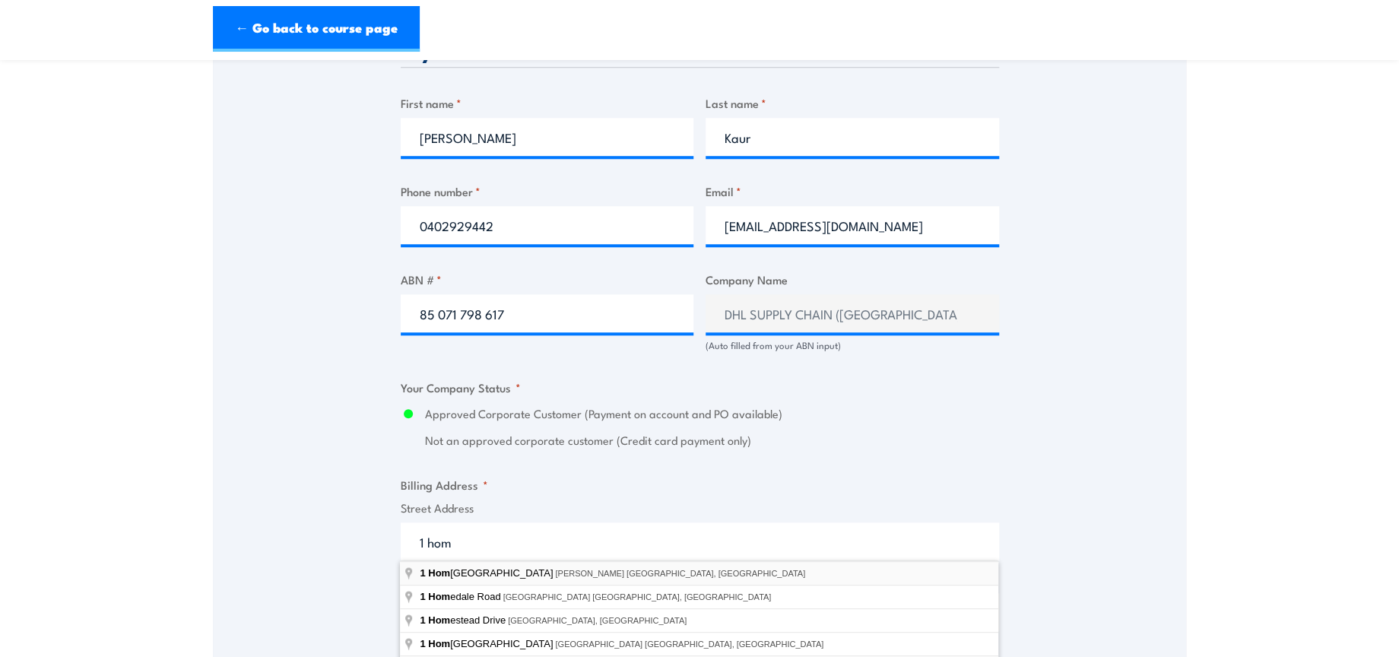
type input "1 Homebush Bay Drive, Rhodes NSW, Australia"
type input "1 Homebush Bay Dr"
type input "Rhodes"
type input "New South Wales"
type input "2138"
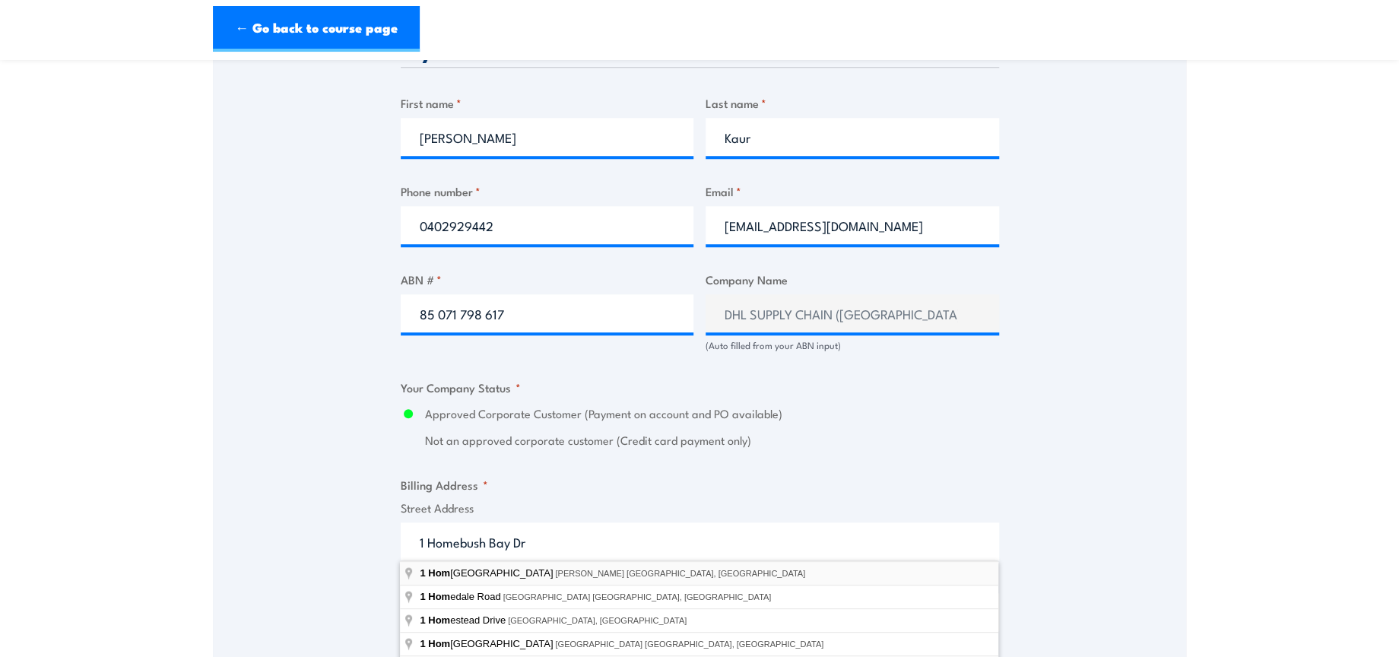
select select "Australia"
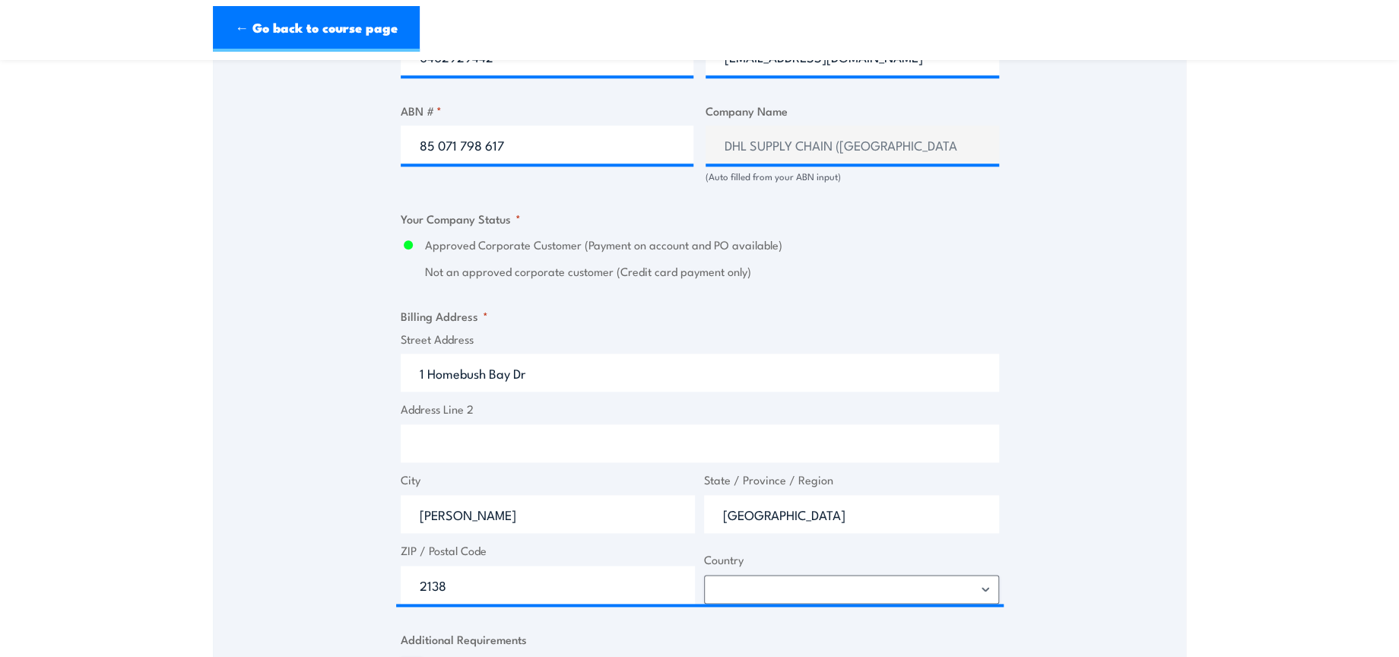
scroll to position [1351, 0]
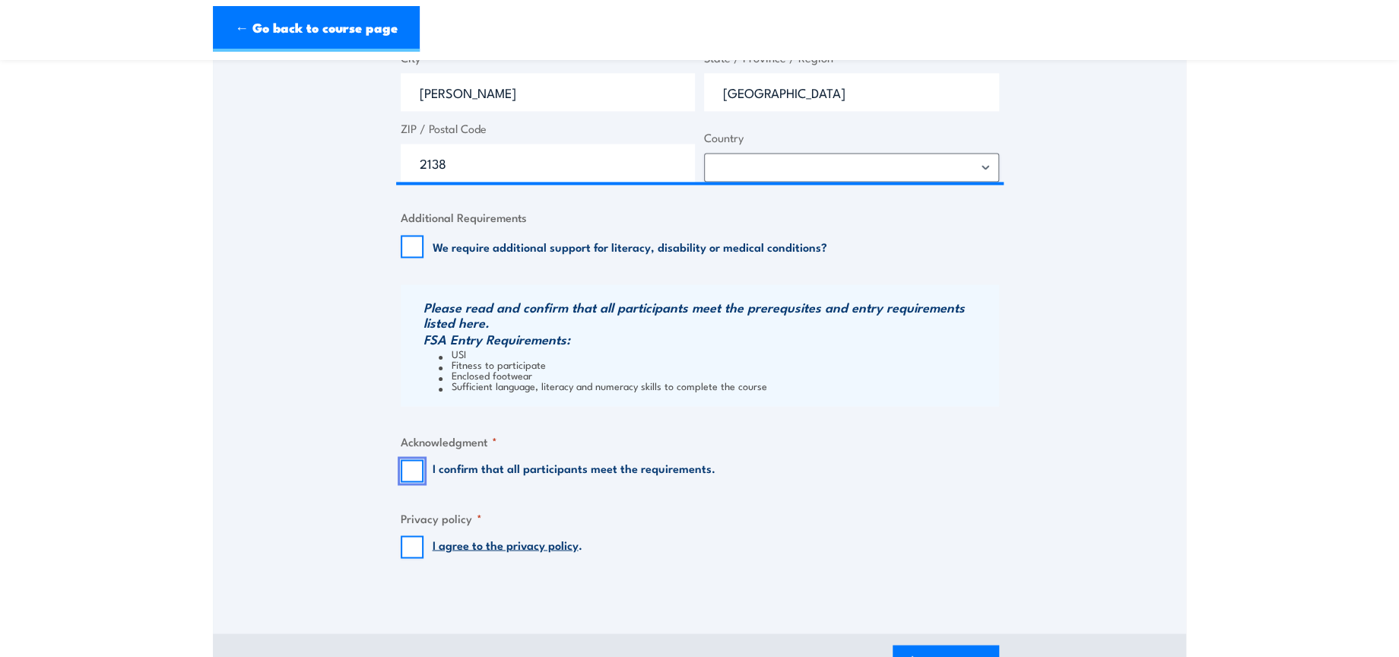
click at [409, 475] on input "I confirm that all participants meet the requirements." at bounding box center [412, 470] width 23 height 23
checkbox input "true"
click at [411, 541] on input "I agree to the privacy policy ." at bounding box center [412, 546] width 23 height 23
checkbox input "true"
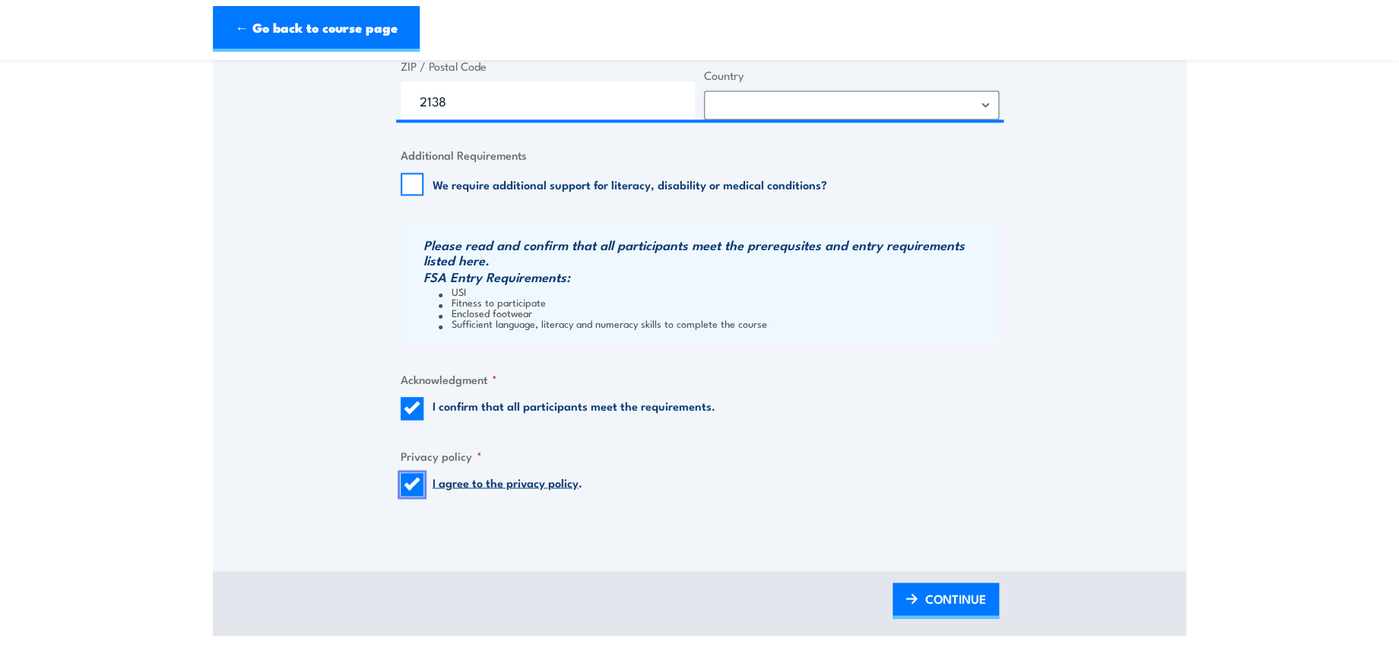
scroll to position [1521, 0]
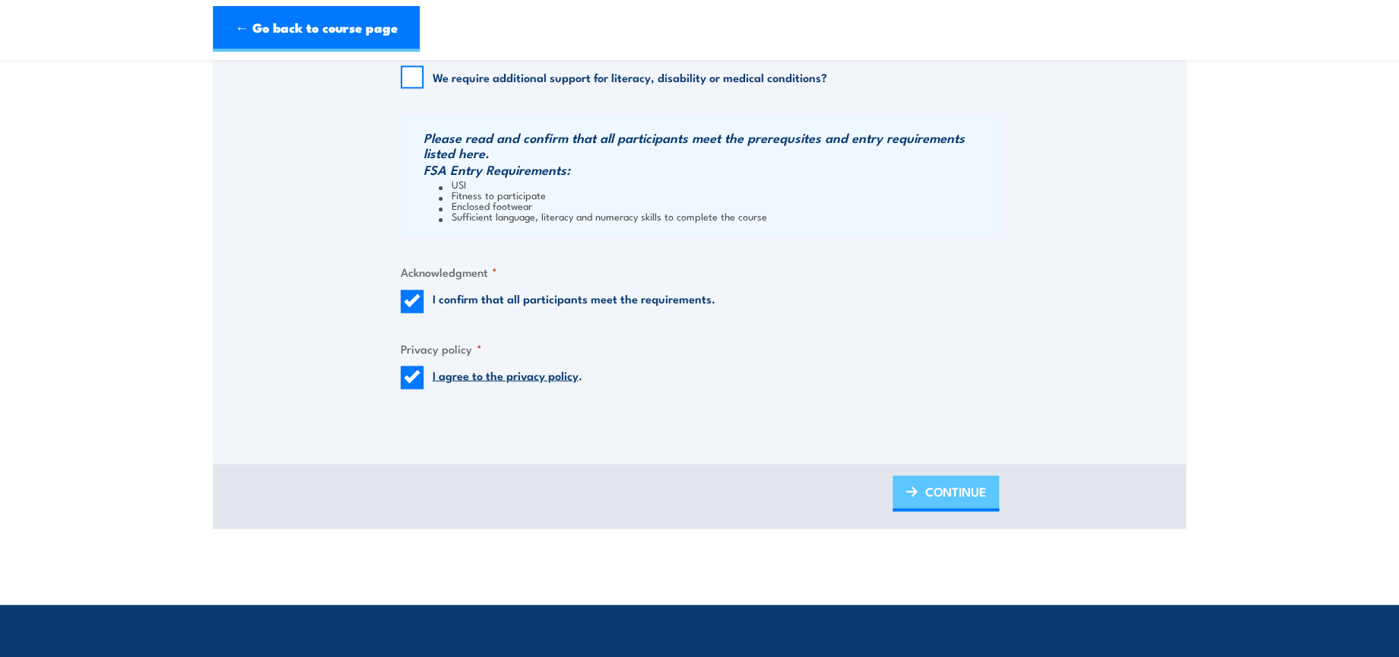
click at [931, 506] on link "CONTINUE" at bounding box center [946, 493] width 106 height 36
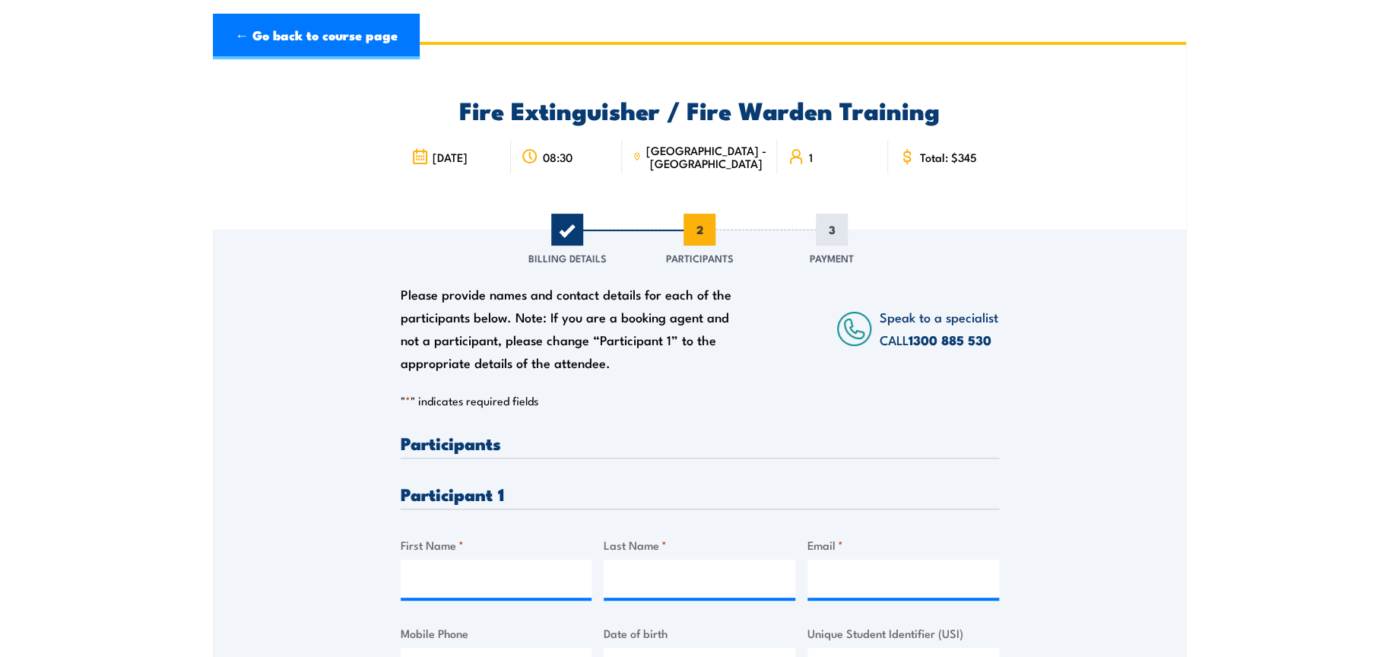
scroll to position [169, 0]
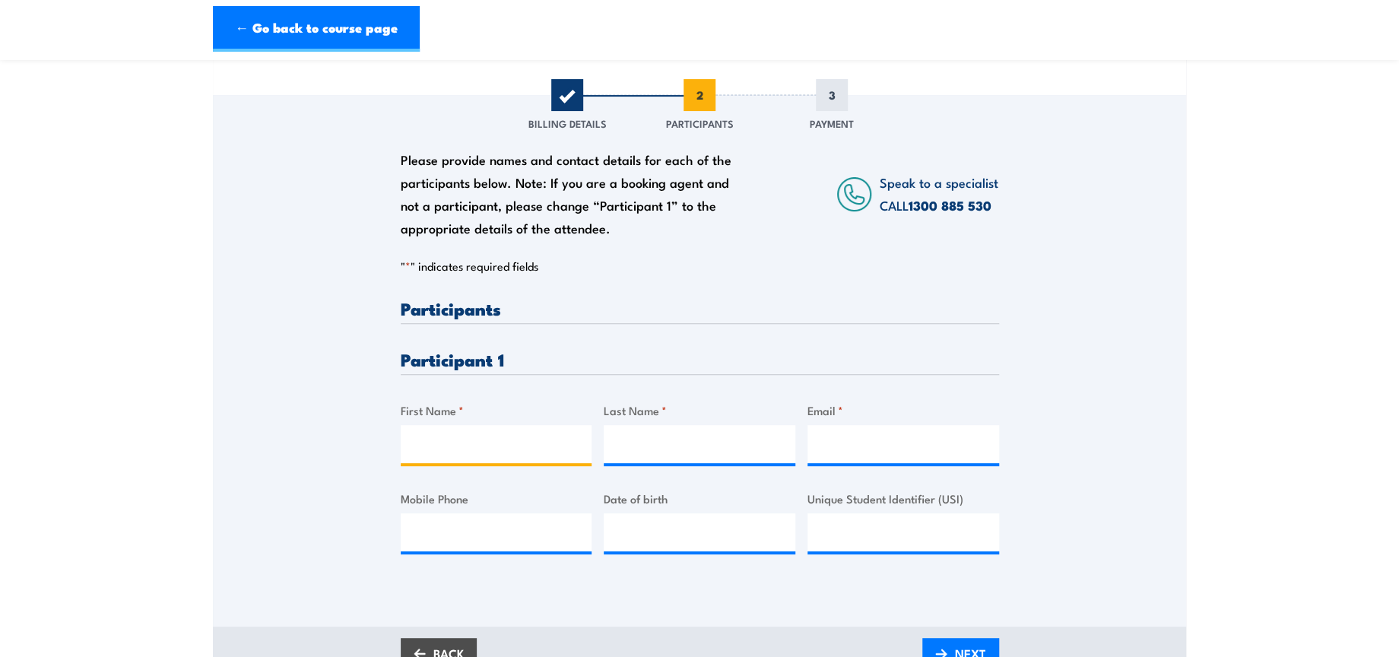
click at [539, 459] on input "First Name *" at bounding box center [497, 444] width 192 height 38
click at [506, 435] on input "First Name *" at bounding box center [497, 444] width 192 height 38
paste input "Louella Kathleen"
click at [478, 442] on input "Louella Kathleen" at bounding box center [497, 444] width 192 height 38
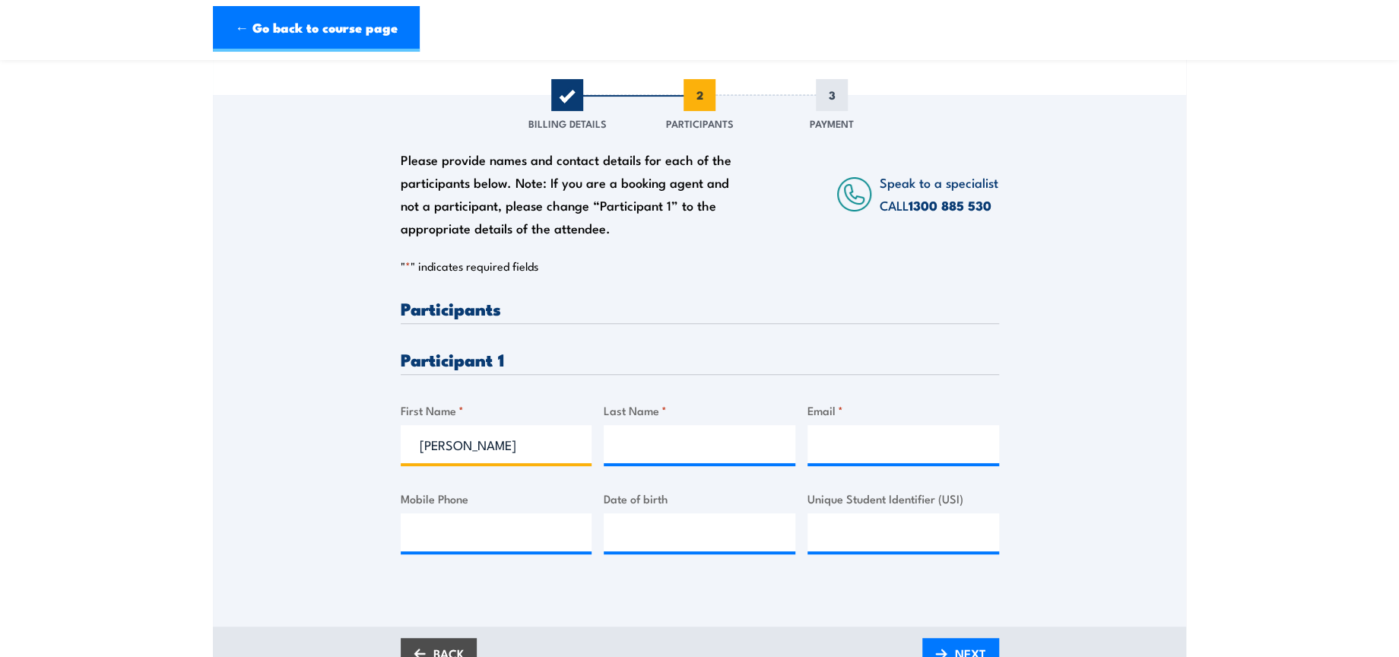
type input "Louella"
click at [694, 444] on input "Last Name *" at bounding box center [700, 444] width 192 height 38
paste input "Tinga"
type input "Tinga"
click at [889, 437] on input "Email *" at bounding box center [904, 444] width 192 height 38
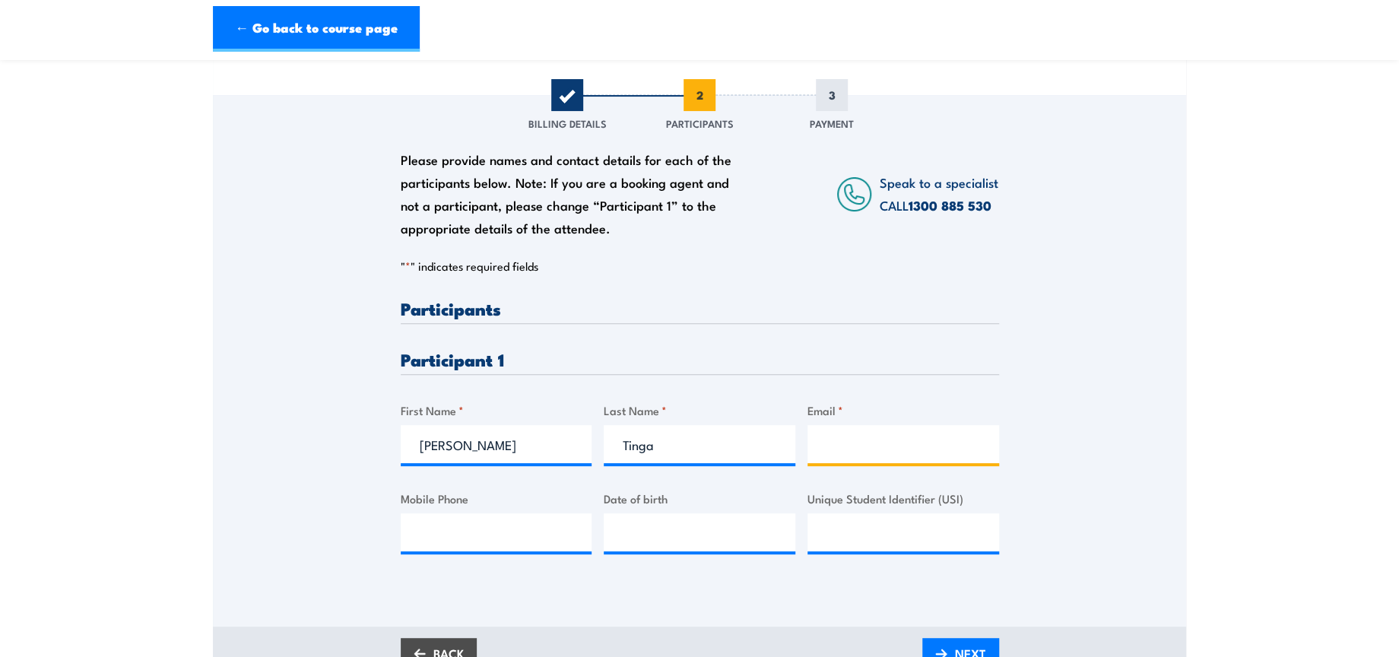
click at [925, 452] on input "Email *" at bounding box center [904, 444] width 192 height 38
paste input "kelly.golik@dhl.com"
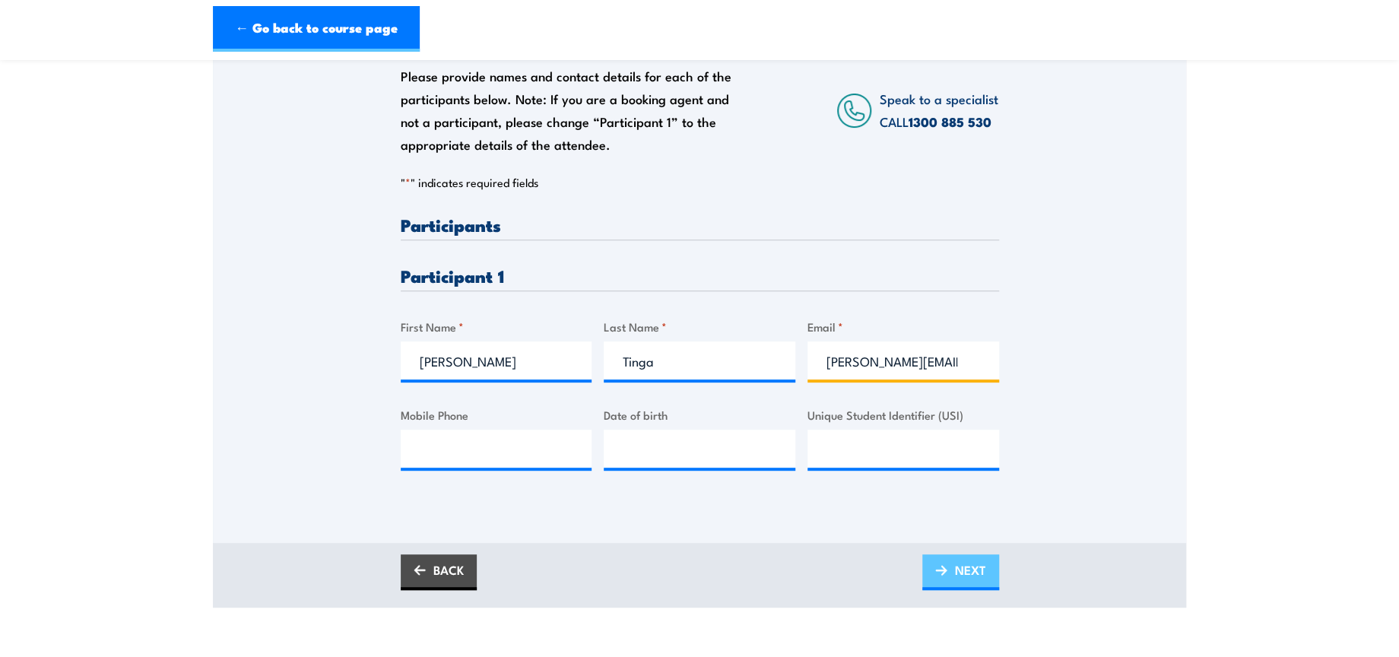
scroll to position [253, 0]
type input "kelly.golik@dhl.com"
click at [952, 573] on link "NEXT" at bounding box center [960, 572] width 77 height 36
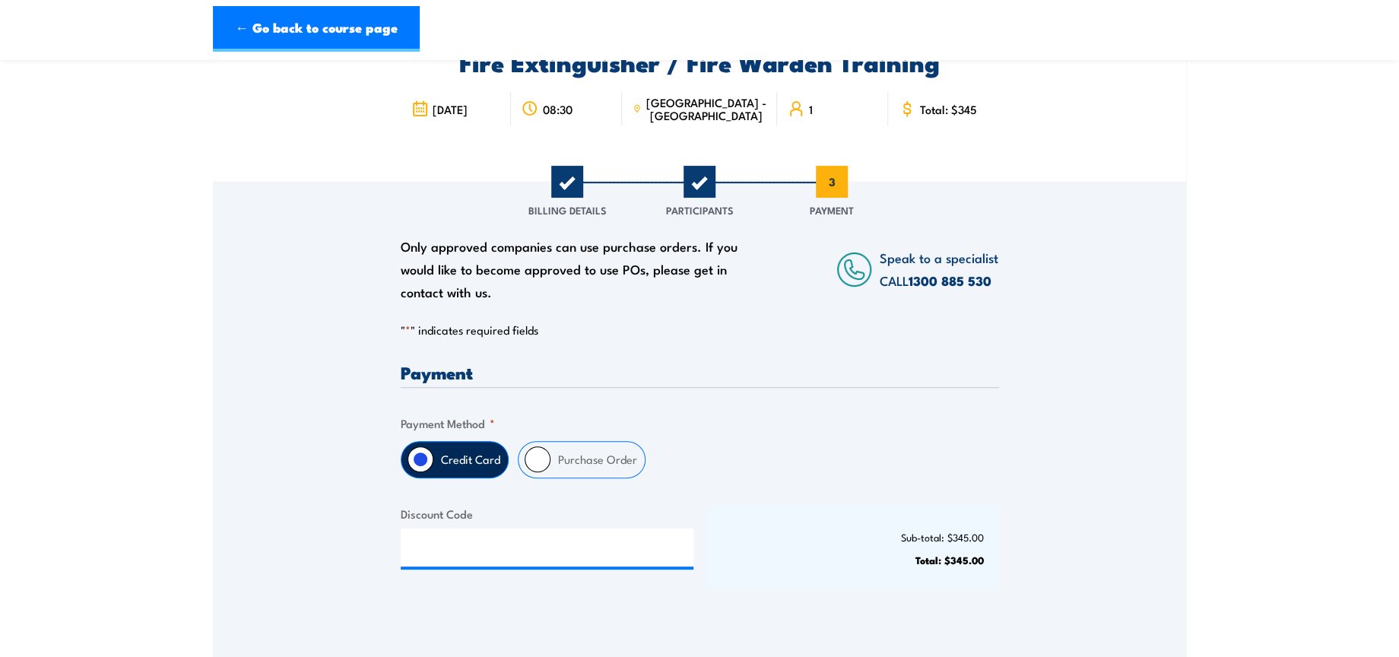
scroll to position [169, 0]
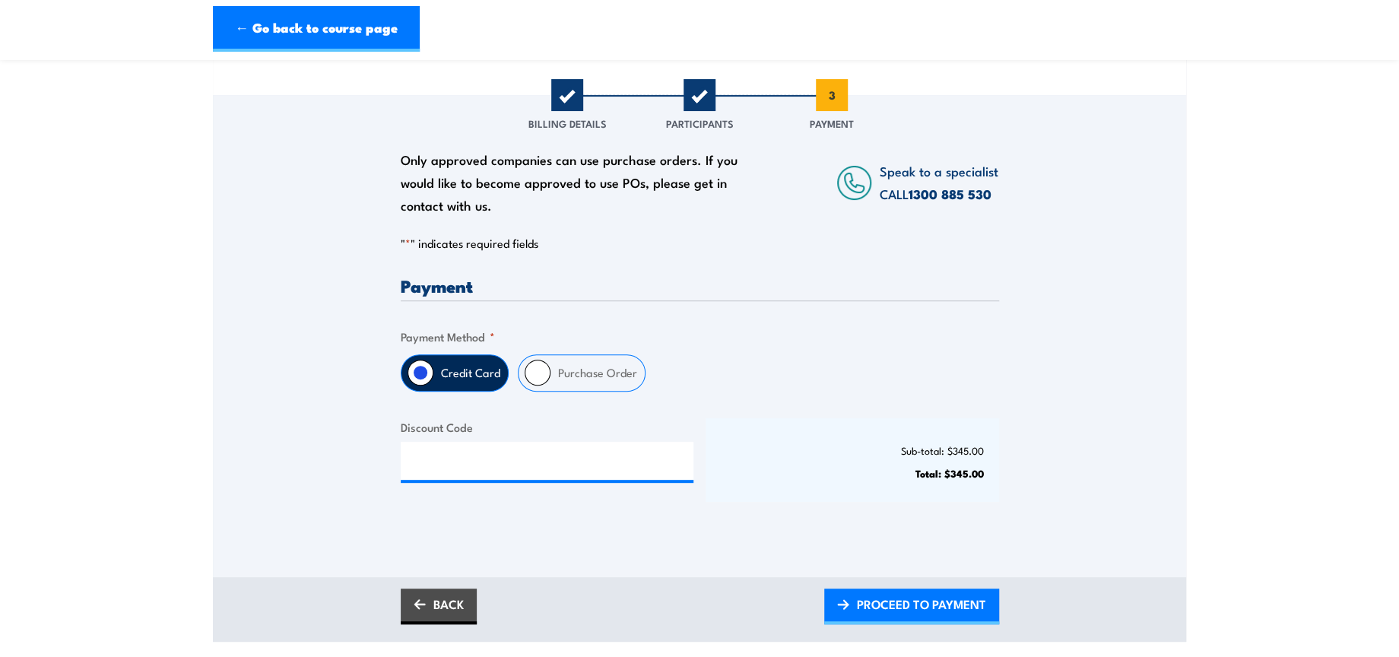
click at [545, 367] on input "Purchase Order" at bounding box center [538, 373] width 26 height 26
radio input "true"
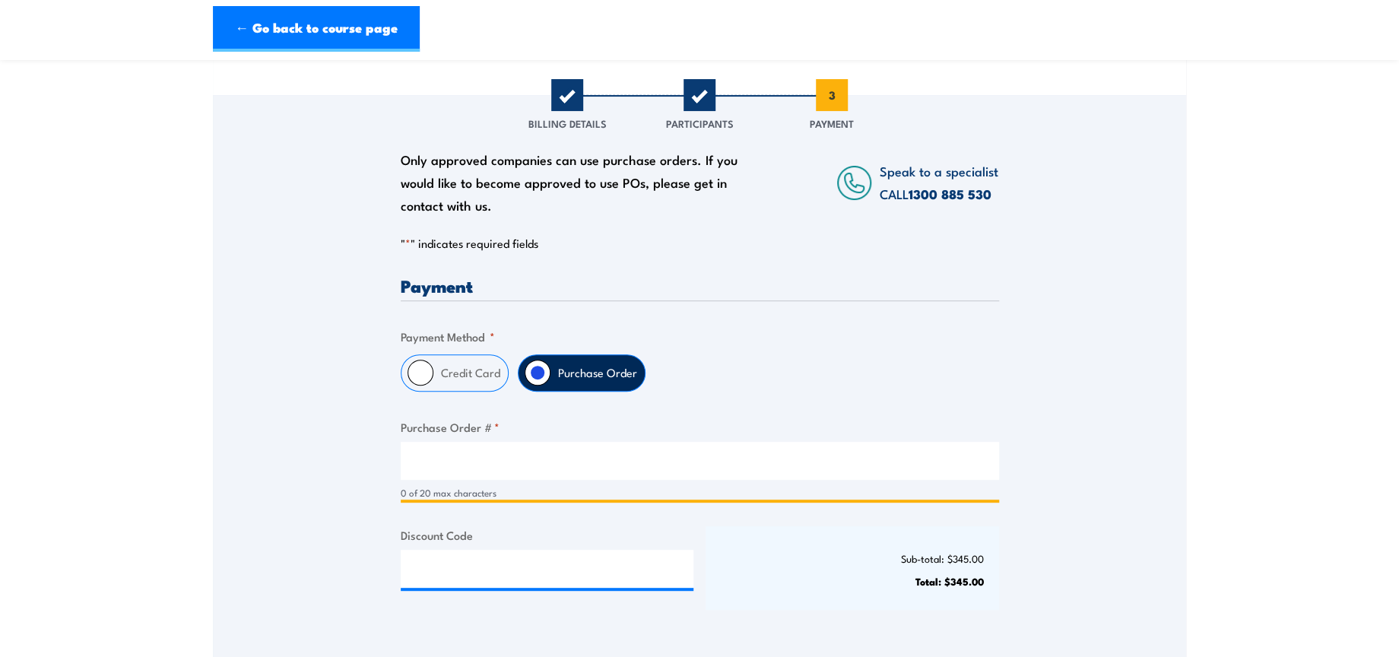
click at [519, 462] on input "Purchase Order # *" at bounding box center [700, 461] width 598 height 38
type input "NA"
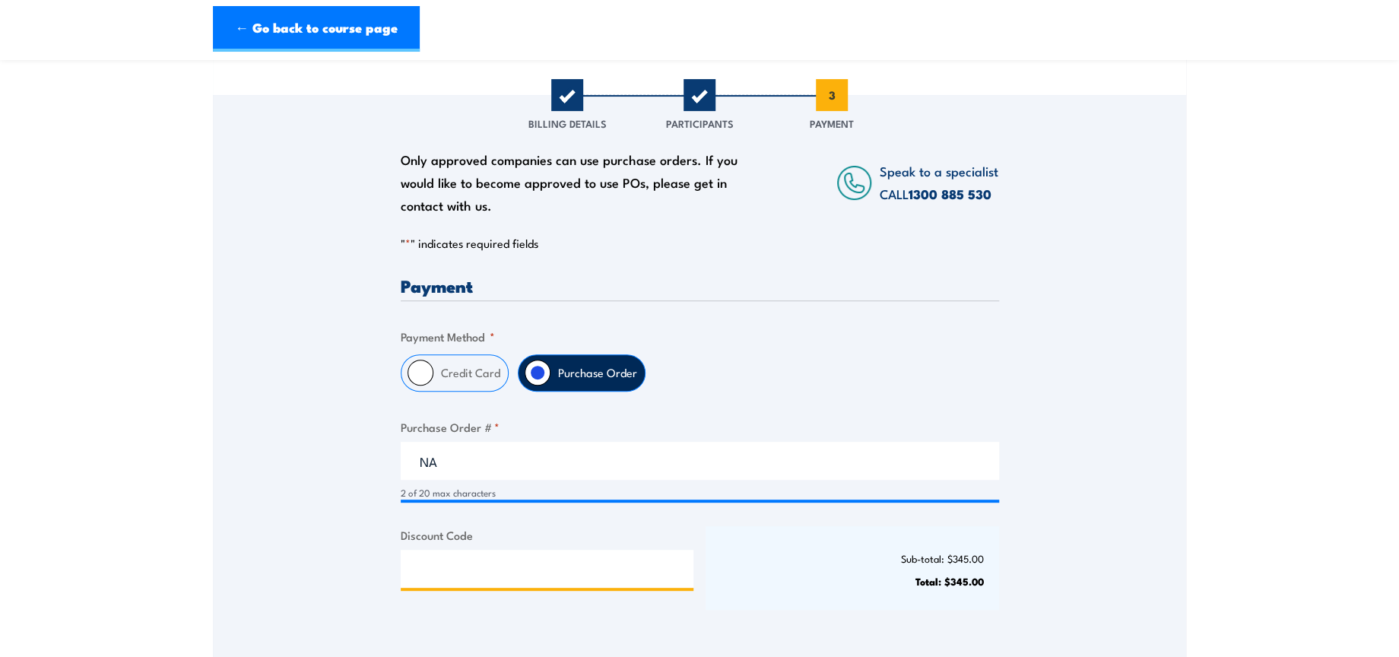
click at [464, 561] on input "Discount Code" at bounding box center [548, 569] width 294 height 38
paste input "NSCASILVER2025!"
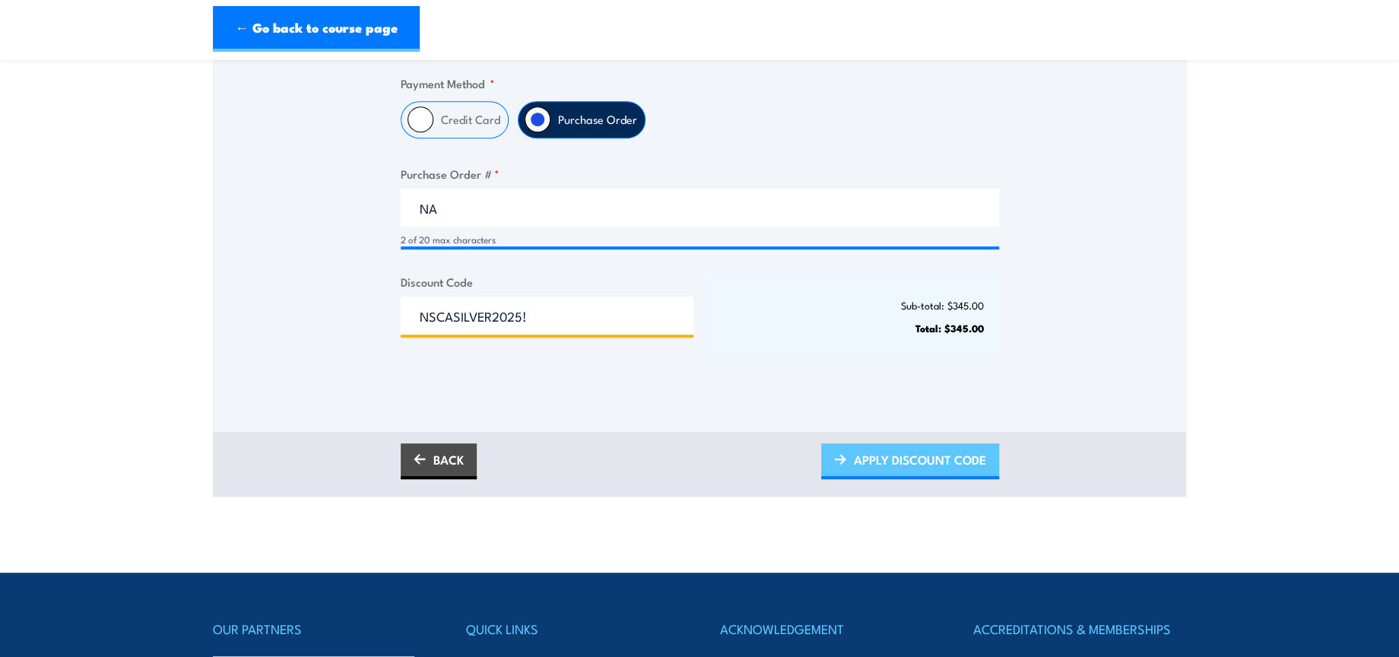
type input "NSCASILVER2025!"
click at [898, 460] on span "APPLY DISCOUNT CODE" at bounding box center [920, 460] width 132 height 40
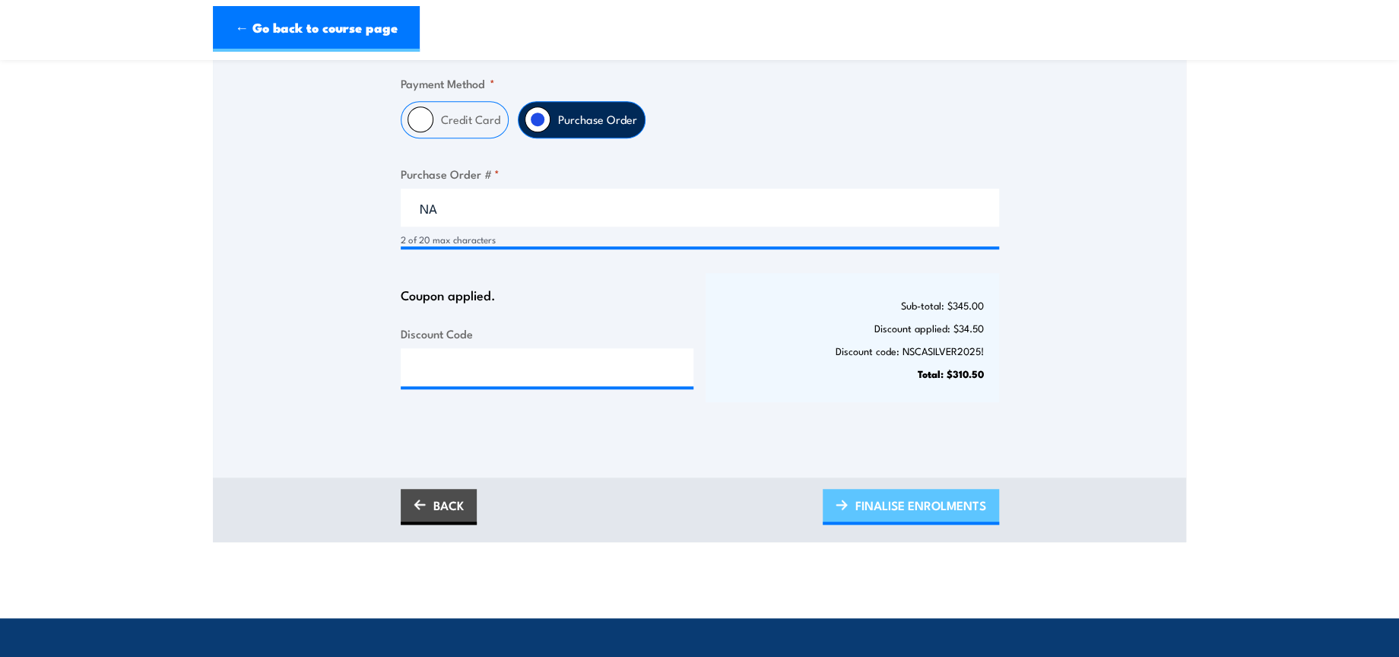
click at [943, 496] on span "FINALISE ENROLMENTS" at bounding box center [920, 505] width 131 height 40
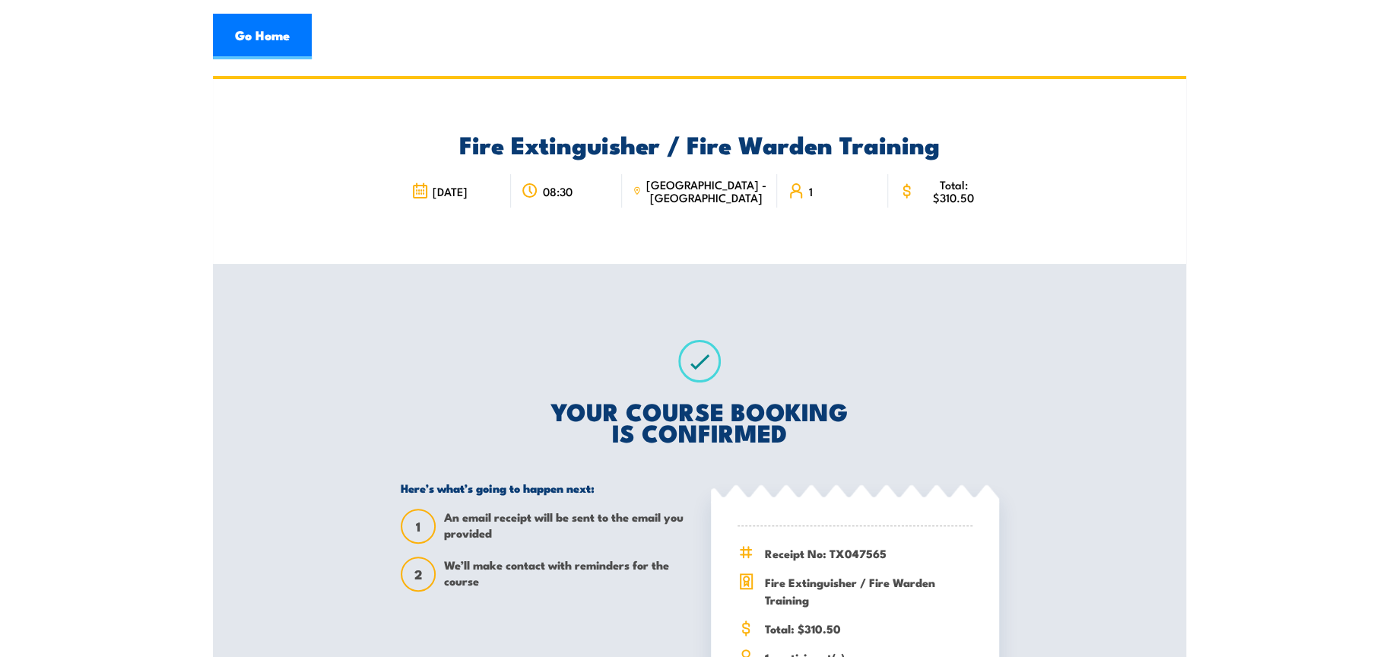
click at [859, 554] on span "Receipt No: TX047565" at bounding box center [869, 552] width 208 height 17
copy span "TX047565"
